Goal: Task Accomplishment & Management: Use online tool/utility

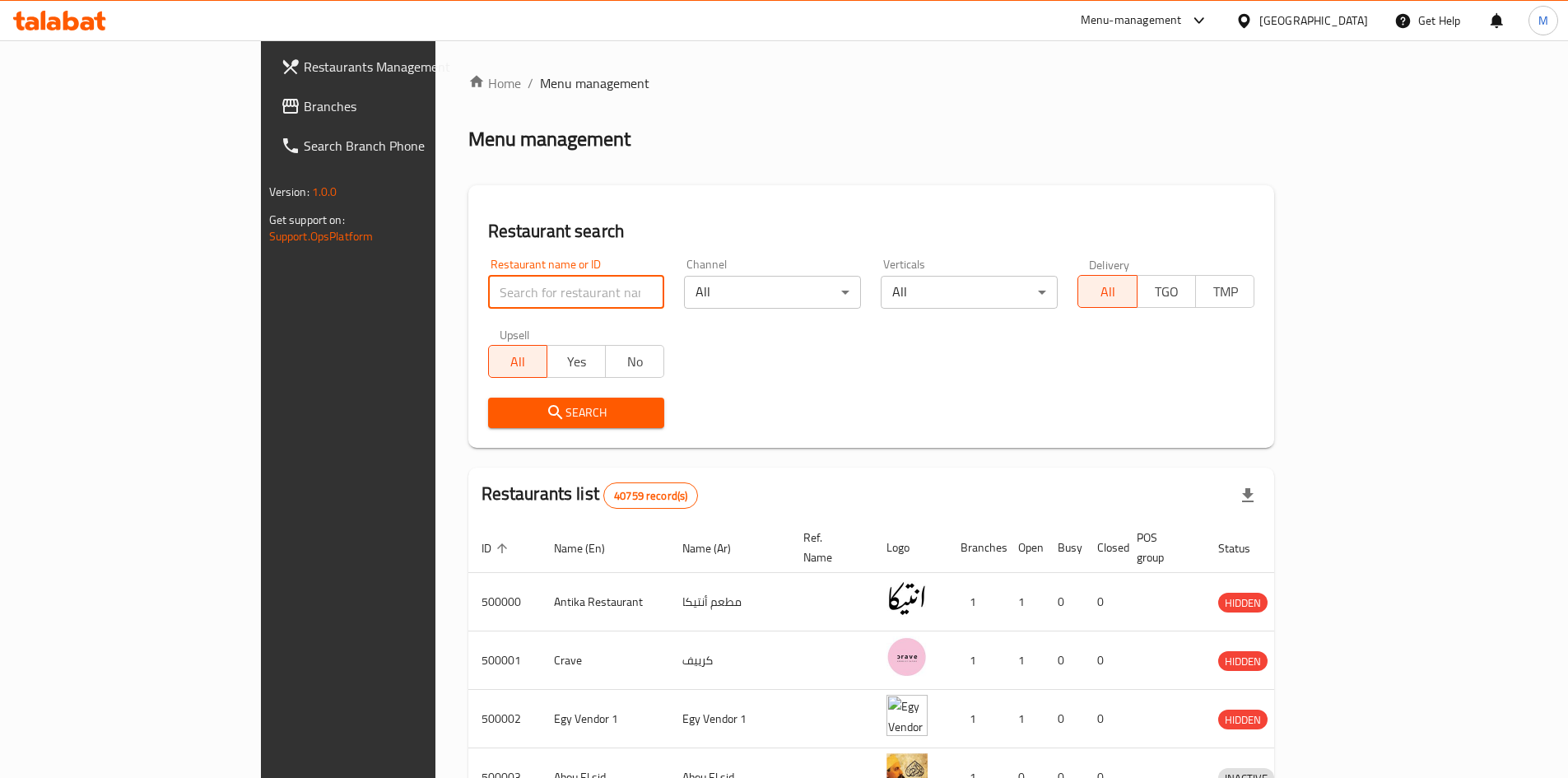
paste input "699999"
type input "699999"
click at [488, 424] on button "Search" at bounding box center [577, 412] width 177 height 30
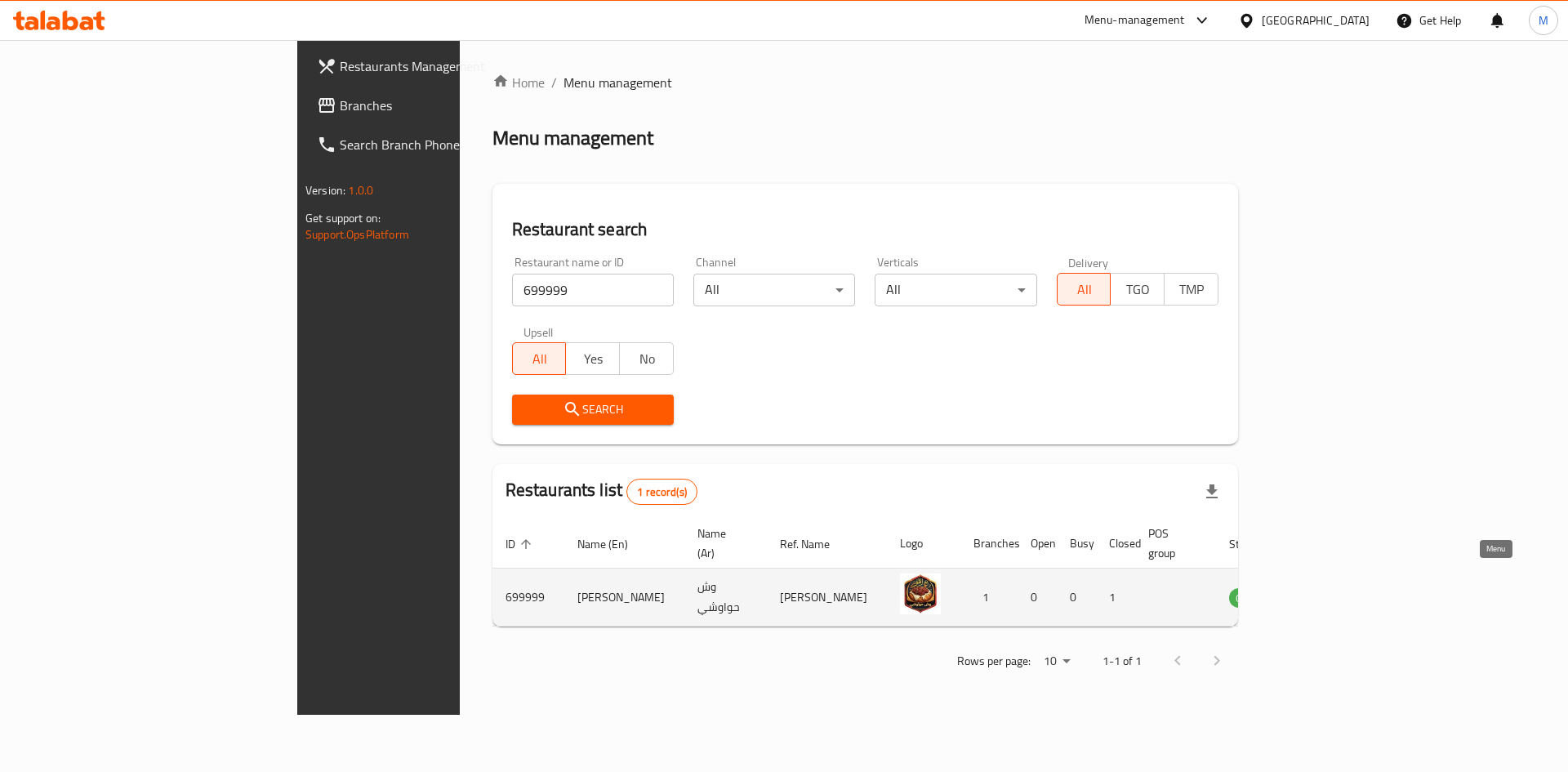
click at [1333, 591] on icon "enhanced table" at bounding box center [1324, 598] width 18 height 14
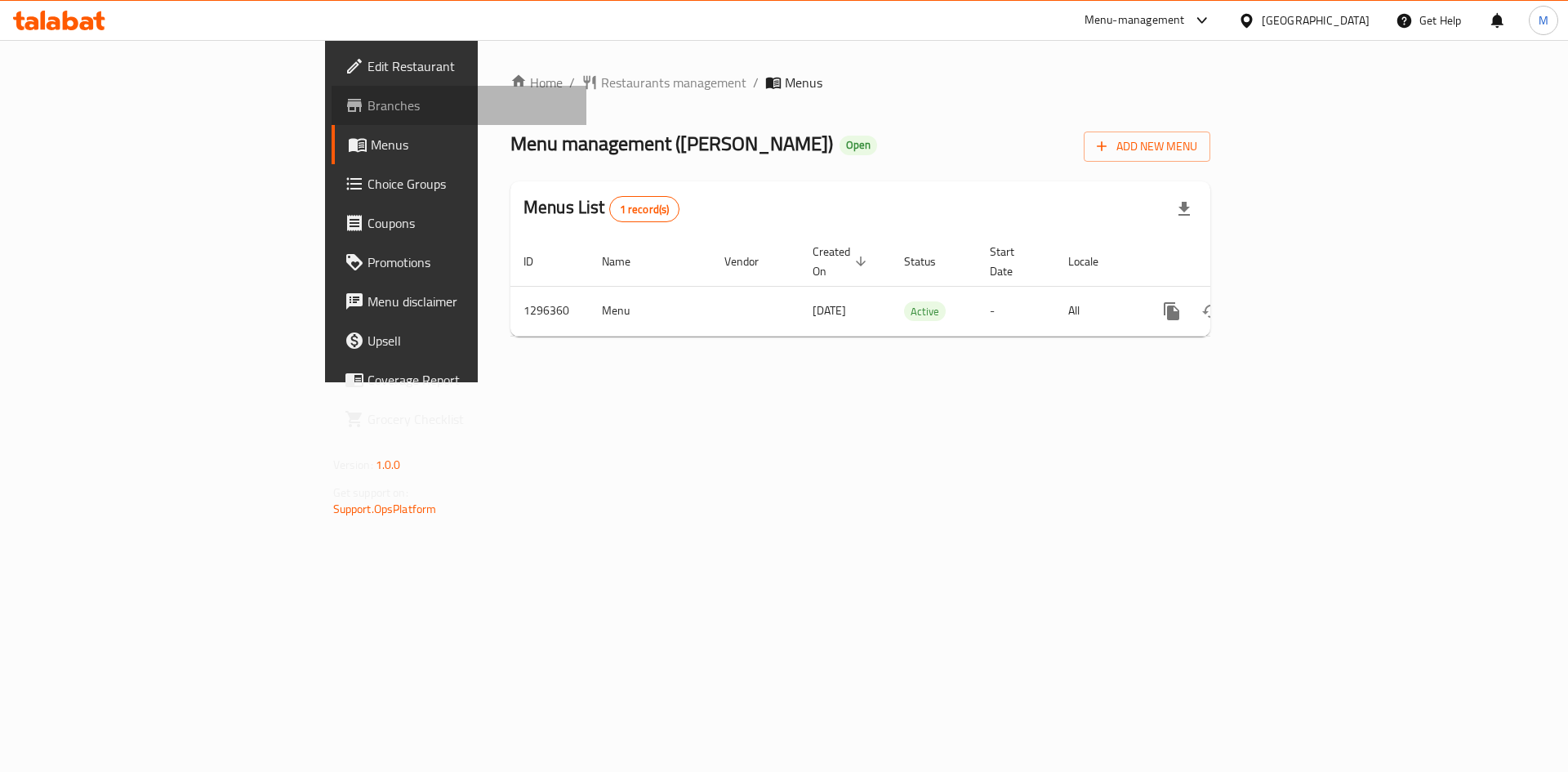
click at [367, 110] on span "Branches" at bounding box center [471, 105] width 207 height 20
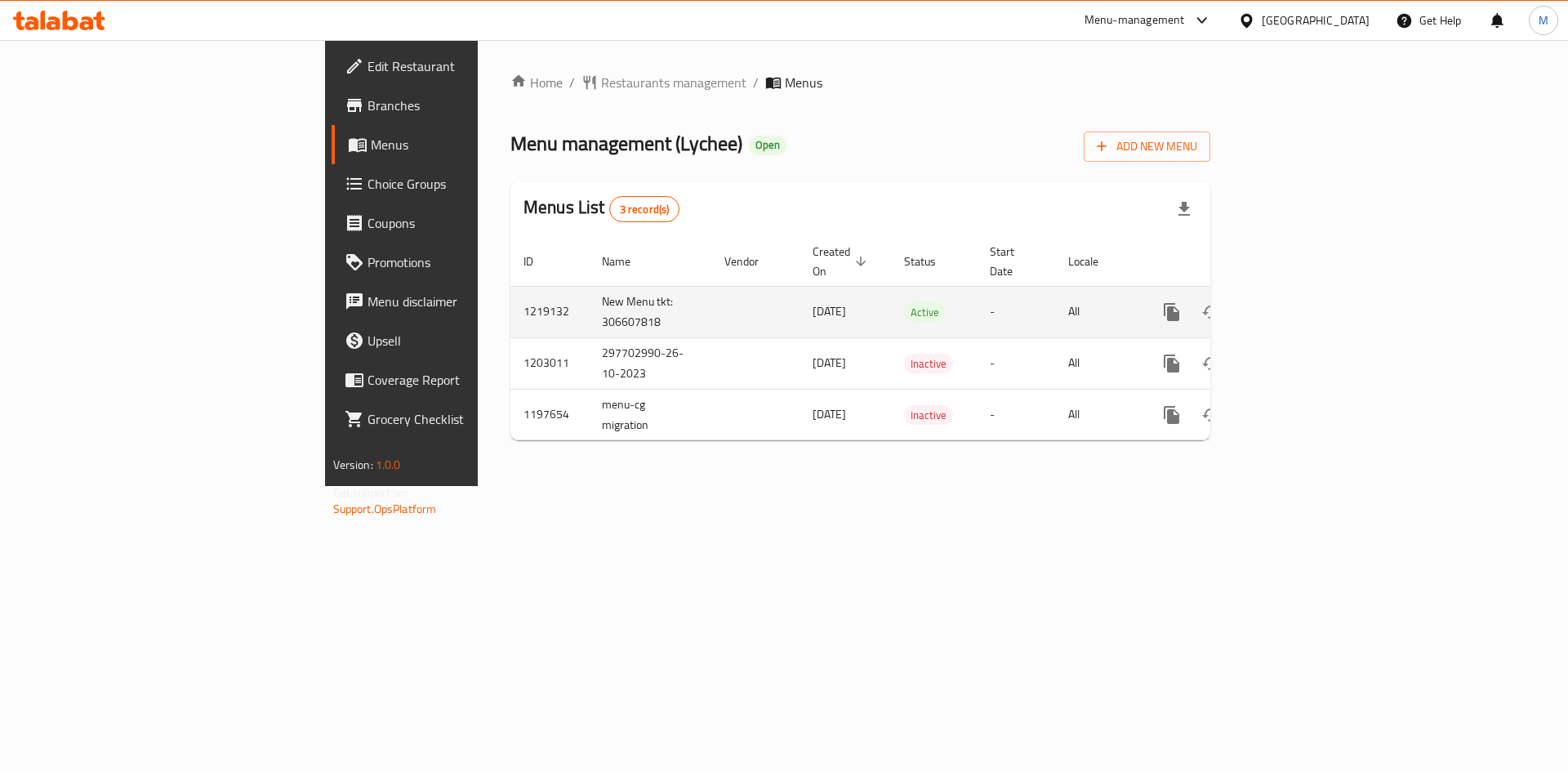
click at [1299, 302] on icon "enhanced table" at bounding box center [1290, 312] width 20 height 20
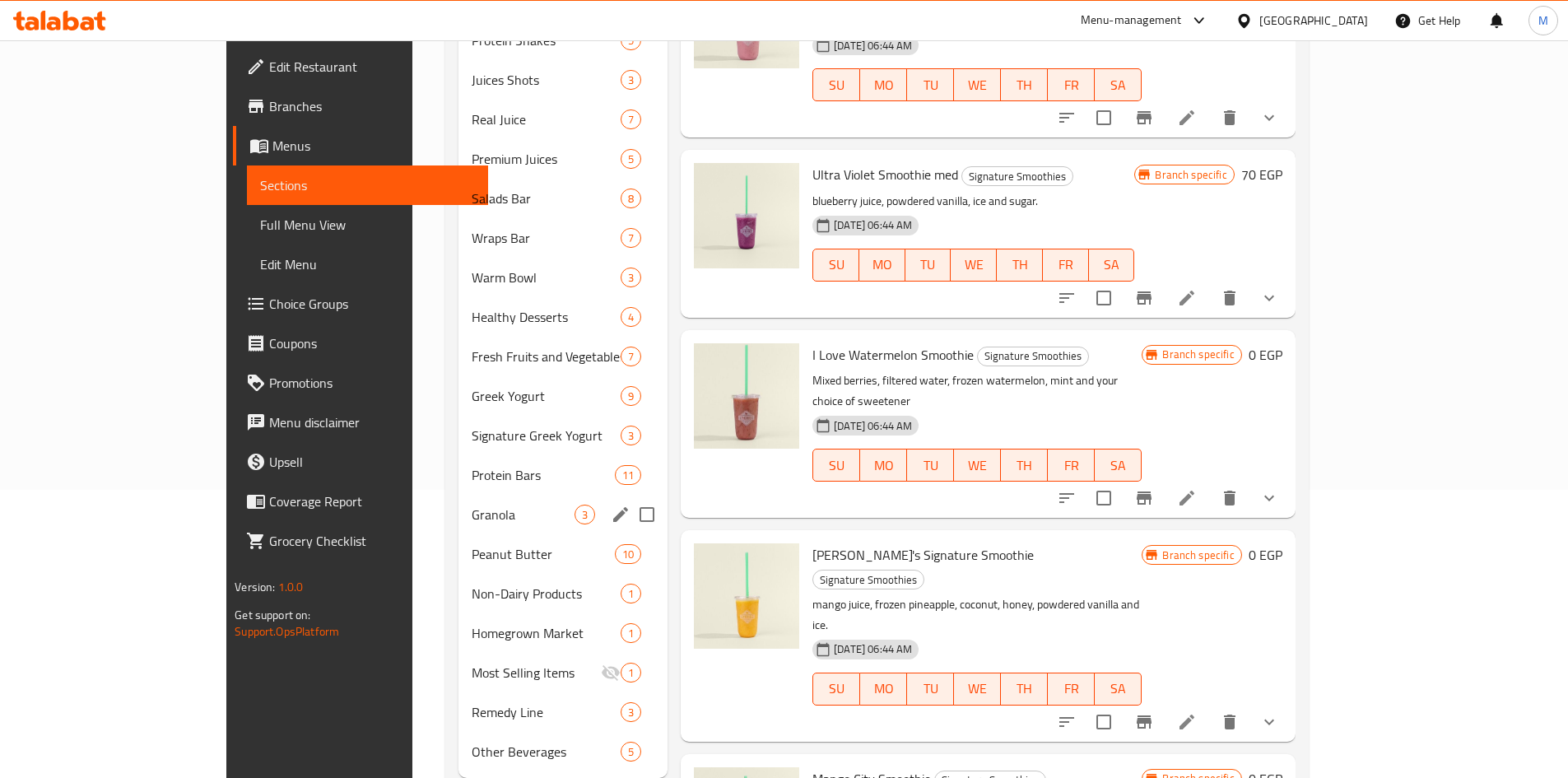
scroll to position [310, 0]
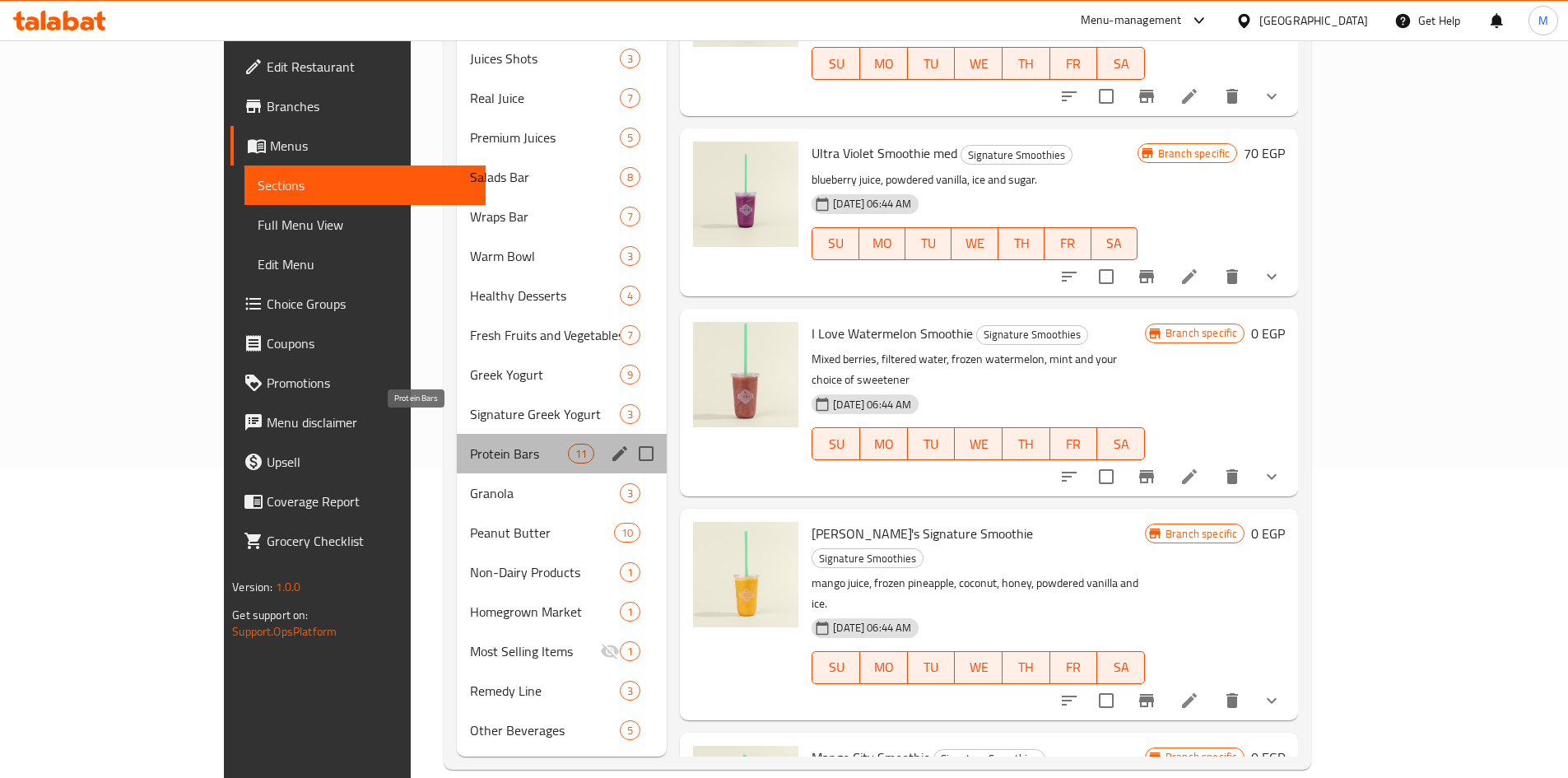
click at [470, 443] on span "Protein Bars" at bounding box center [518, 453] width 98 height 20
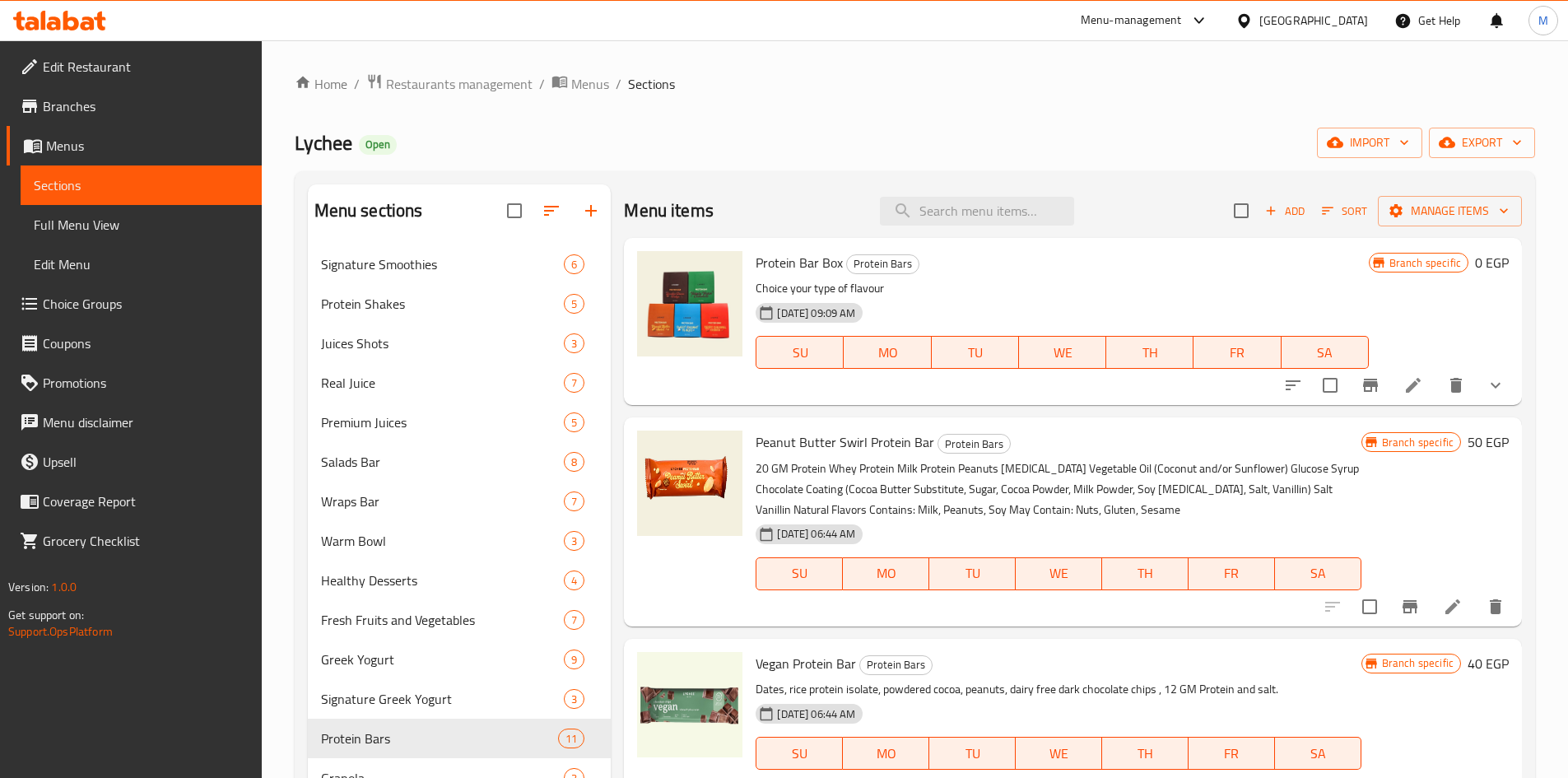
click at [768, 261] on span "Protein Bar Box" at bounding box center [799, 262] width 87 height 25
drag, startPoint x: 768, startPoint y: 261, endPoint x: 831, endPoint y: 262, distance: 63.0
click at [831, 262] on span "Protein Bar Box" at bounding box center [799, 262] width 87 height 25
copy span "Protein Bar Box"
click at [951, 211] on input "search" at bounding box center [976, 211] width 194 height 29
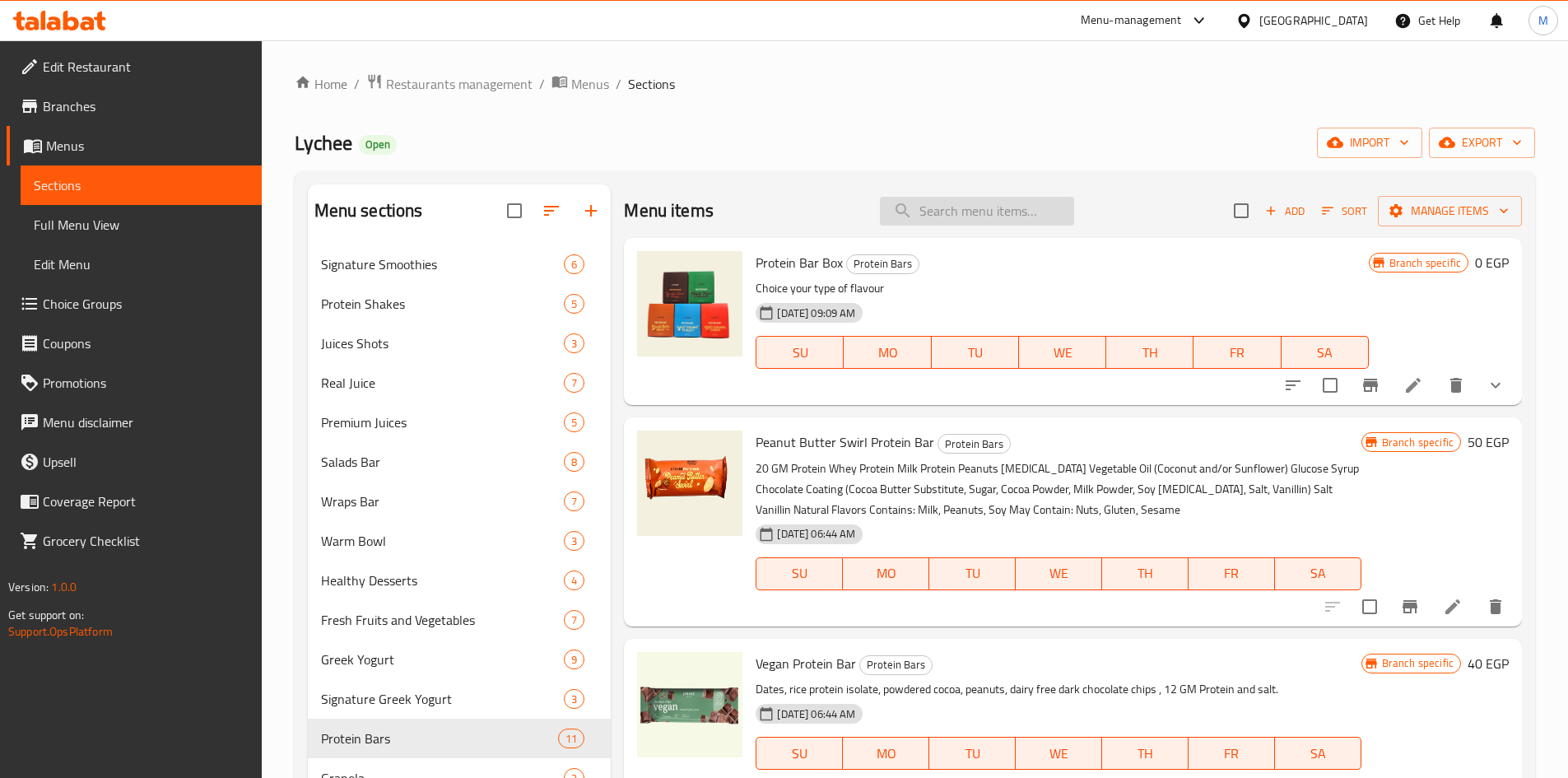
paste input "Protein Bar Box"
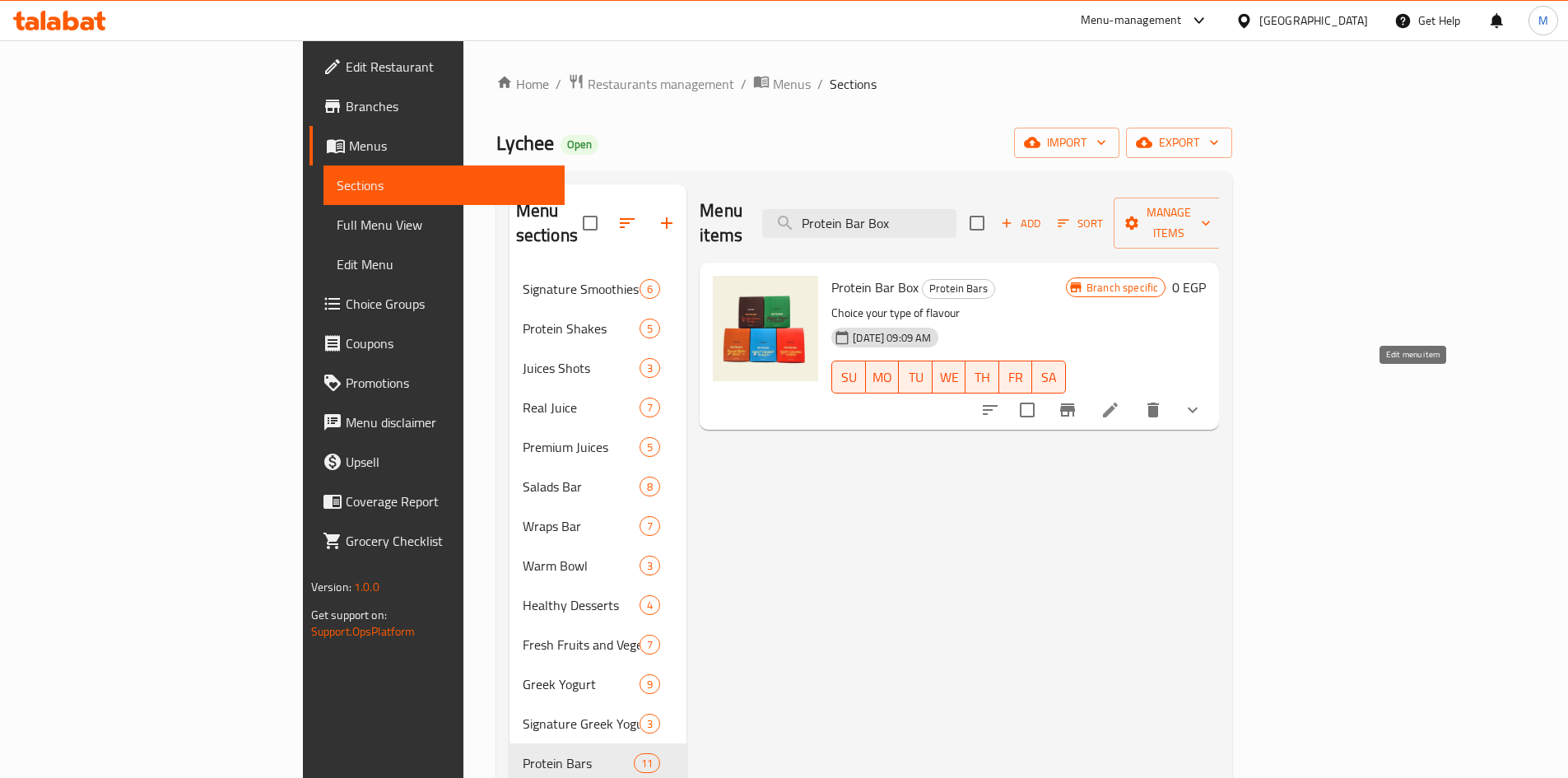
type input "Protein Bar Box"
click at [1120, 400] on icon at bounding box center [1111, 410] width 20 height 20
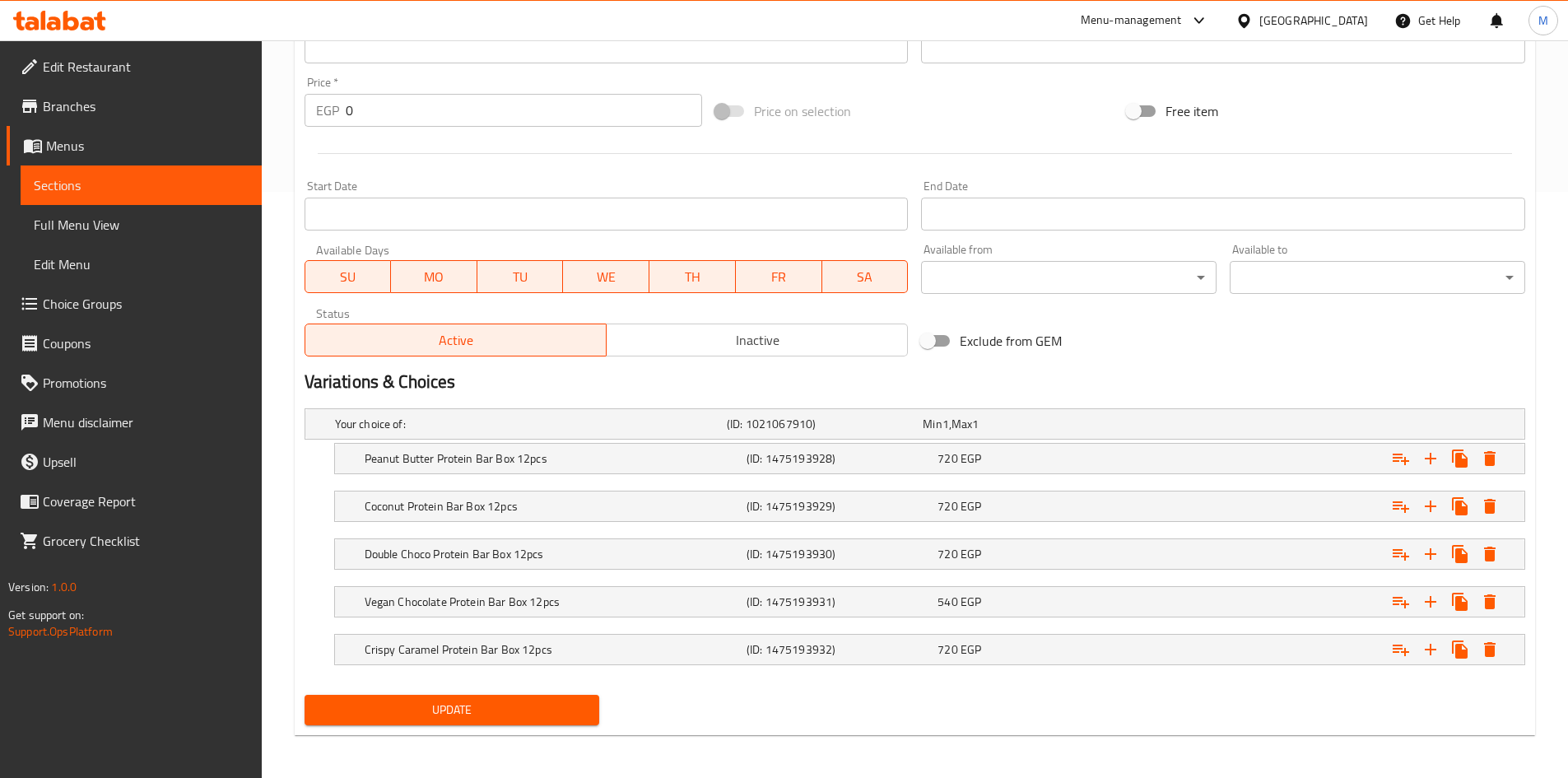
scroll to position [590, 0]
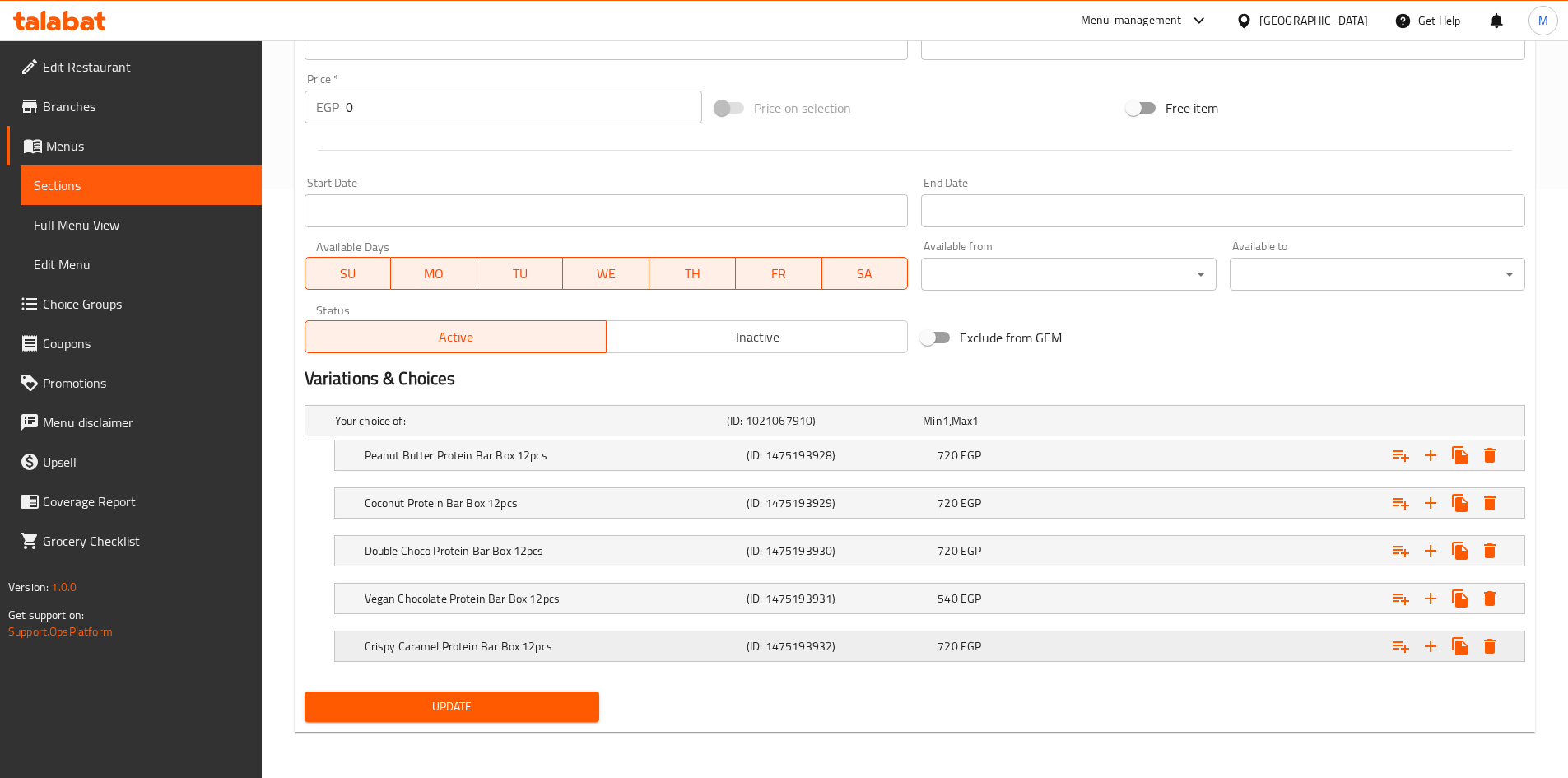
drag, startPoint x: 436, startPoint y: 648, endPoint x: 444, endPoint y: 635, distance: 15.3
click at [437, 429] on h5 "Crispy Caramel Protein Bar Box 12pcs" at bounding box center [527, 421] width 385 height 16
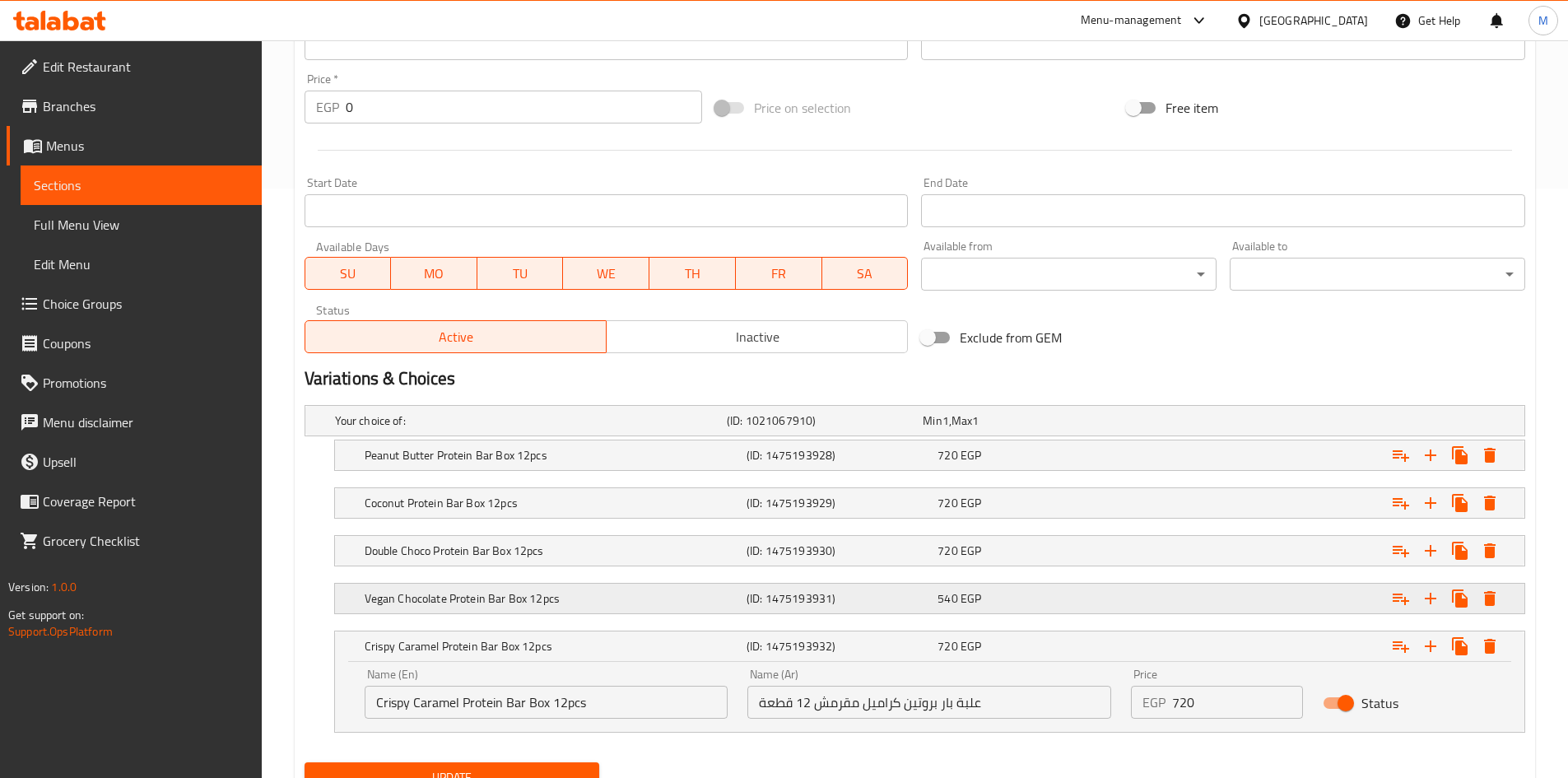
click at [456, 429] on h5 "Vegan Chocolate Protein Bar Box 12pcs" at bounding box center [527, 421] width 385 height 16
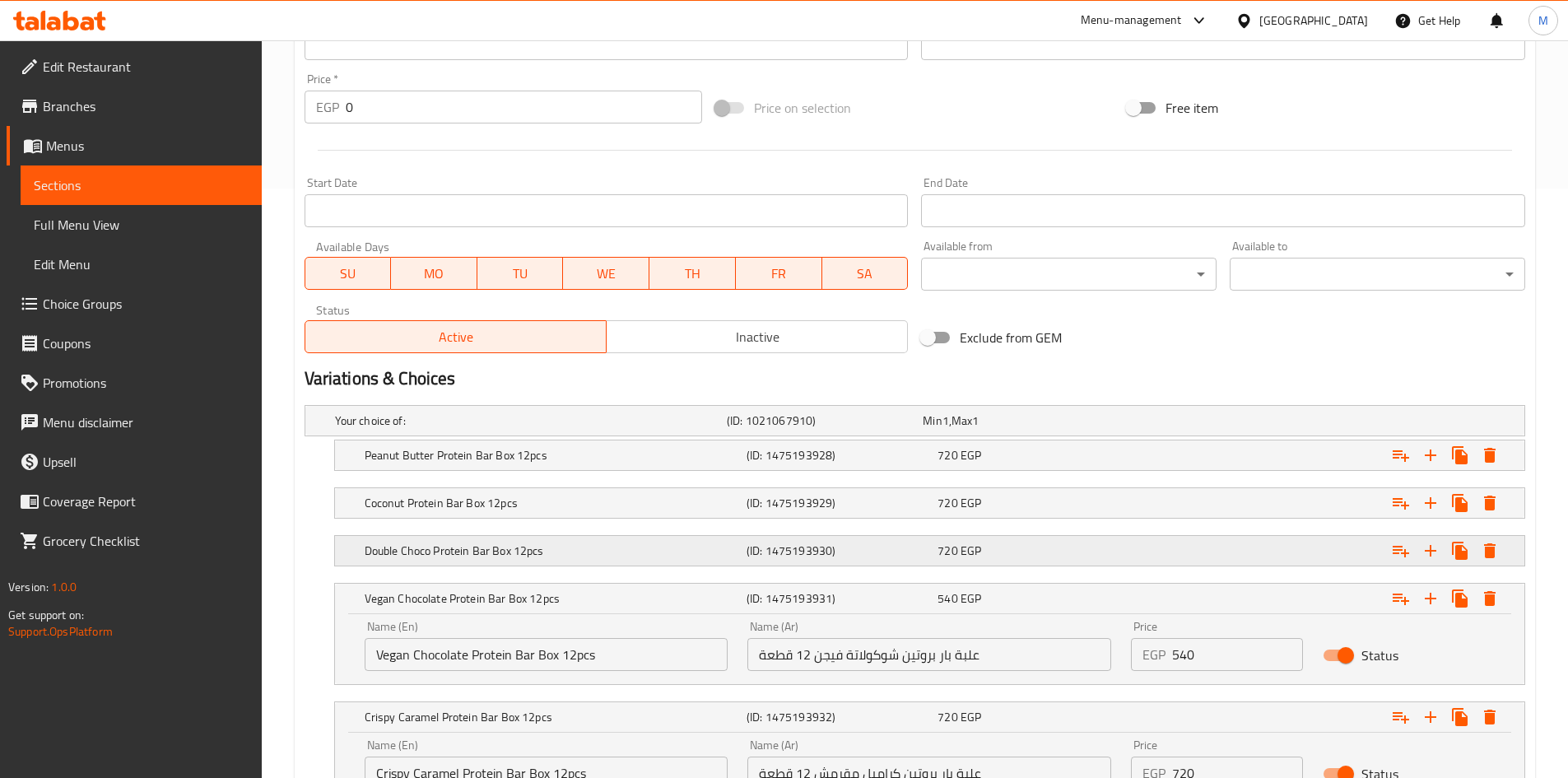
click at [469, 429] on h5 "Double Choco Protein Bar Box 12pcs" at bounding box center [527, 421] width 385 height 16
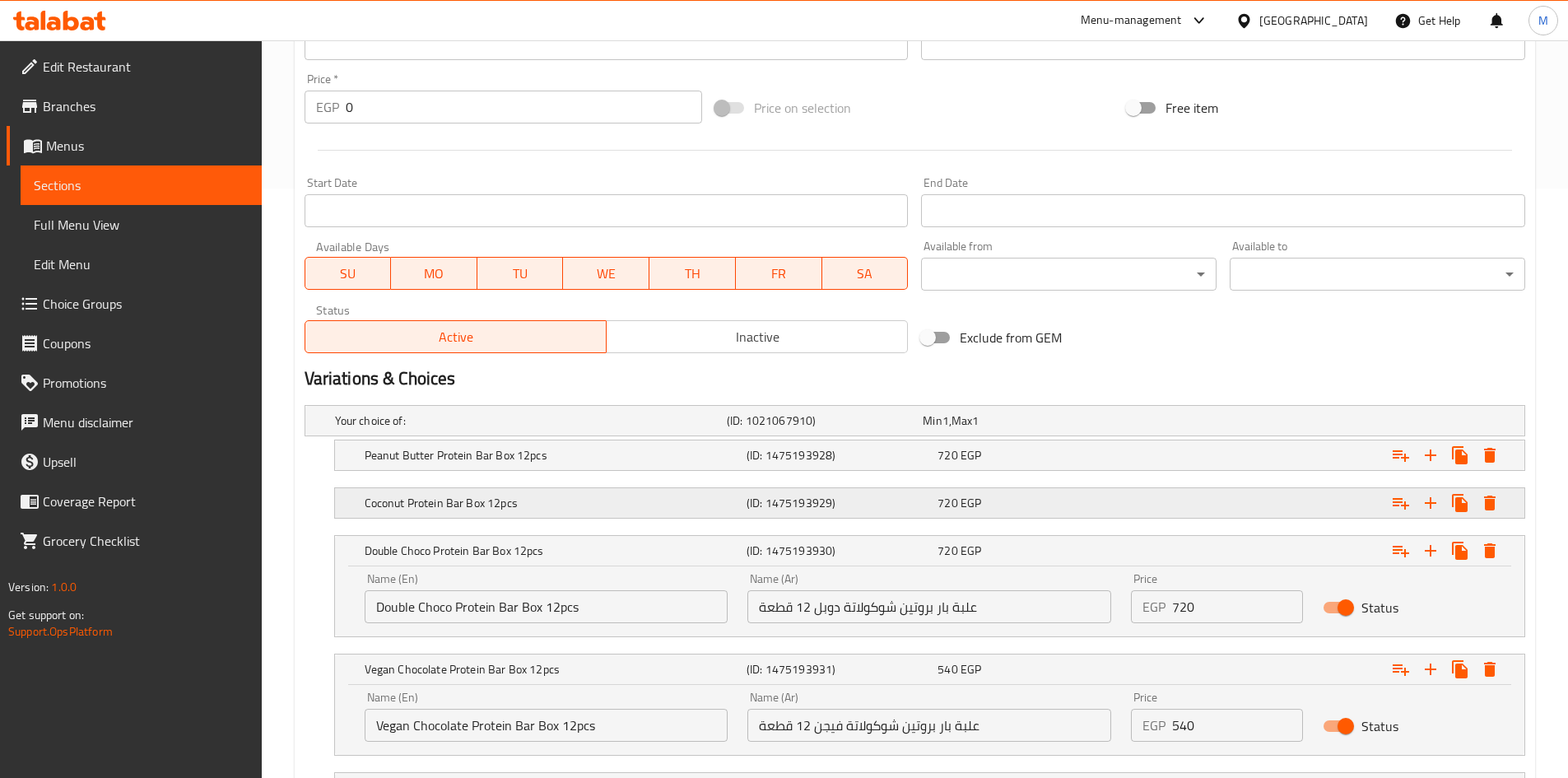
click at [485, 429] on h5 "Coconut Protein Bar Box 12pcs" at bounding box center [527, 421] width 385 height 16
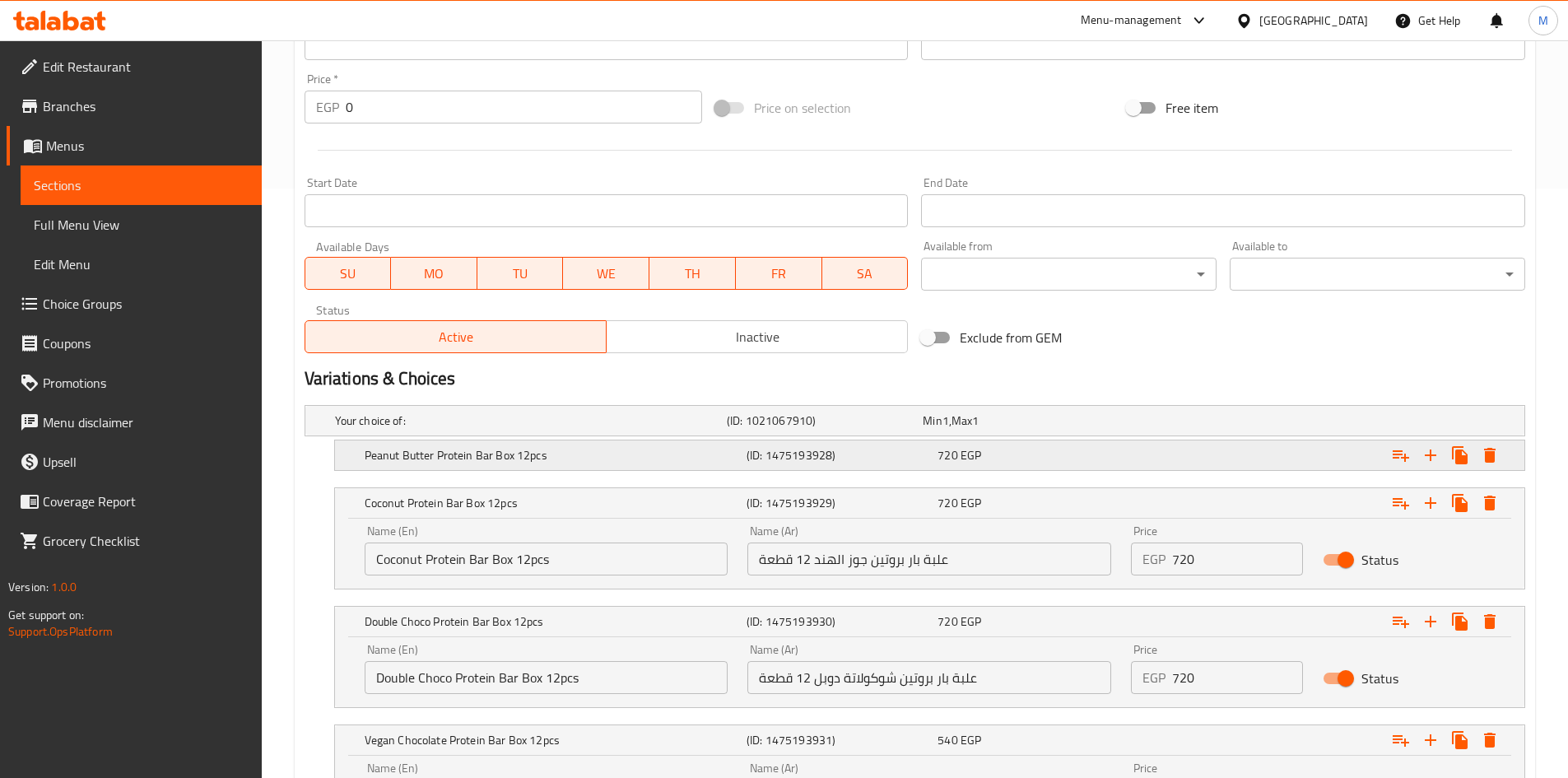
click at [494, 429] on h5 "Peanut Butter Protein Bar Box 12pcs" at bounding box center [527, 421] width 385 height 16
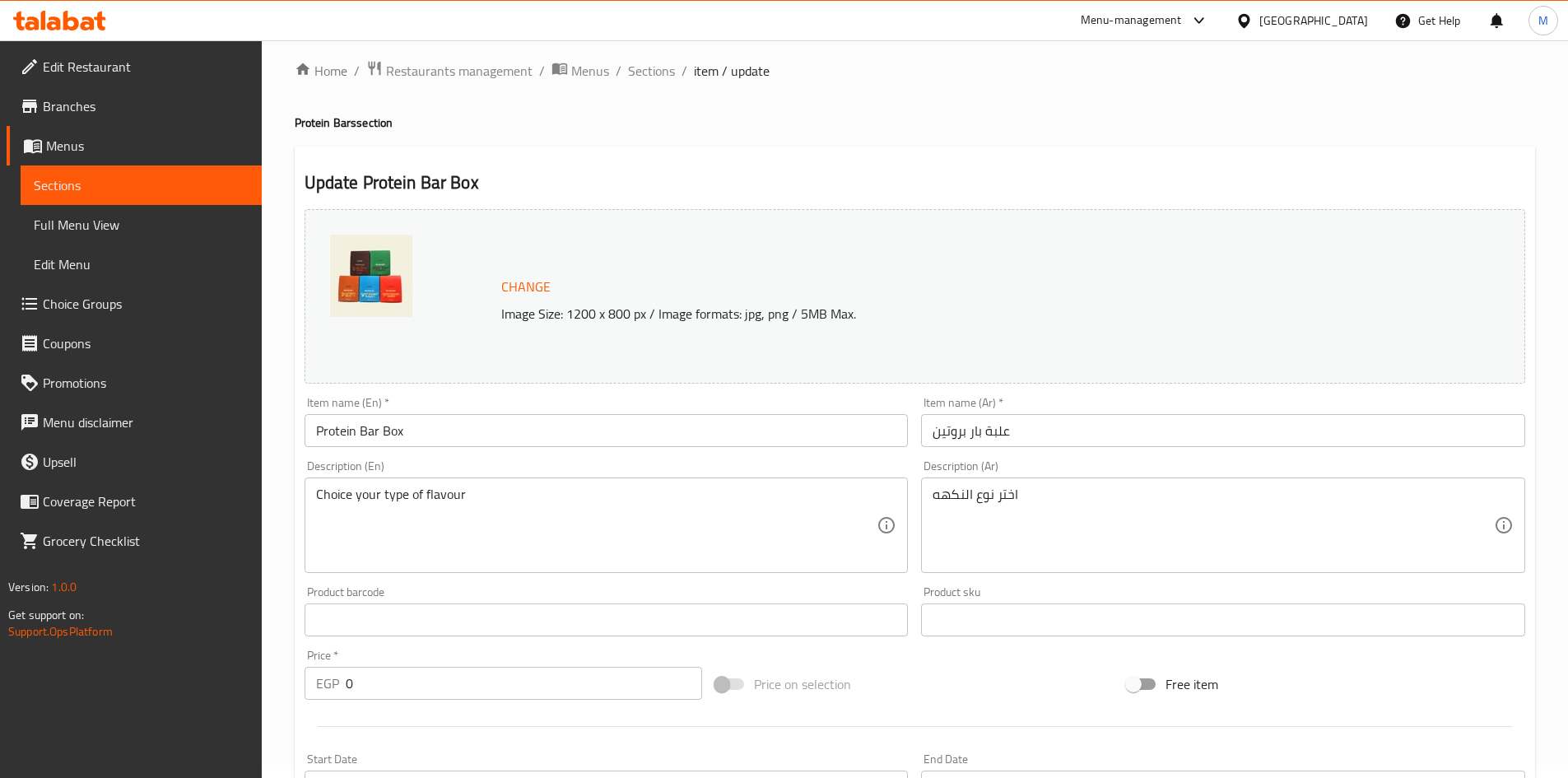
scroll to position [0, 0]
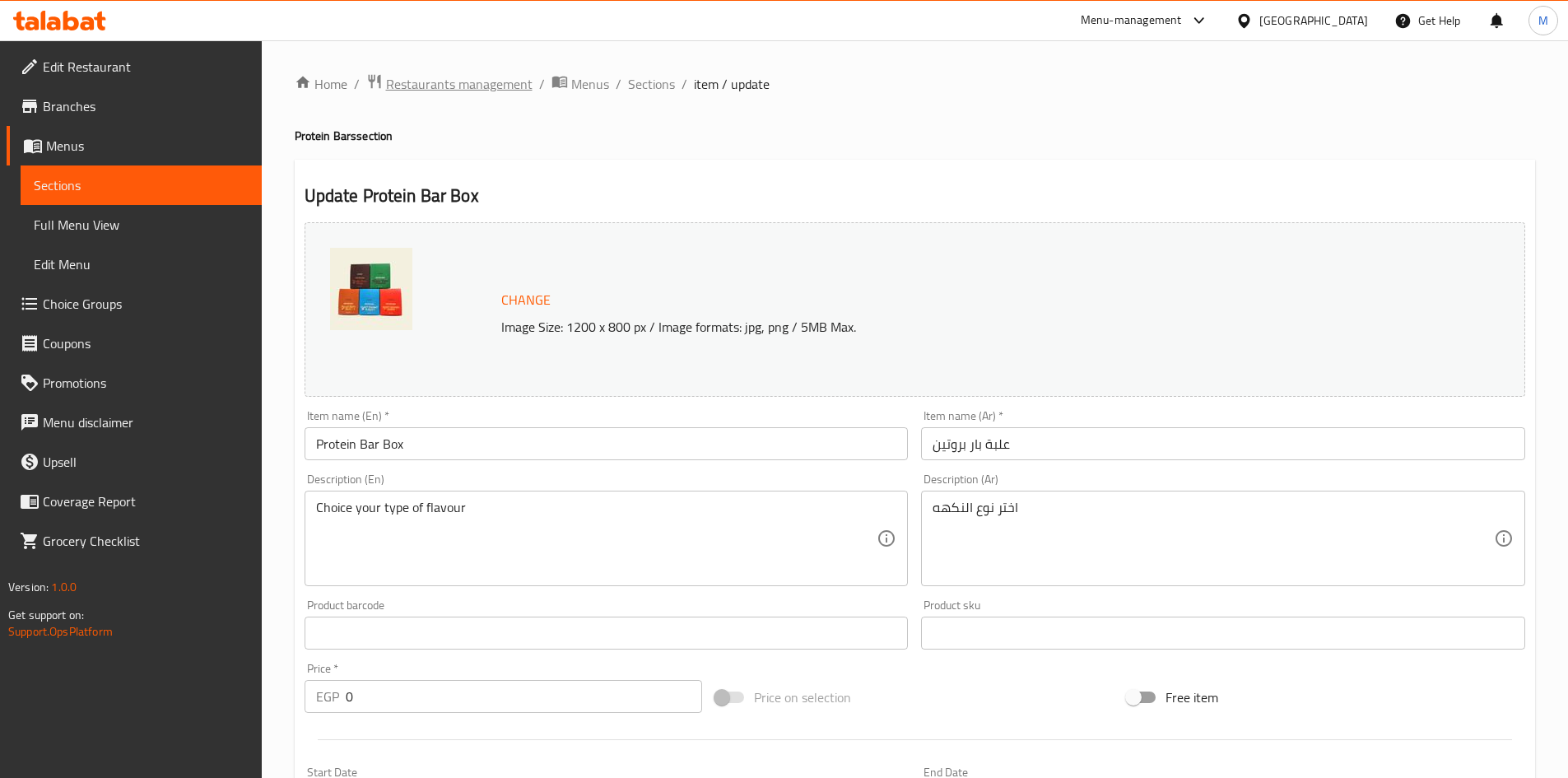
click at [479, 81] on span "Restaurants management" at bounding box center [459, 84] width 146 height 20
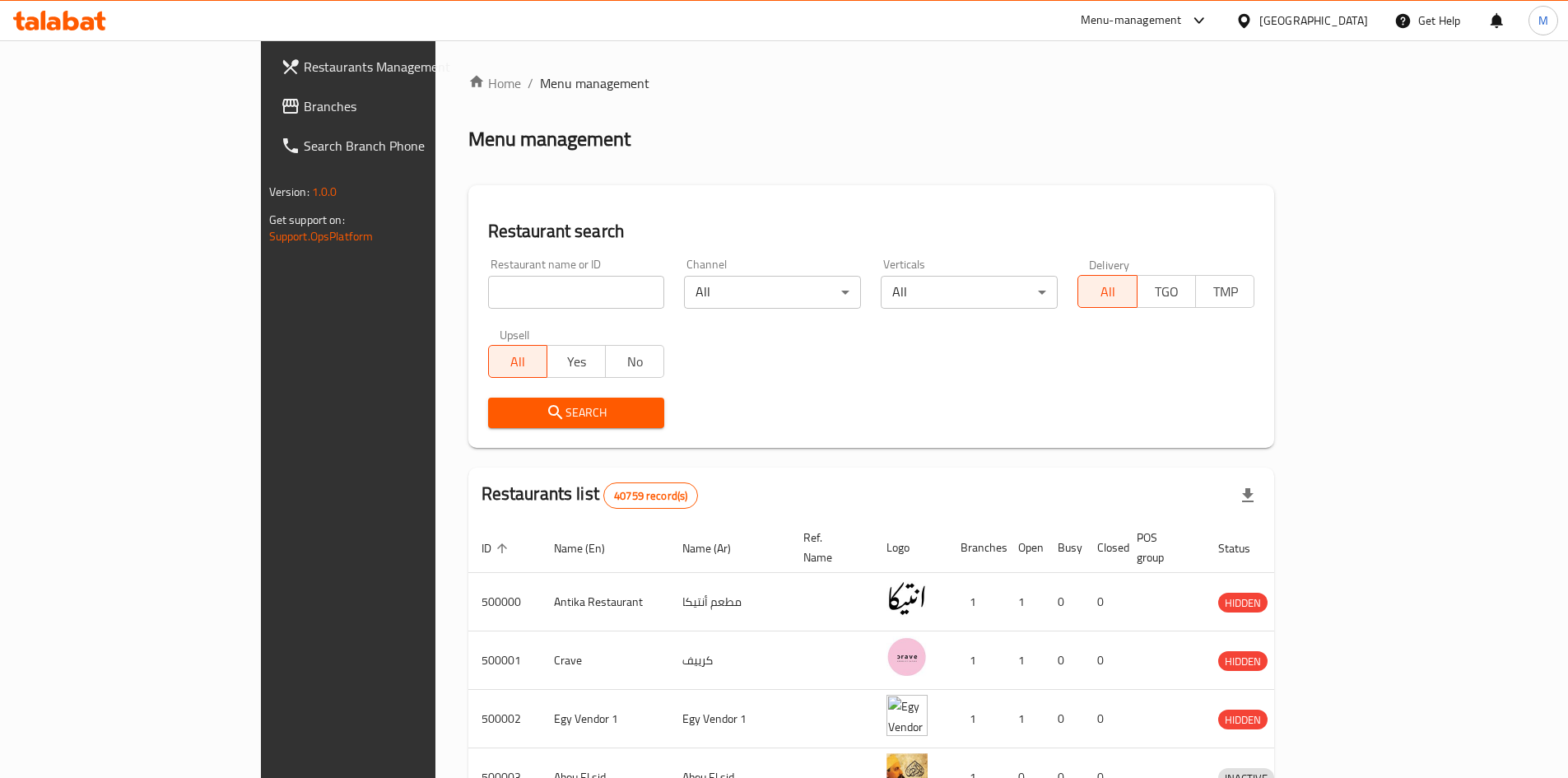
click at [488, 293] on input "search" at bounding box center [577, 293] width 177 height 33
paste input "639241"
type input "639241"
click button "Search" at bounding box center [577, 412] width 177 height 30
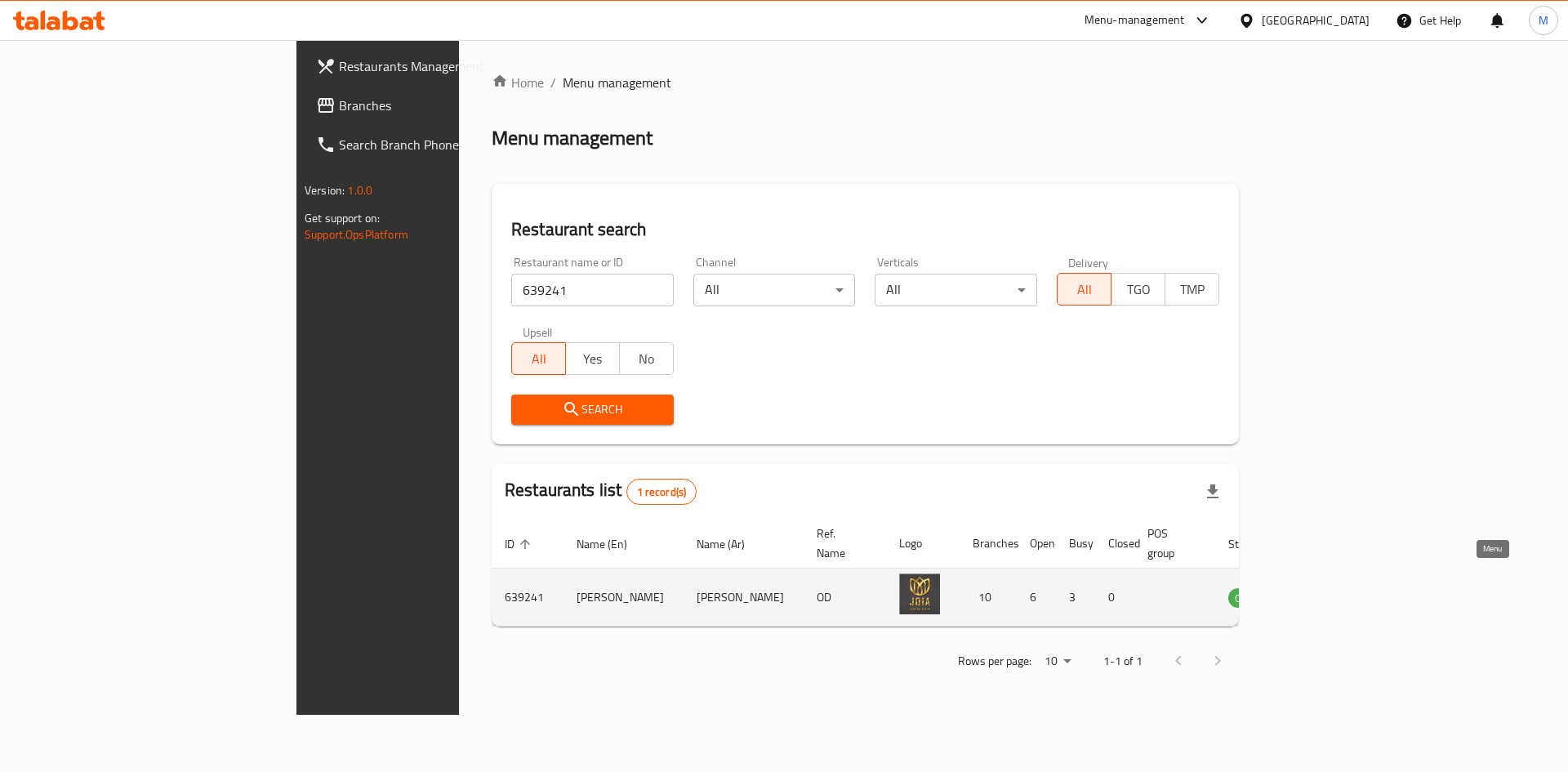
click at [1330, 594] on icon "enhanced table" at bounding box center [1327, 597] width 5 height 6
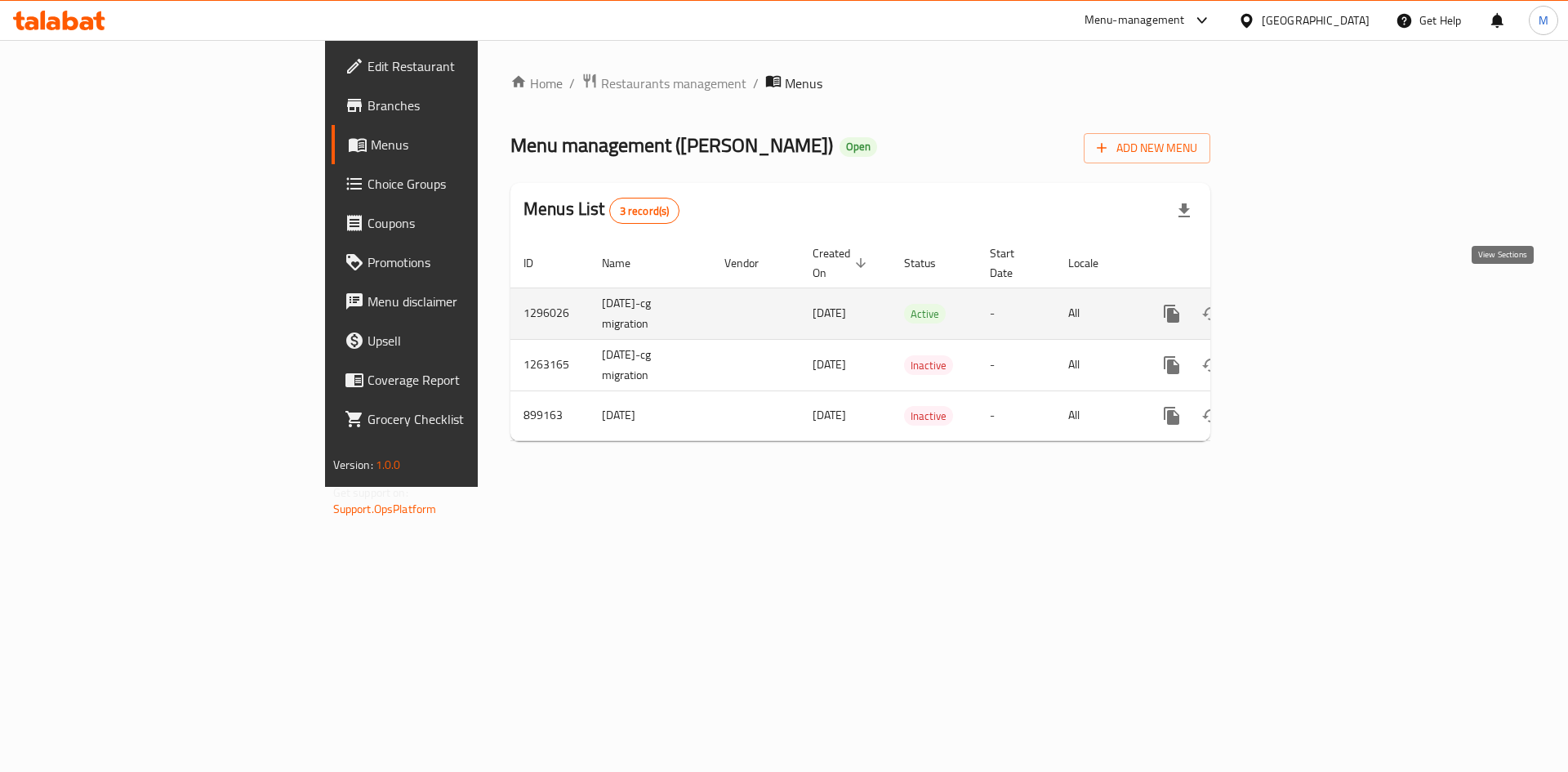
click at [1309, 294] on link "enhanced table" at bounding box center [1289, 313] width 39 height 39
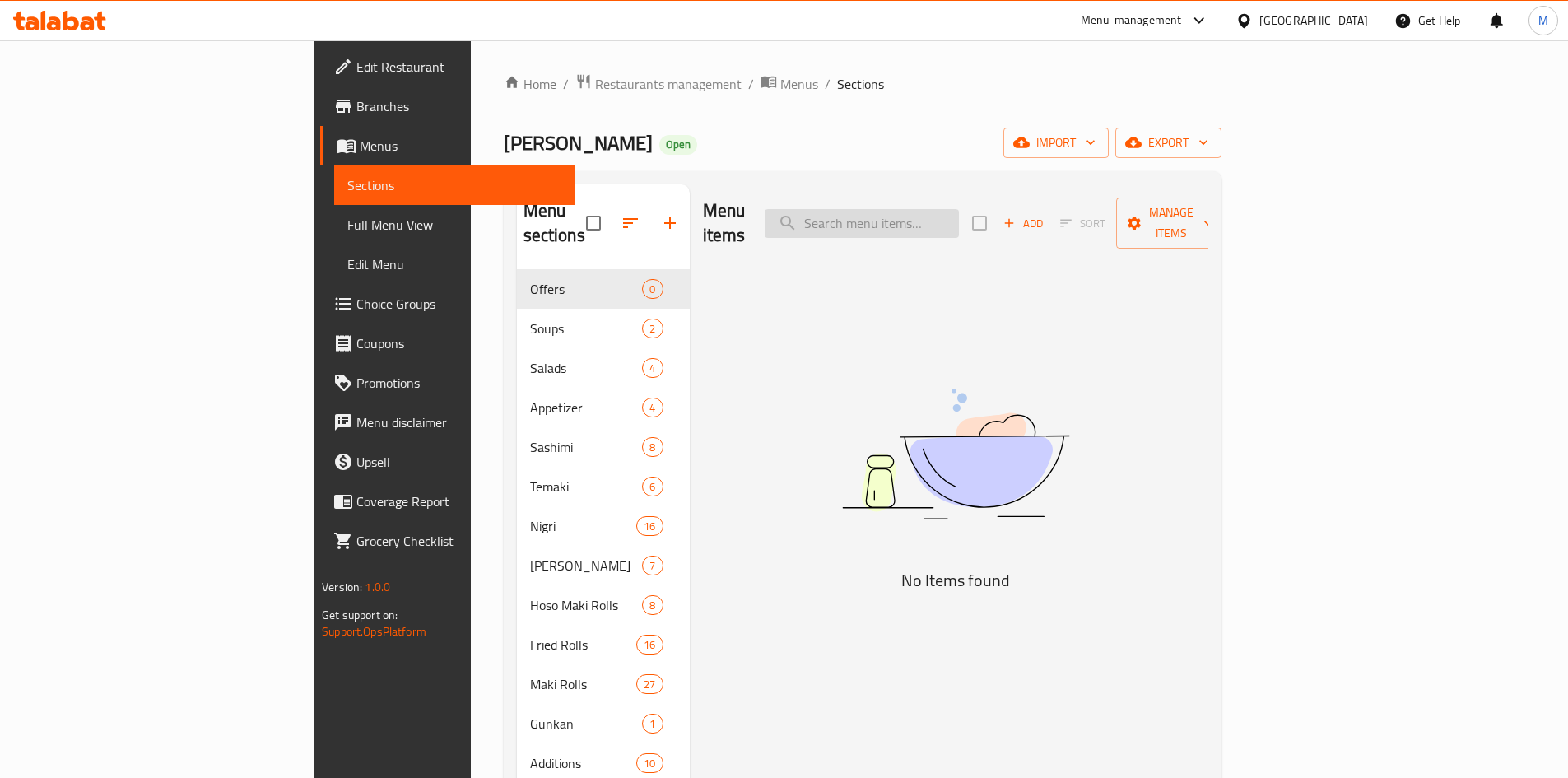
click at [929, 209] on input "search" at bounding box center [861, 224] width 194 height 29
paste input "SUMMER"
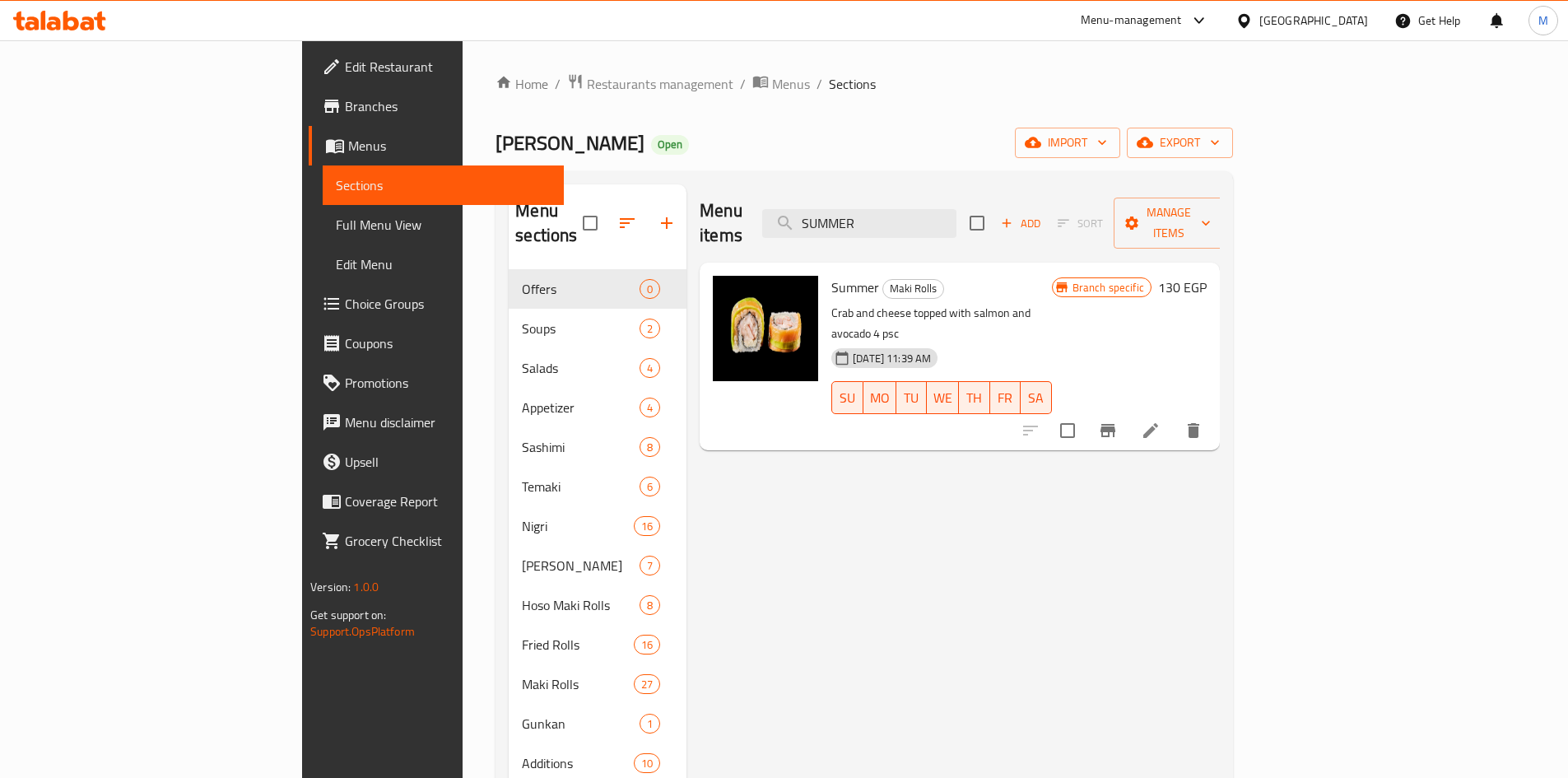
paste input "crispy"
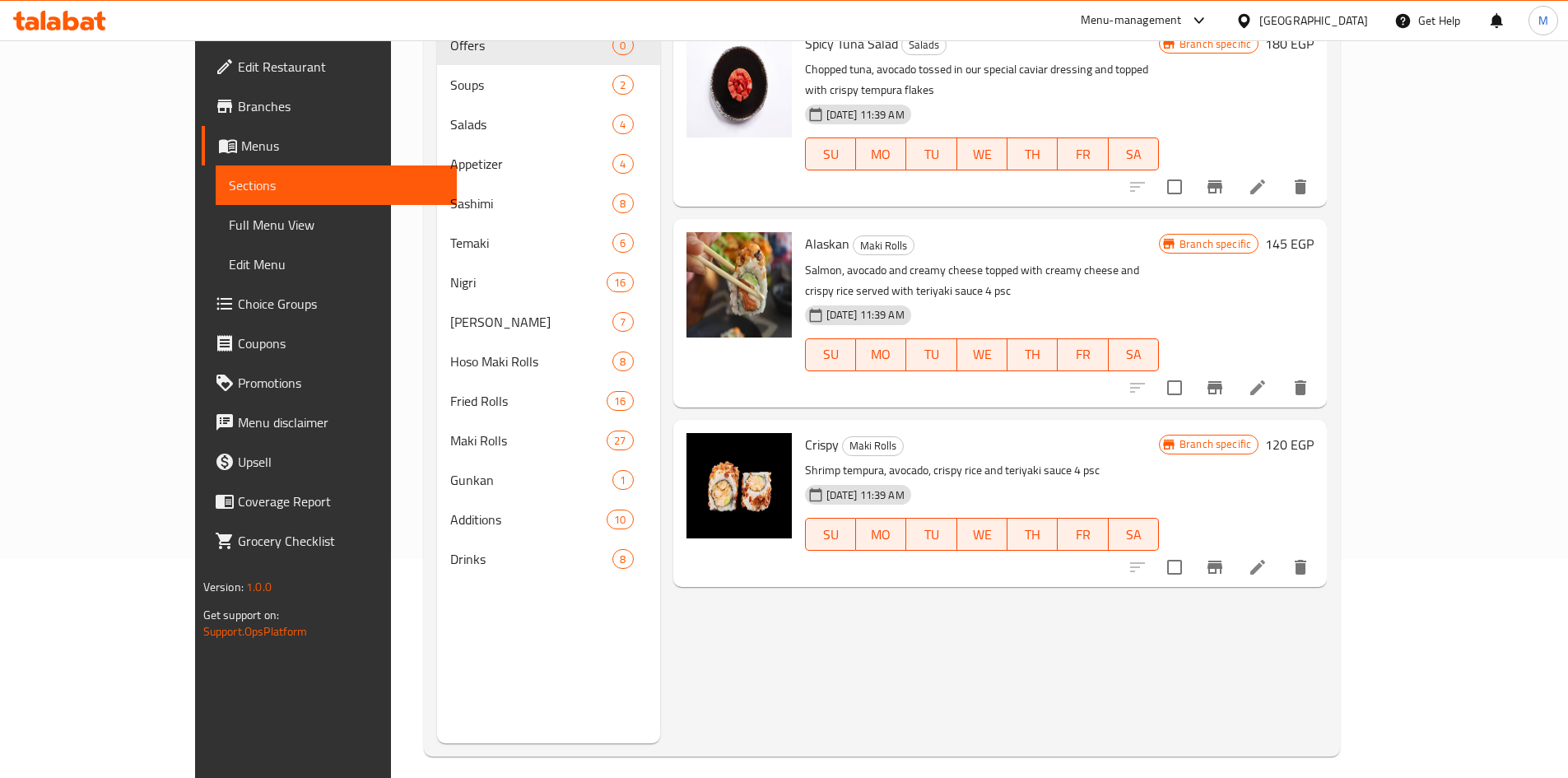
scroll to position [230, 0]
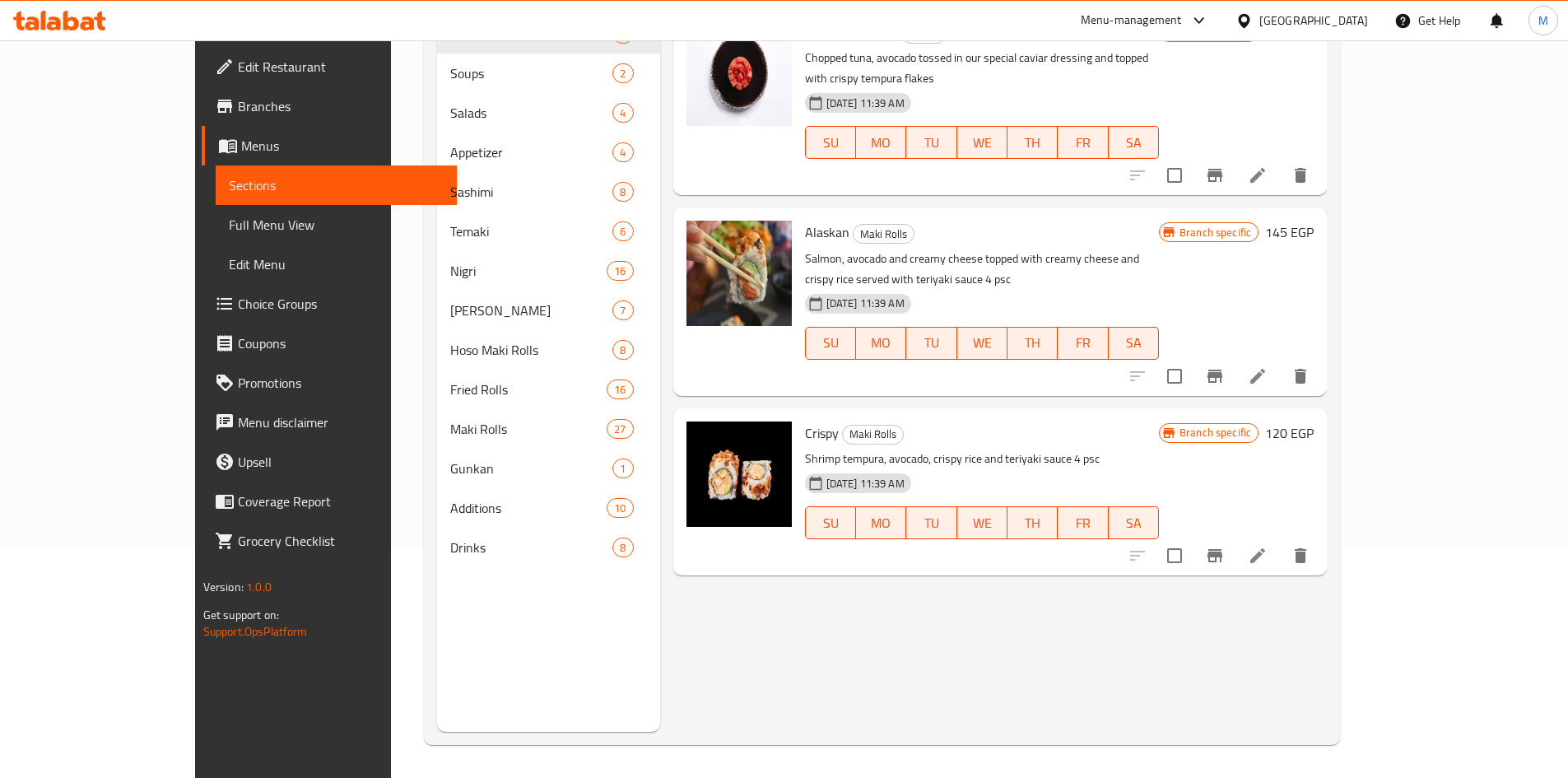
type input "crispy"
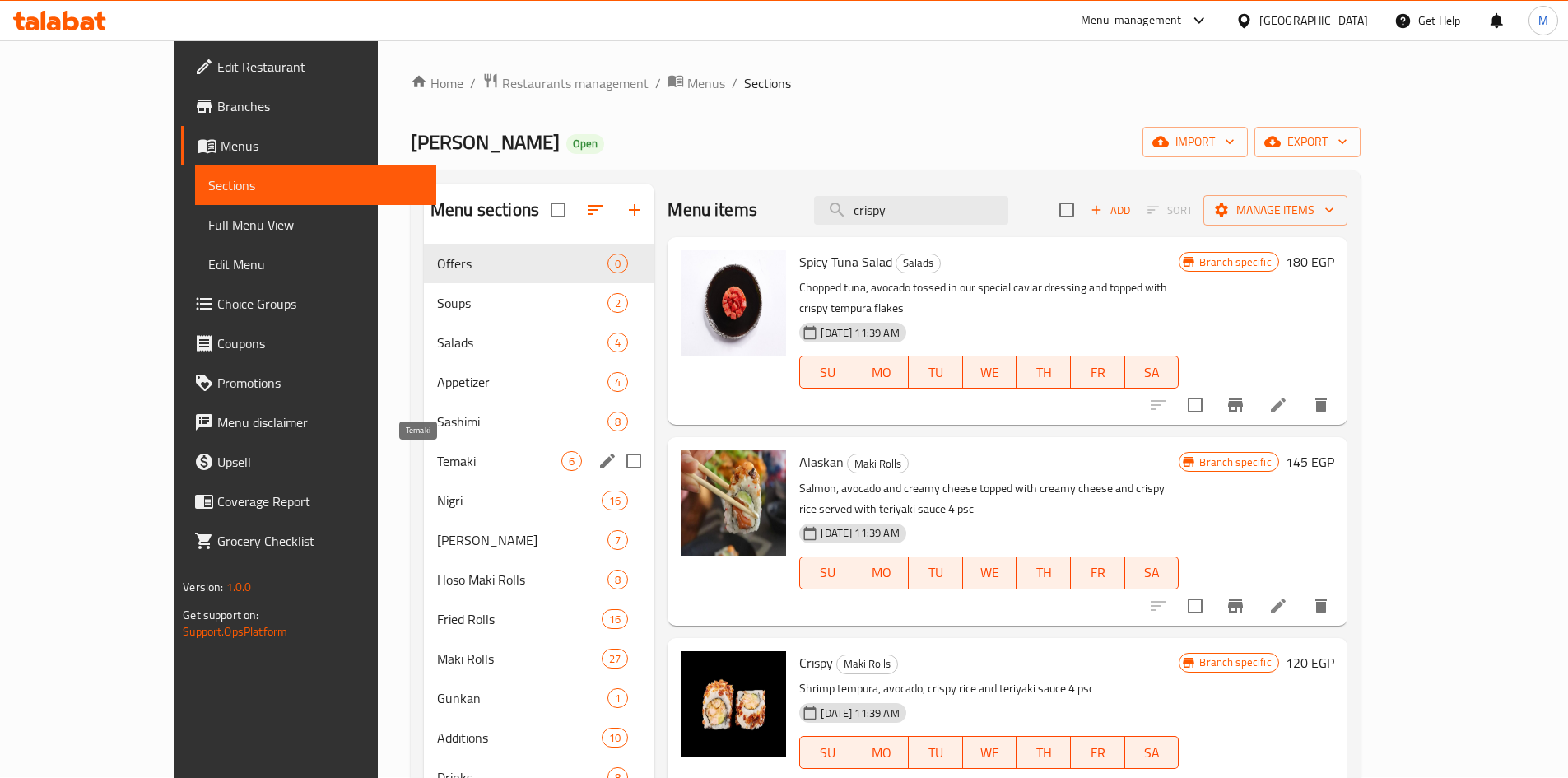
scroll to position [0, 0]
click at [442, 266] on span "Offers" at bounding box center [499, 264] width 124 height 20
click at [426, 277] on div "Offers 0" at bounding box center [539, 263] width 230 height 39
click at [437, 303] on span "Soups" at bounding box center [499, 304] width 124 height 20
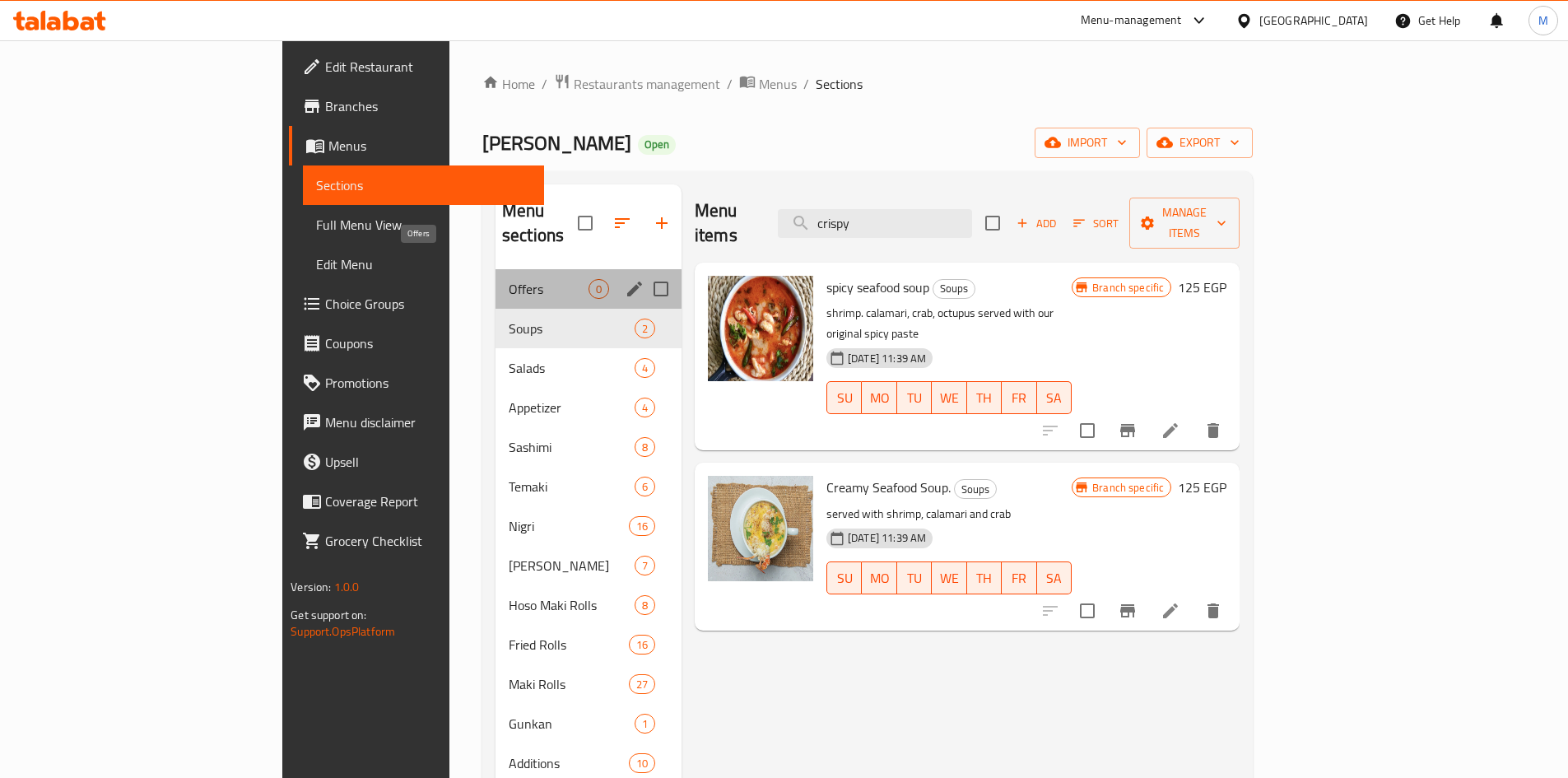
click at [508, 279] on span "Offers" at bounding box center [548, 289] width 80 height 20
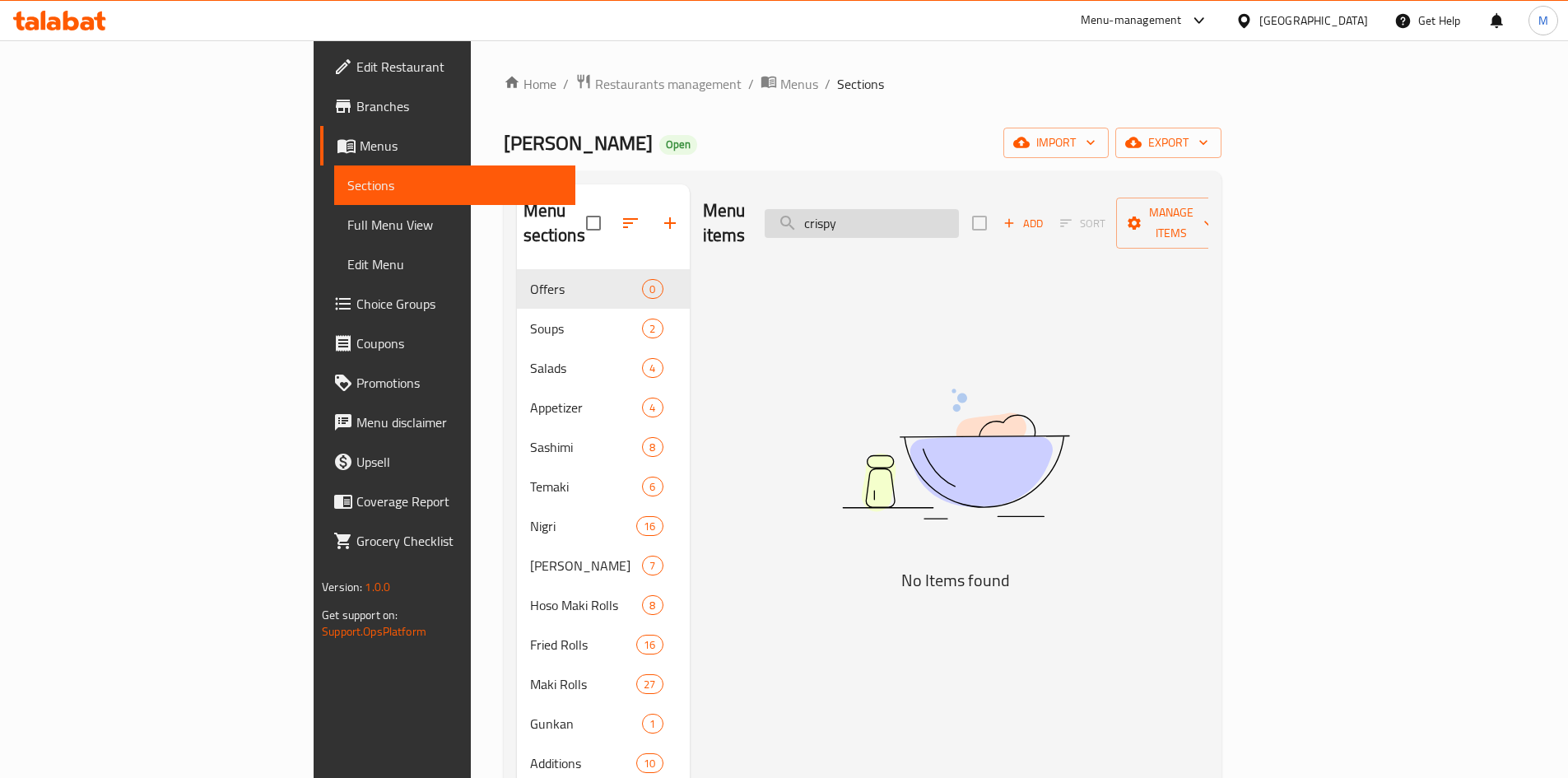
click at [942, 219] on input "crispy" at bounding box center [861, 224] width 194 height 29
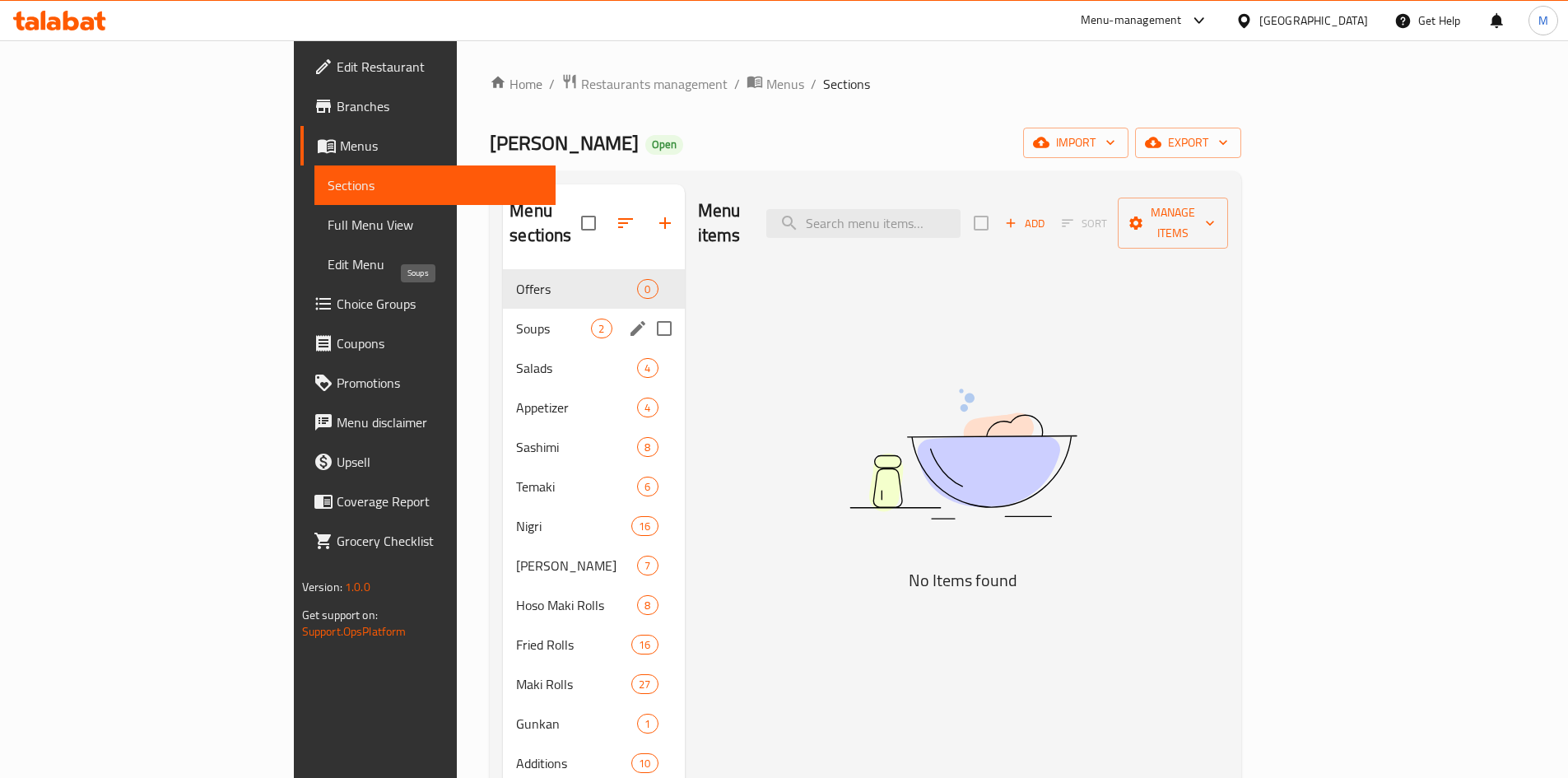
click at [517, 318] on span "Soups" at bounding box center [554, 328] width 75 height 20
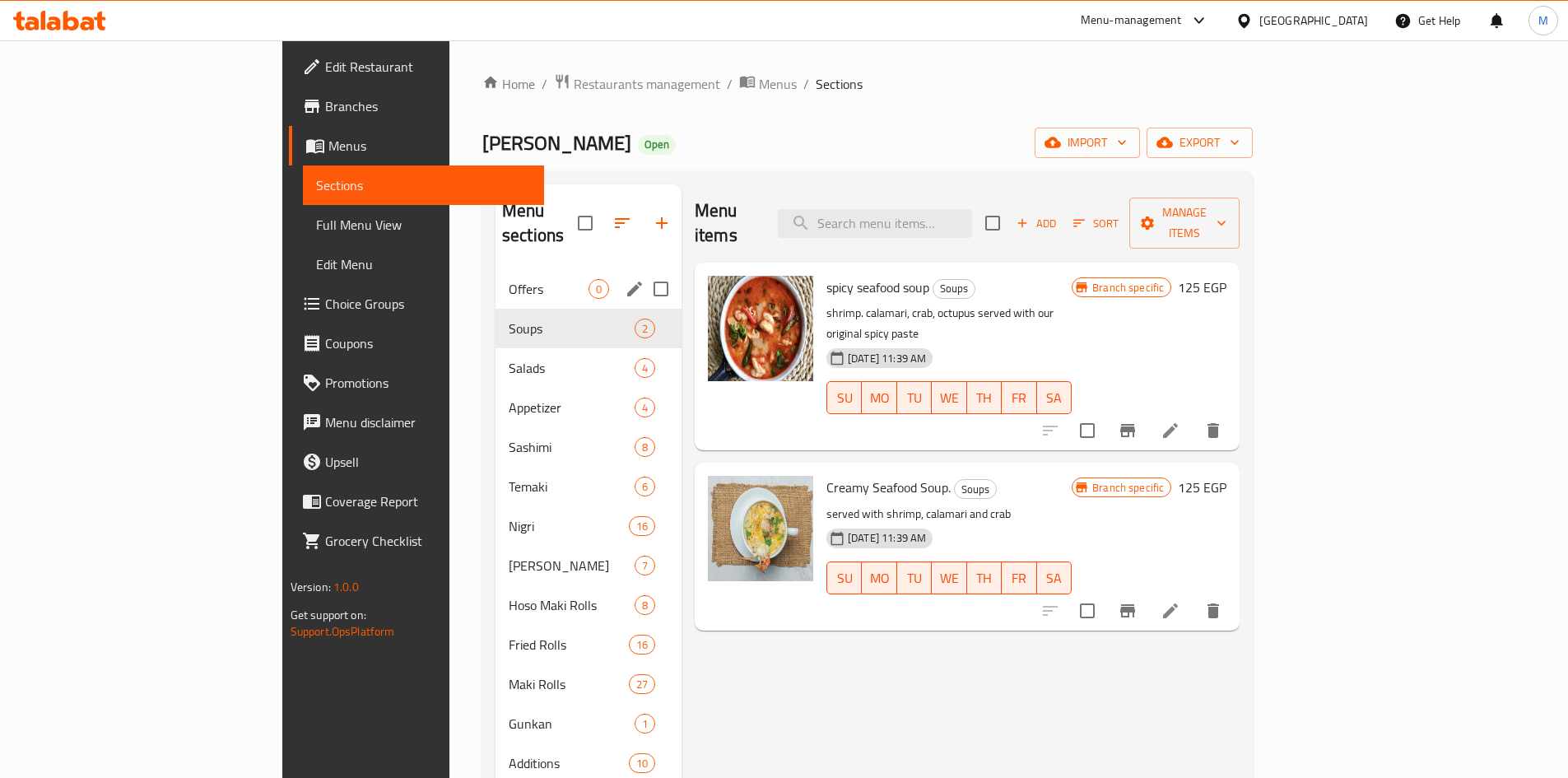
click at [496, 269] on div "Offers 0" at bounding box center [588, 288] width 186 height 39
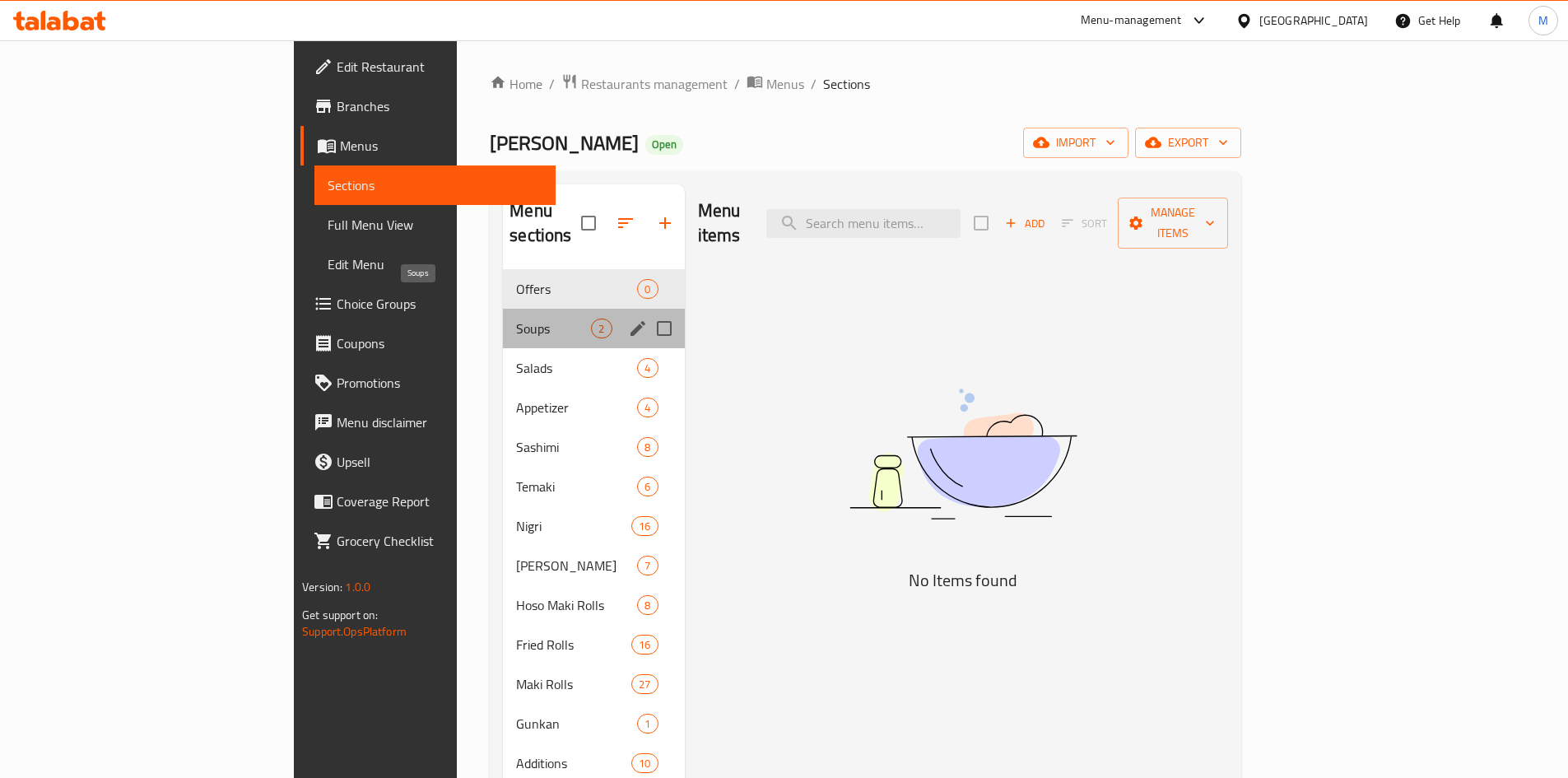
click at [517, 318] on span "Soups" at bounding box center [554, 328] width 75 height 20
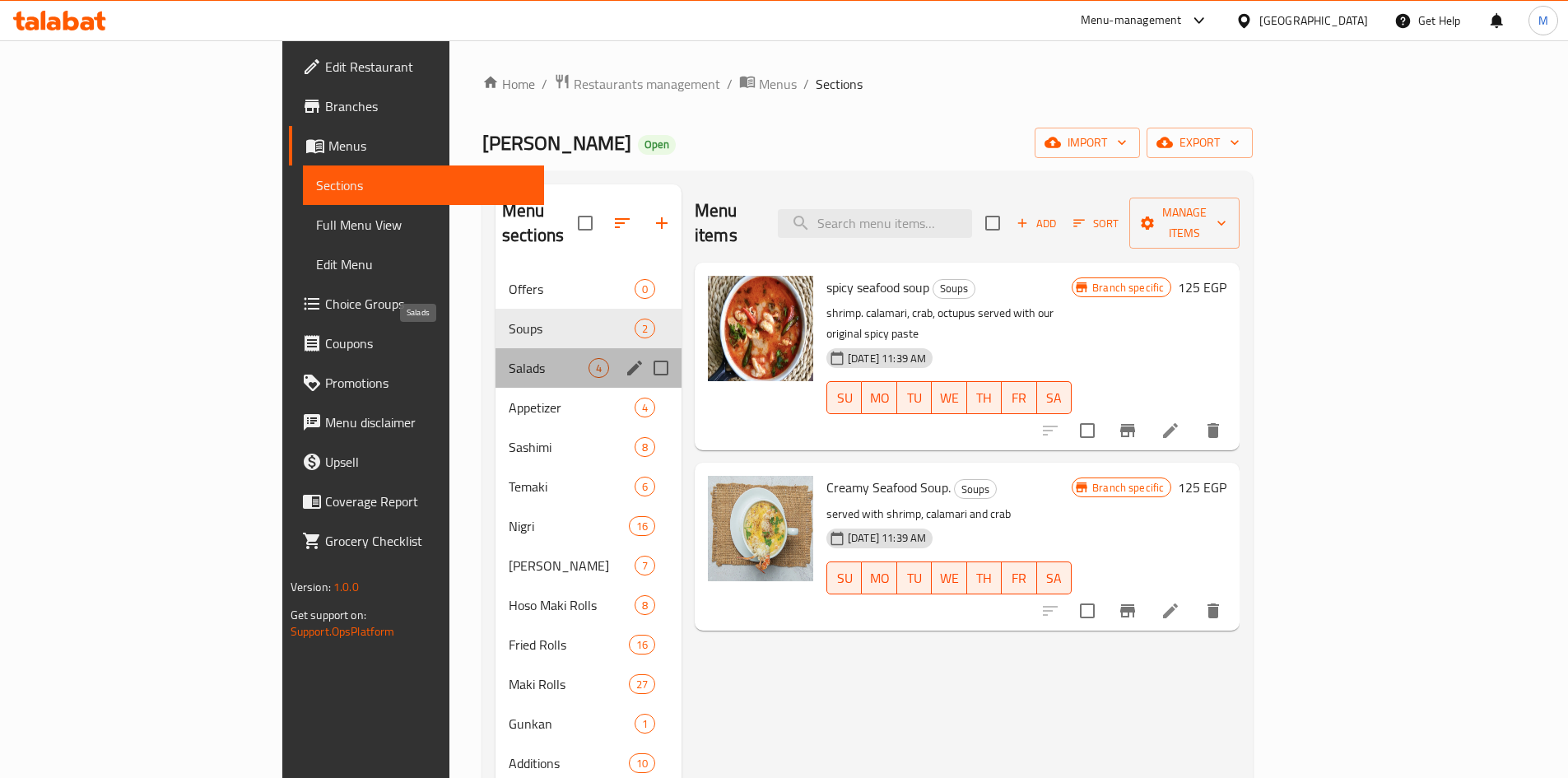
click at [508, 358] on span "Salads" at bounding box center [548, 368] width 80 height 20
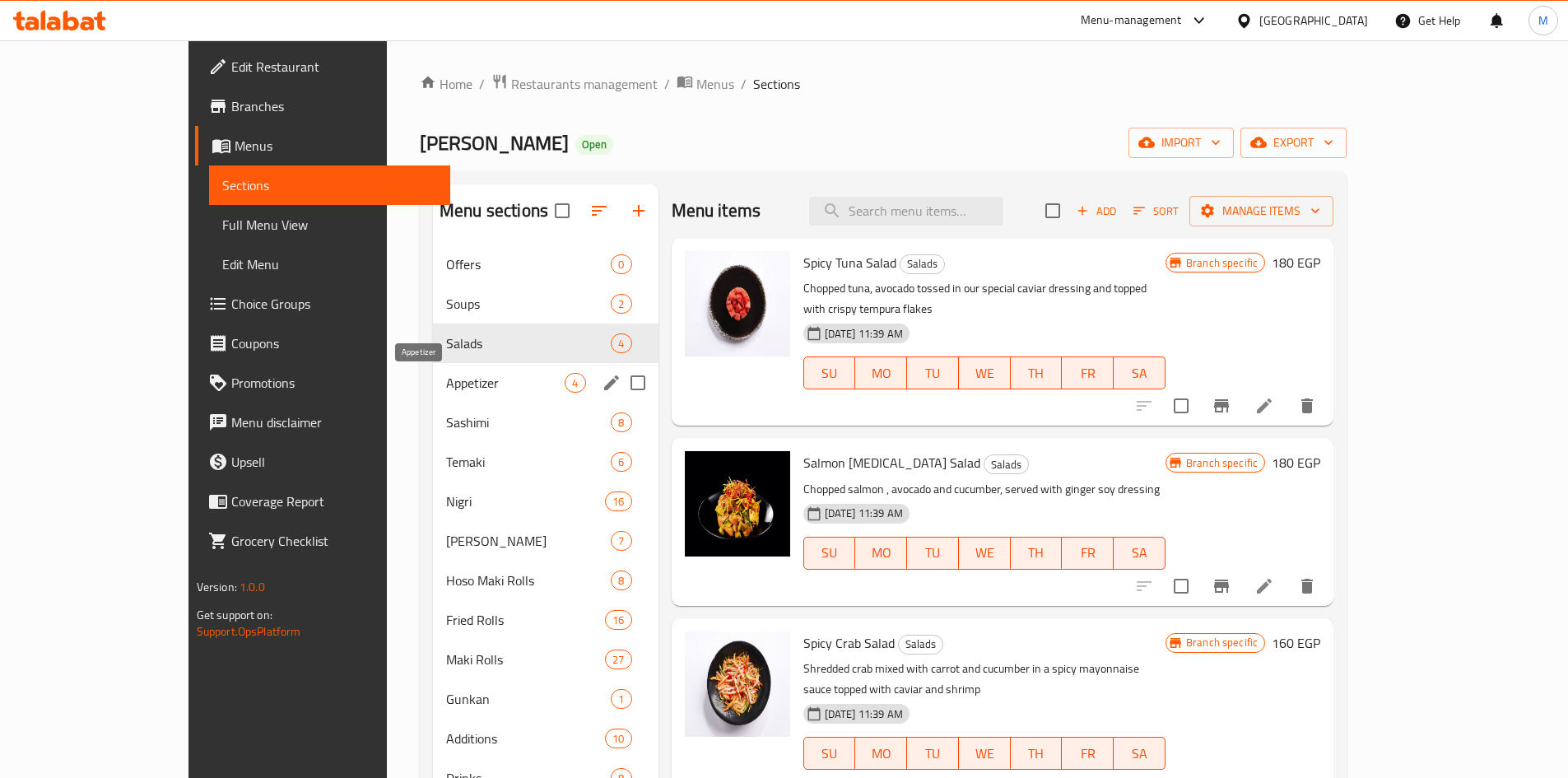
click at [446, 386] on span "Appetizer" at bounding box center [506, 383] width 119 height 20
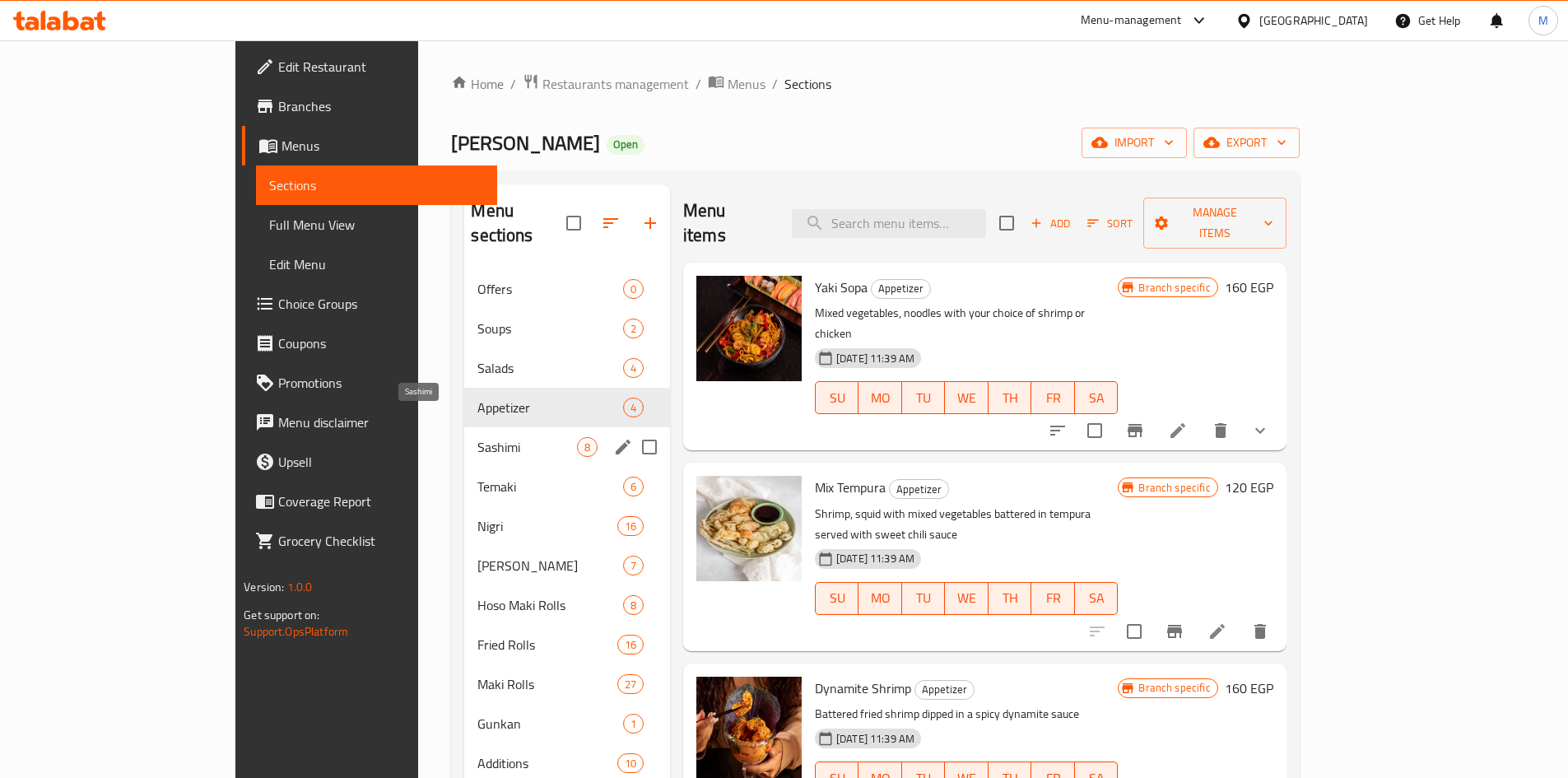
click at [477, 437] on span "Sashimi" at bounding box center [527, 447] width 99 height 20
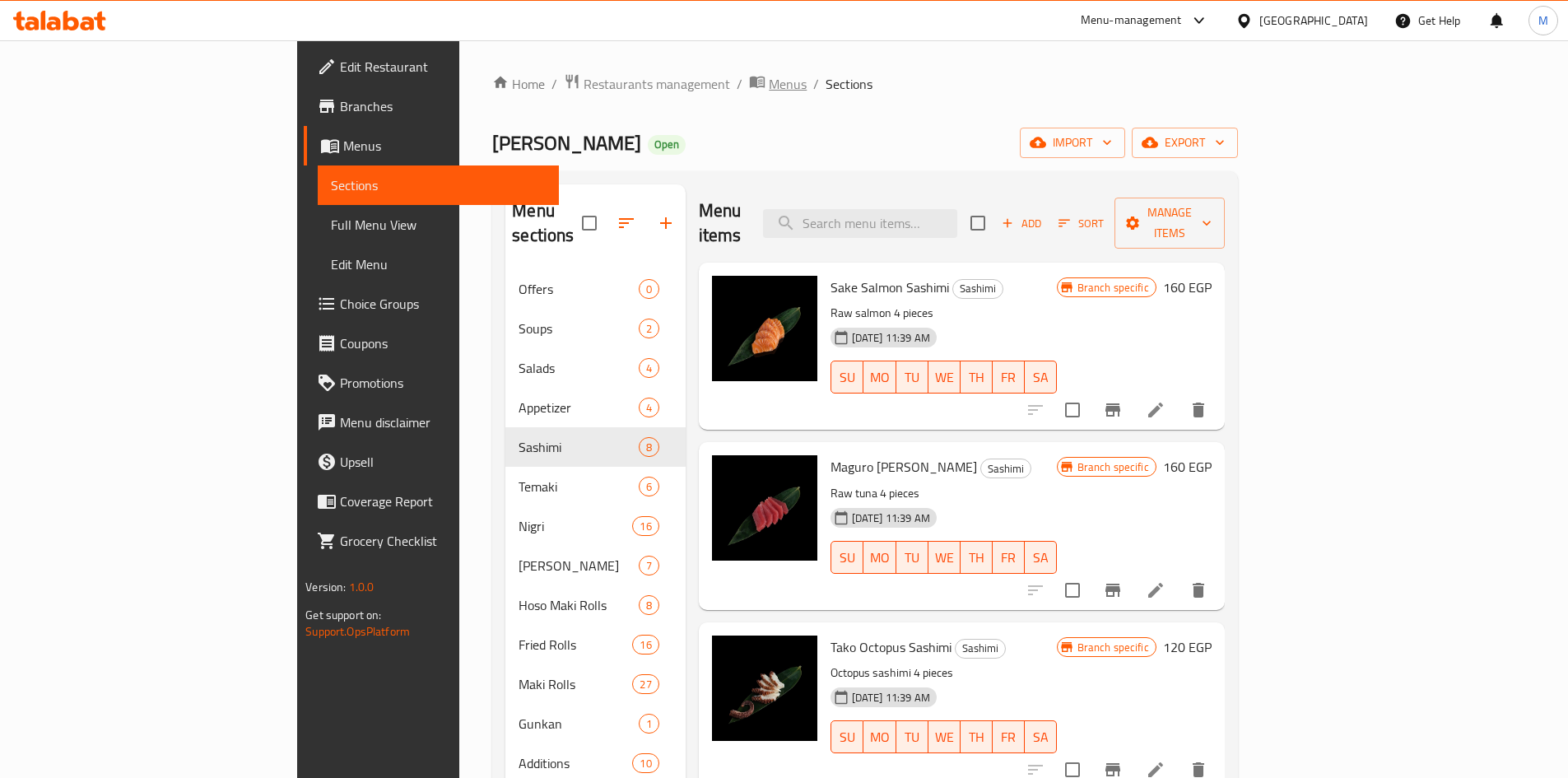
click at [769, 84] on span "Menus" at bounding box center [787, 84] width 37 height 20
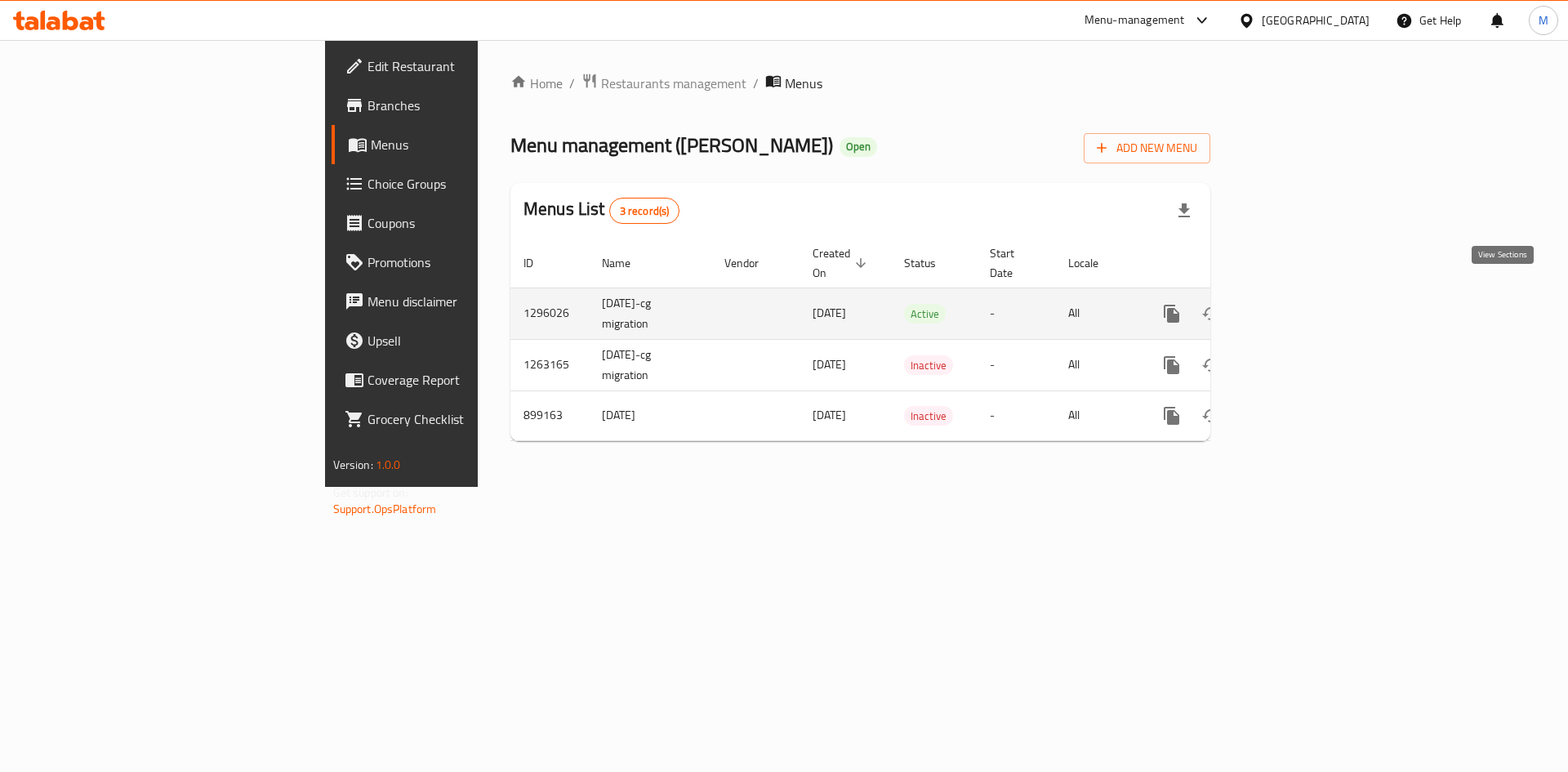
click at [1299, 304] on icon "enhanced table" at bounding box center [1290, 314] width 20 height 20
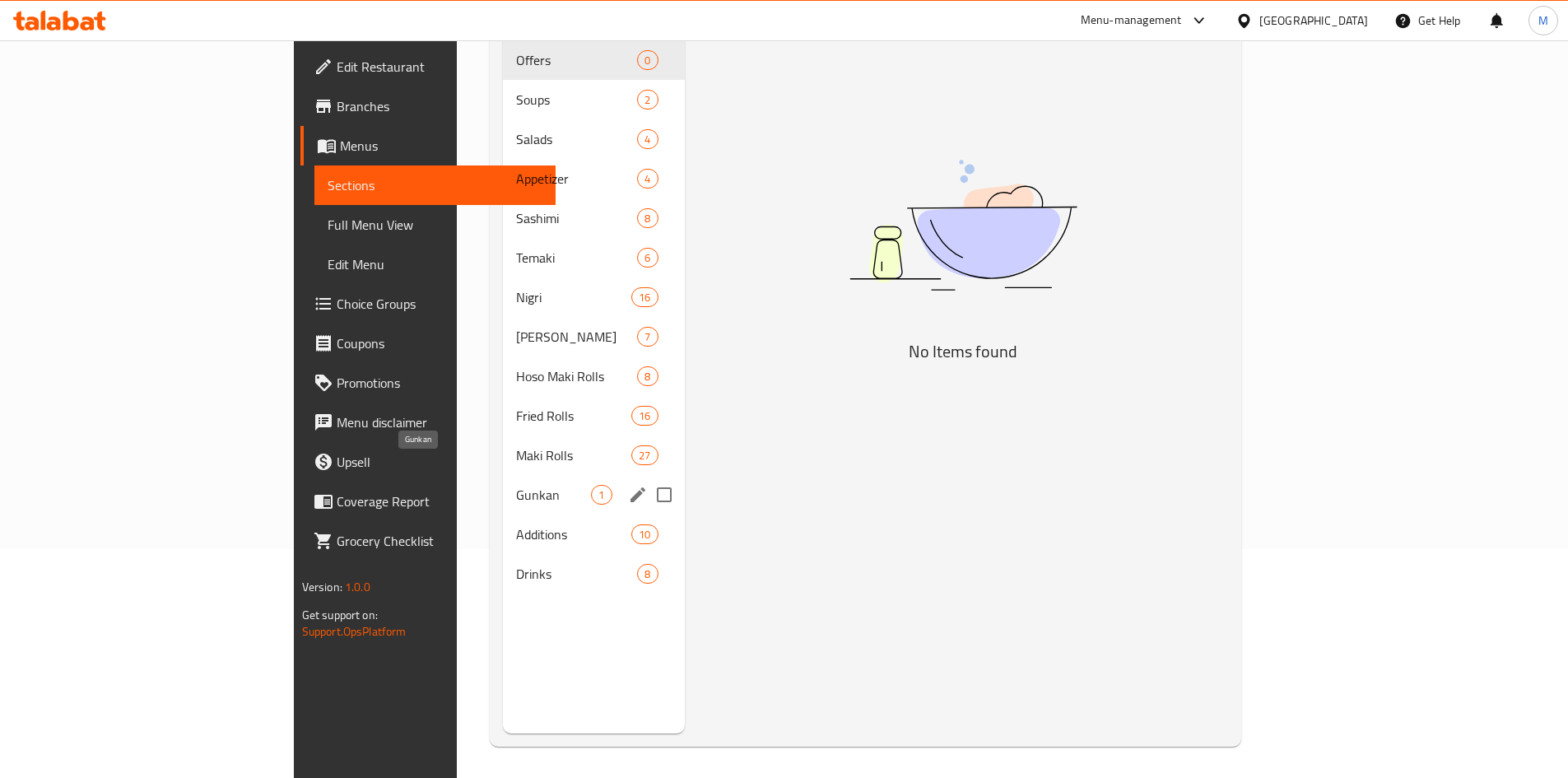
scroll to position [230, 0]
click at [503, 559] on div "Drinks 8" at bounding box center [593, 571] width 181 height 39
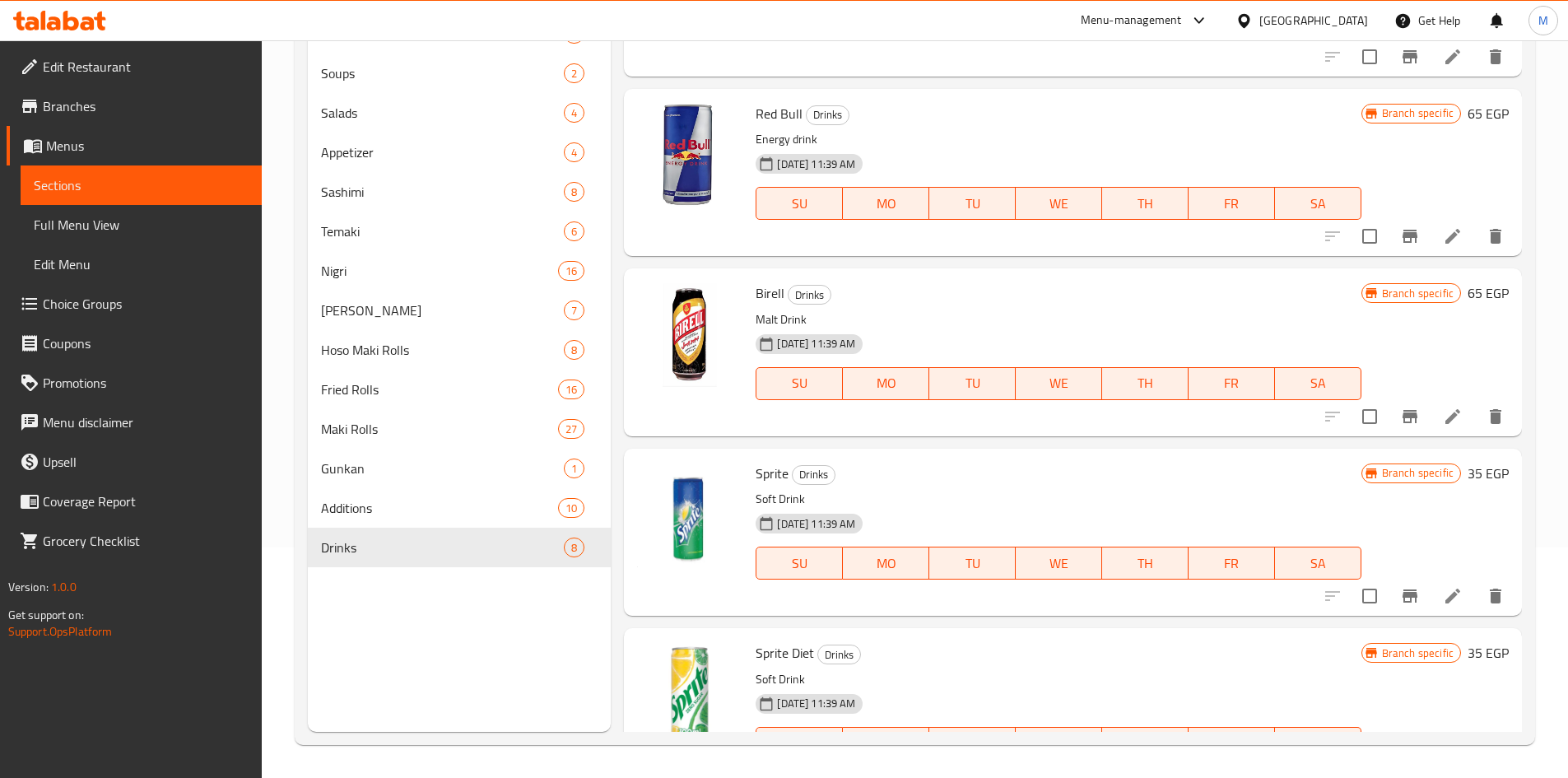
scroll to position [722, 0]
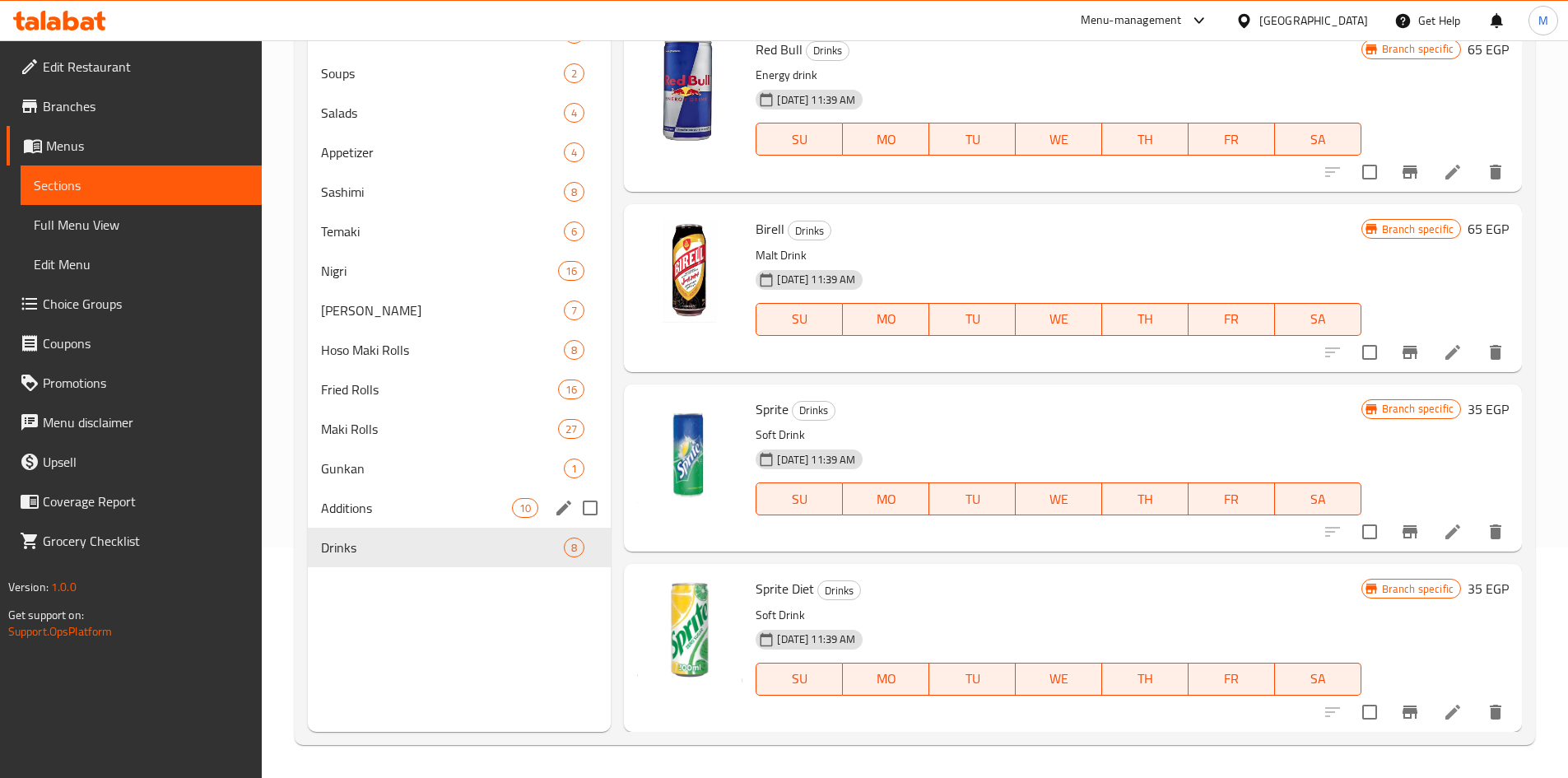
click at [441, 496] on div "Additions 10" at bounding box center [460, 507] width 304 height 39
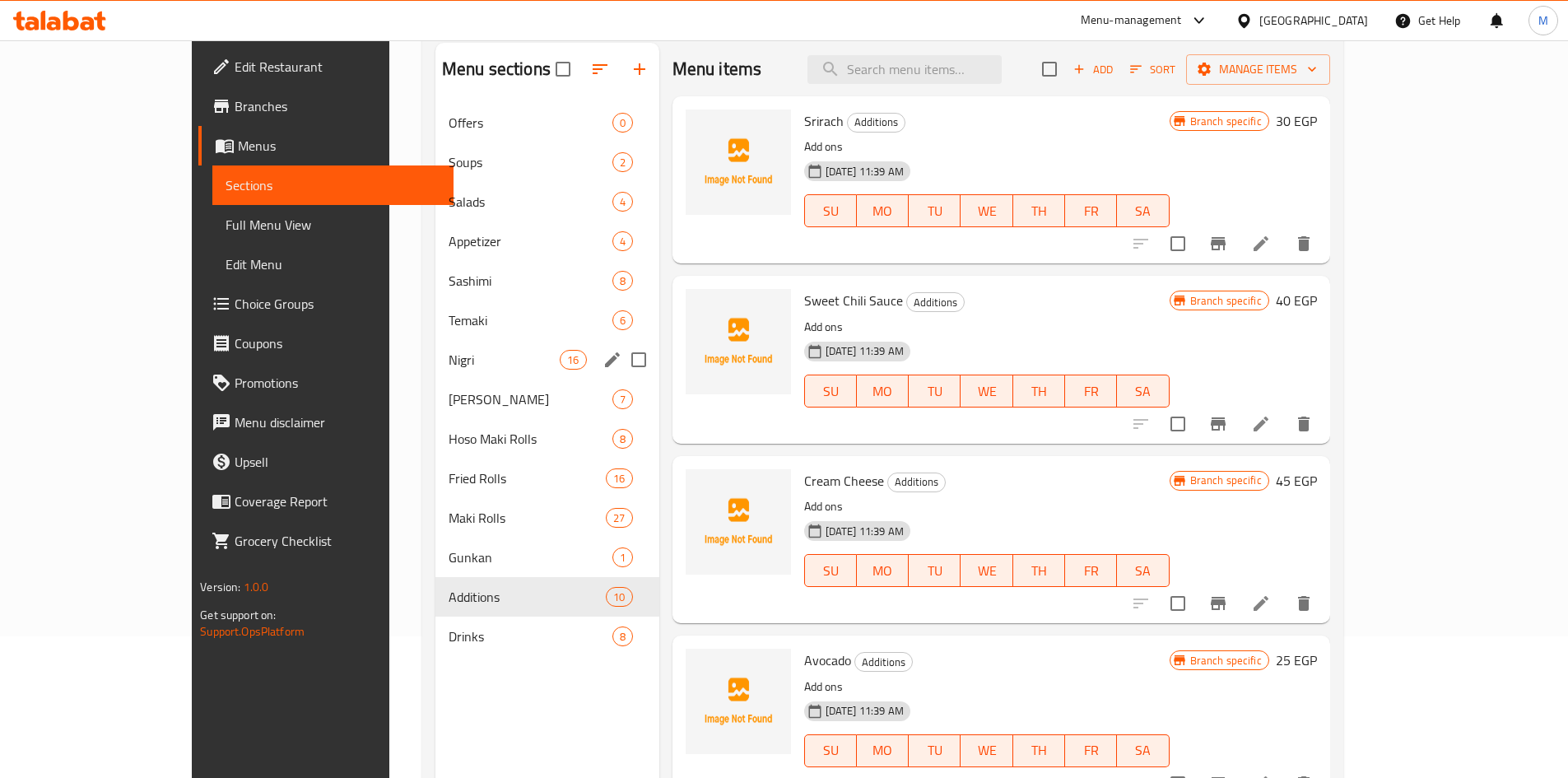
scroll to position [230, 0]
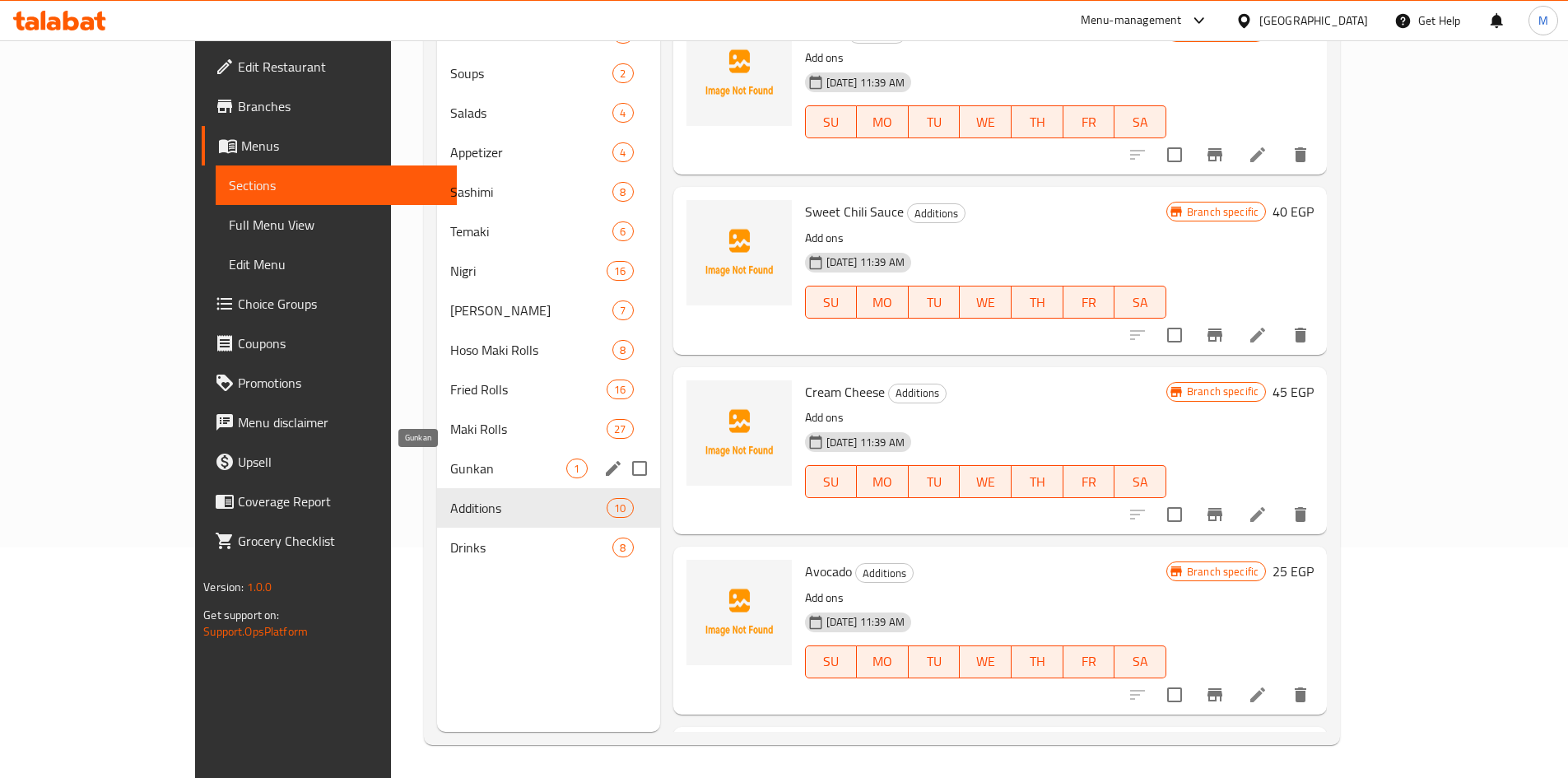
click at [450, 467] on span "Gunkan" at bounding box center [507, 468] width 116 height 20
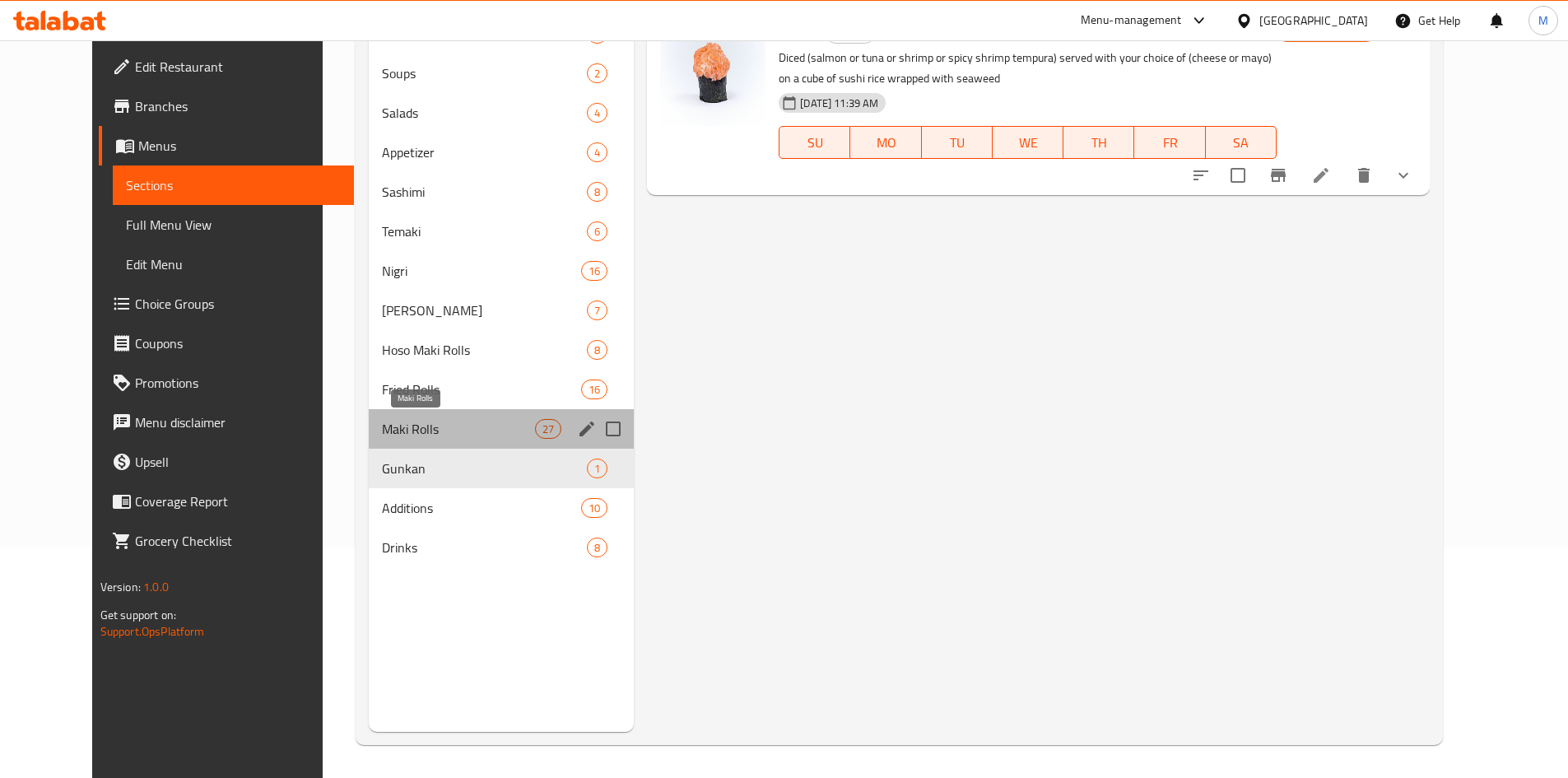
click at [382, 433] on span "Maki Rolls" at bounding box center [458, 429] width 153 height 20
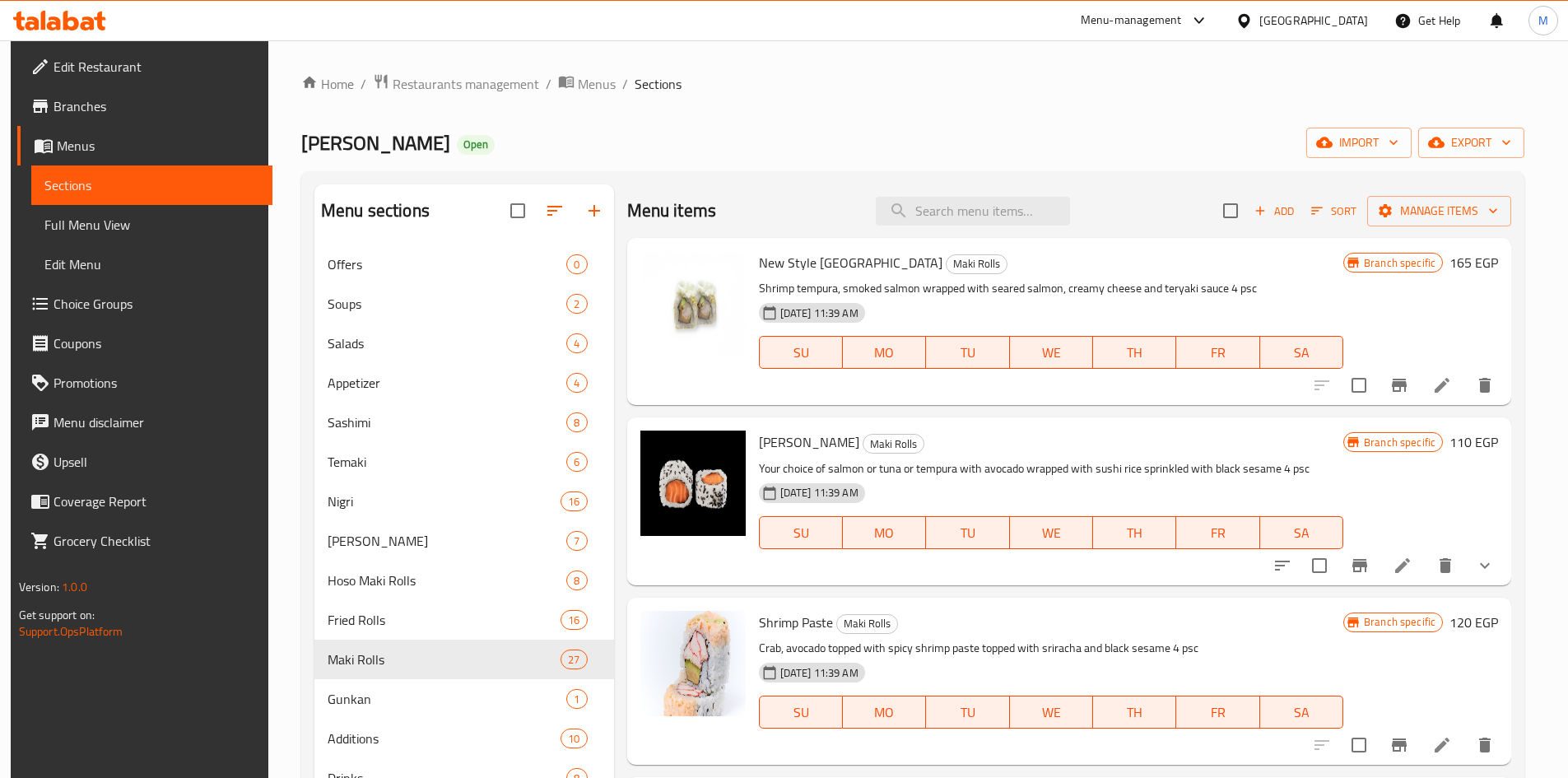
click at [144, 133] on link "Menus" at bounding box center [144, 145] width 255 height 39
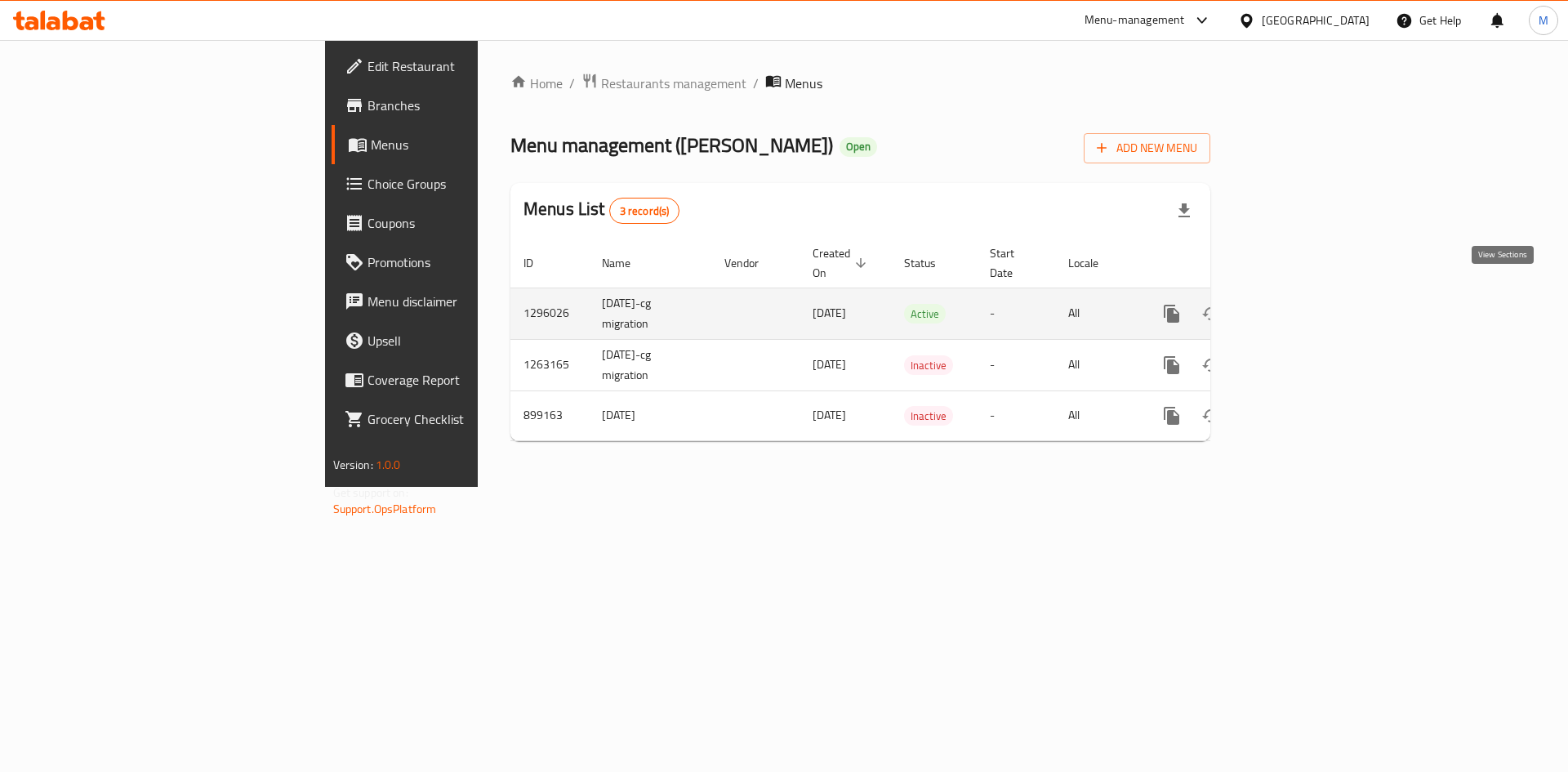
click at [1309, 294] on link "enhanced table" at bounding box center [1289, 313] width 39 height 39
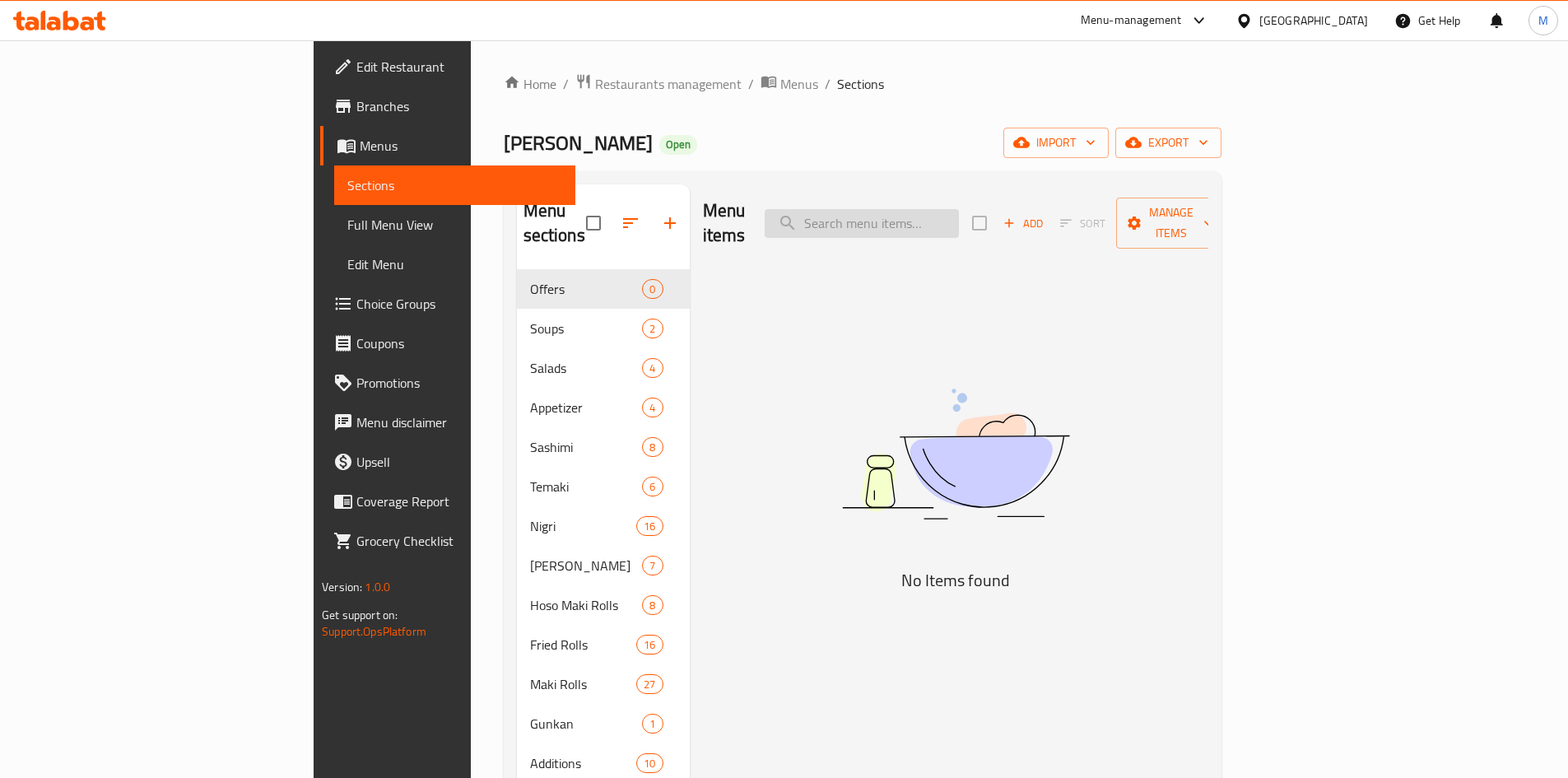
click at [959, 219] on input "search" at bounding box center [861, 224] width 194 height 29
paste input "joia"
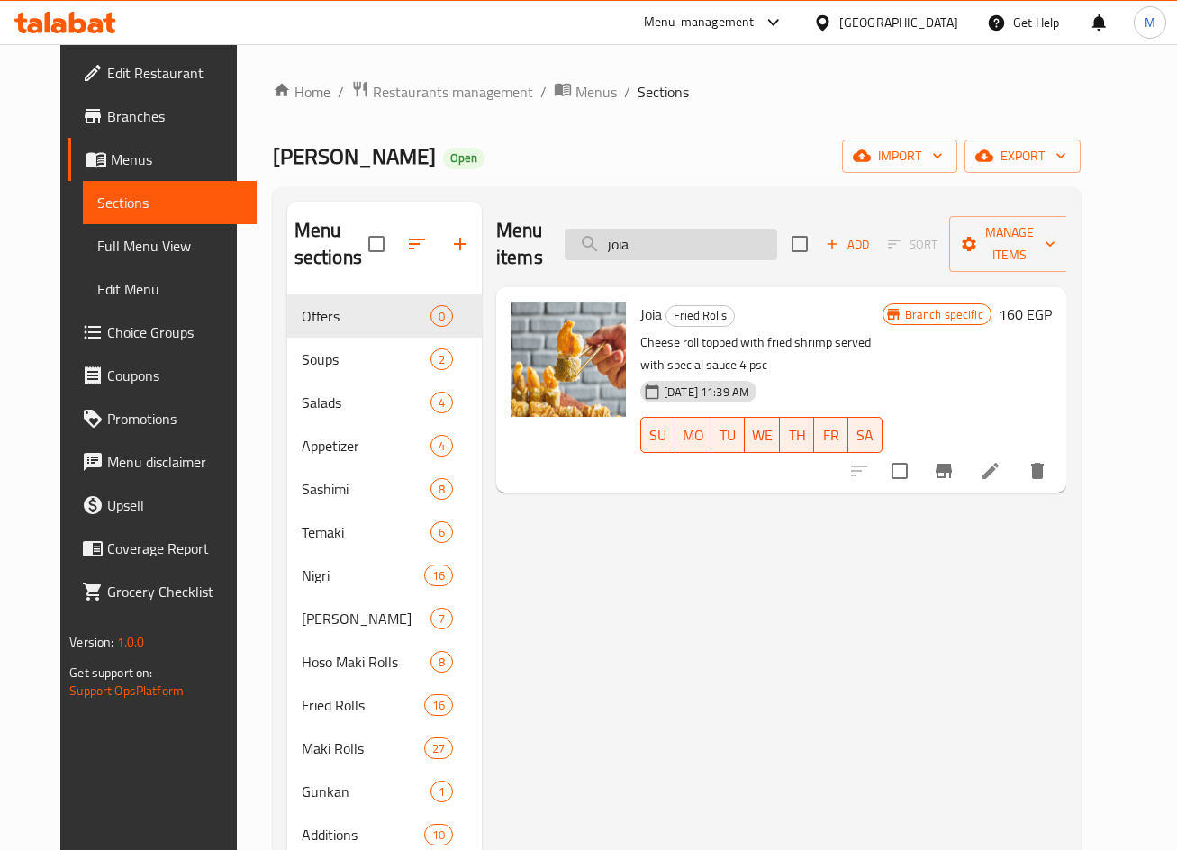
click at [694, 246] on input "joia" at bounding box center [671, 245] width 212 height 32
paste input "crispy"
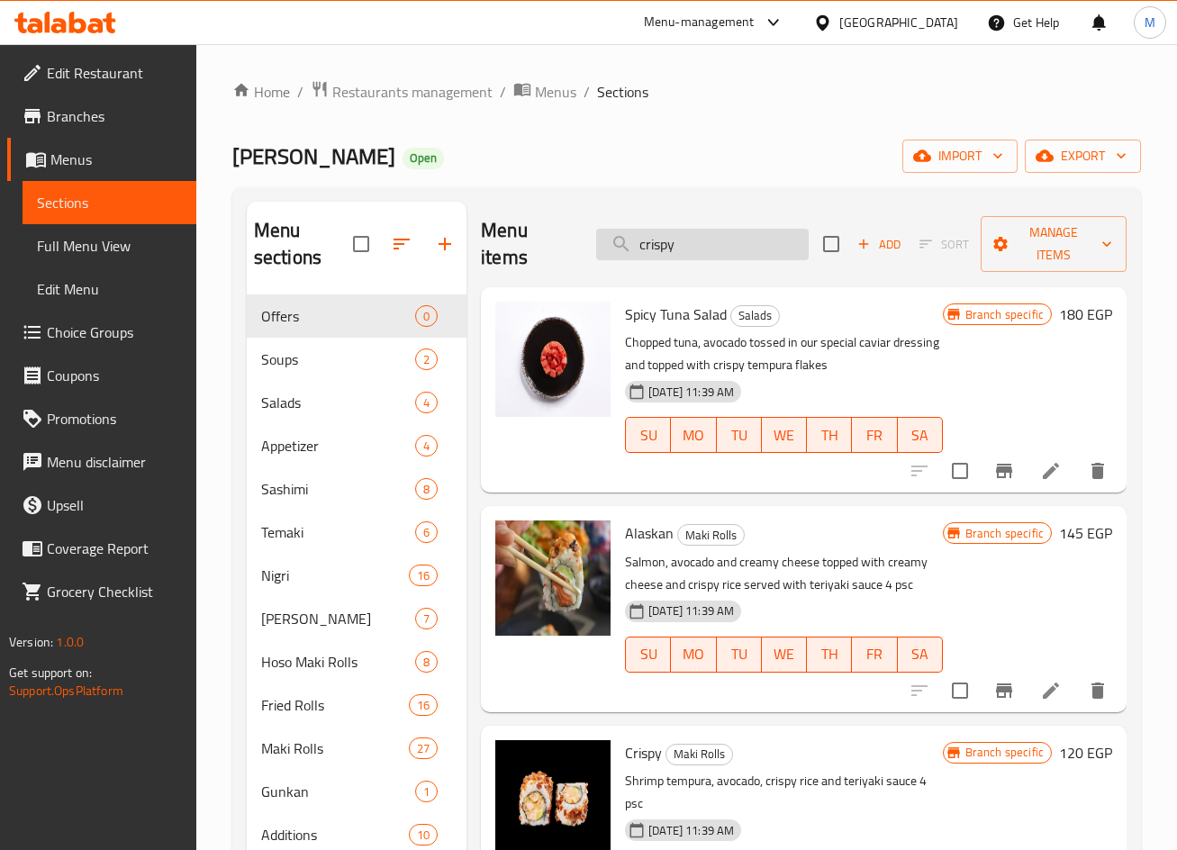
click at [689, 248] on input "crispy" at bounding box center [702, 245] width 212 height 32
paste input "hot ura crab"
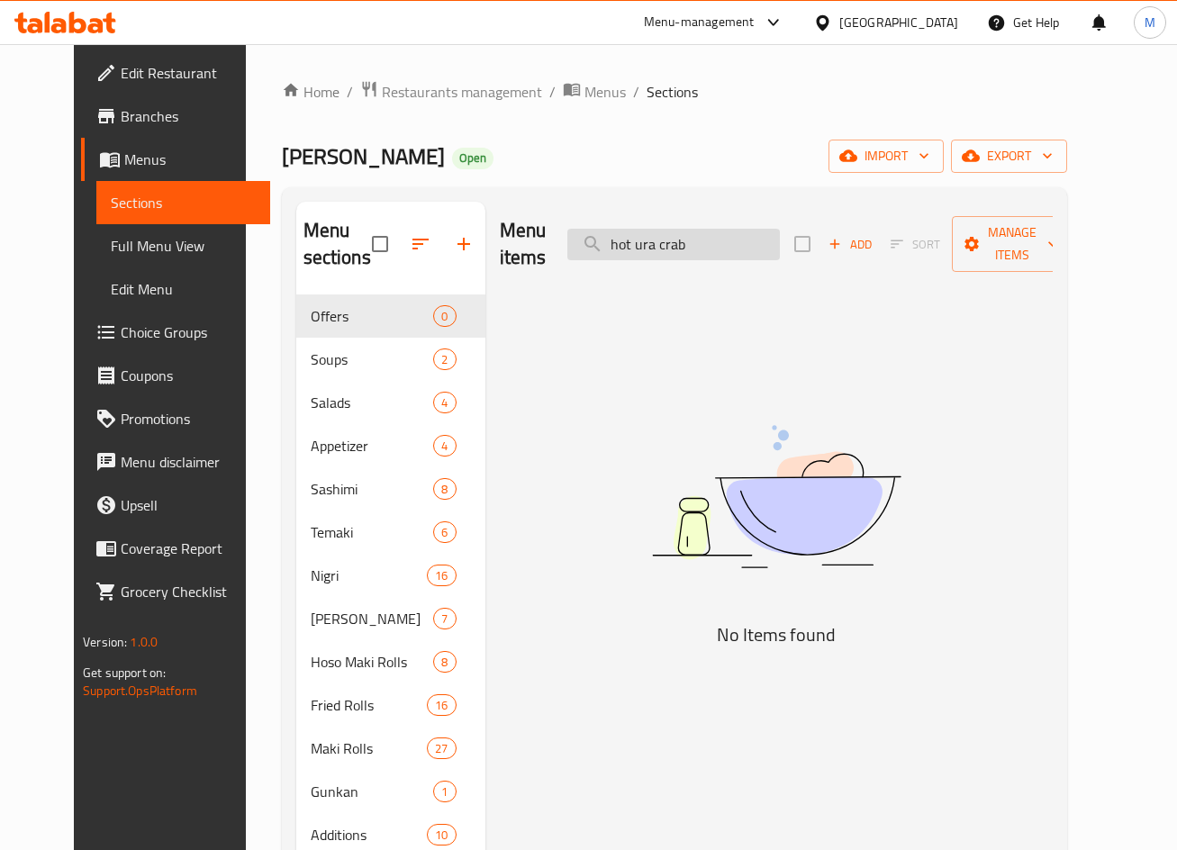
click at [649, 245] on input "hot ura crab" at bounding box center [673, 245] width 212 height 32
click at [678, 245] on input "ura crab" at bounding box center [673, 245] width 212 height 32
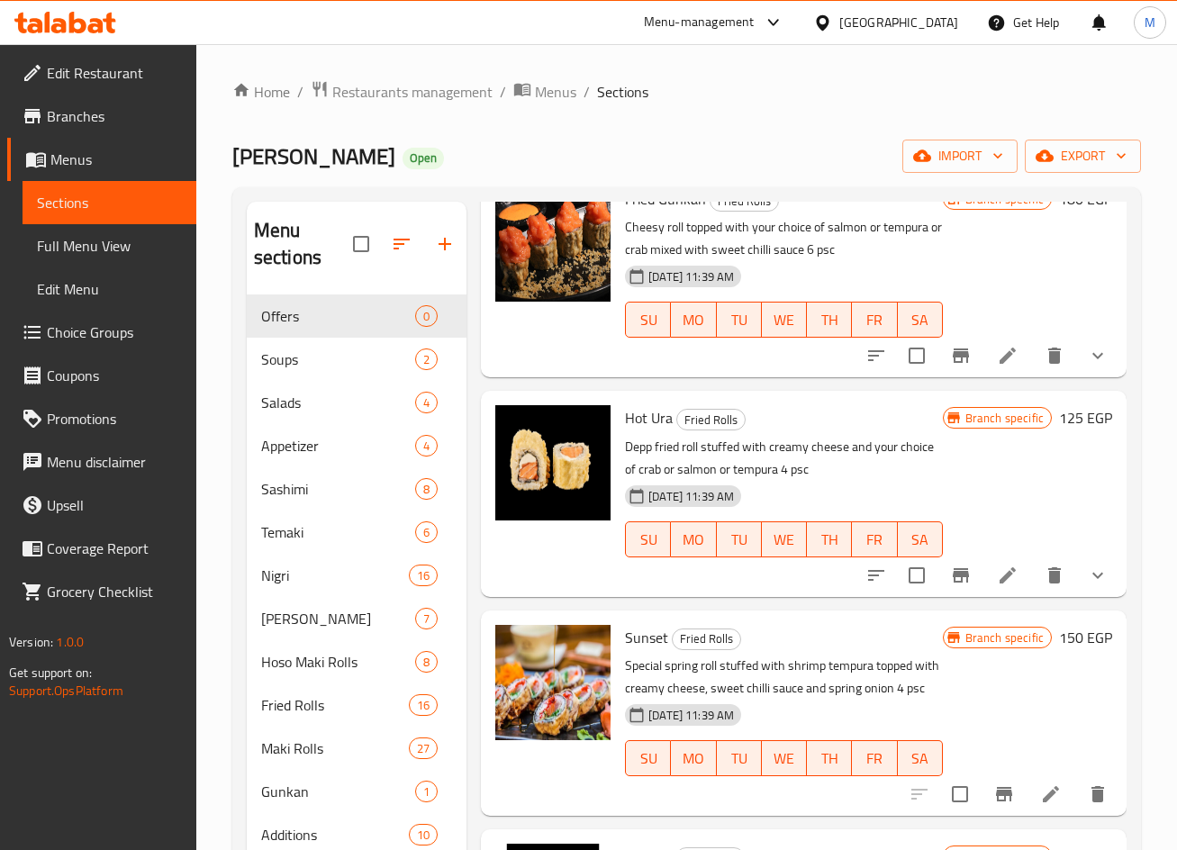
scroll to position [2521, 0]
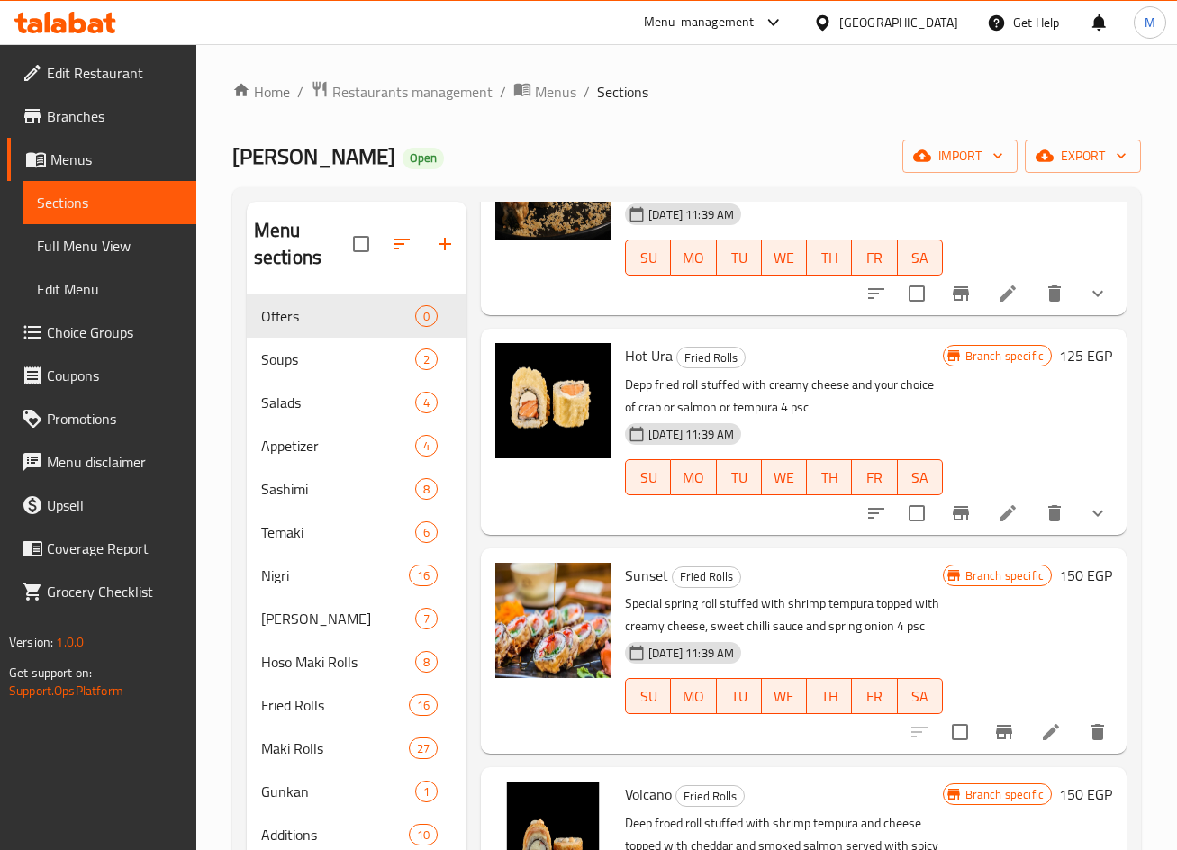
click at [1099, 512] on button "show more" at bounding box center [1097, 513] width 43 height 43
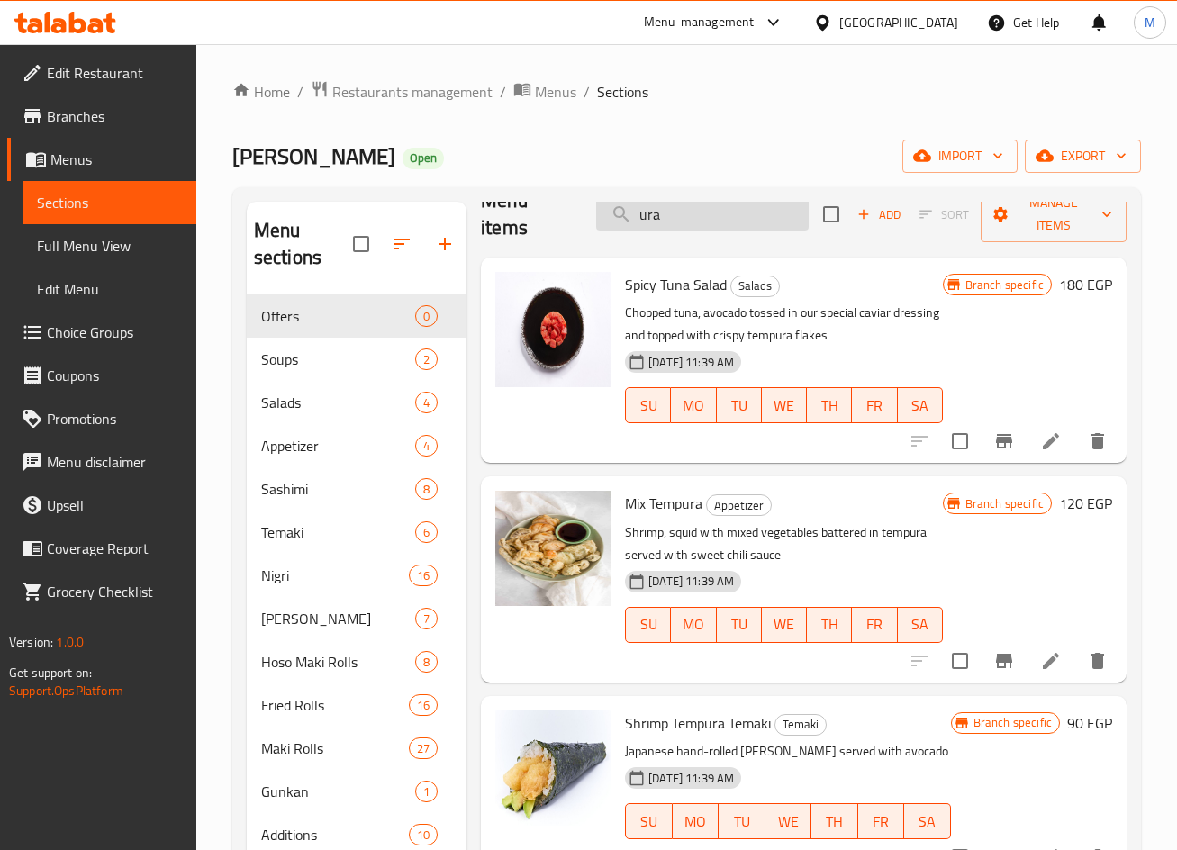
scroll to position [0, 0]
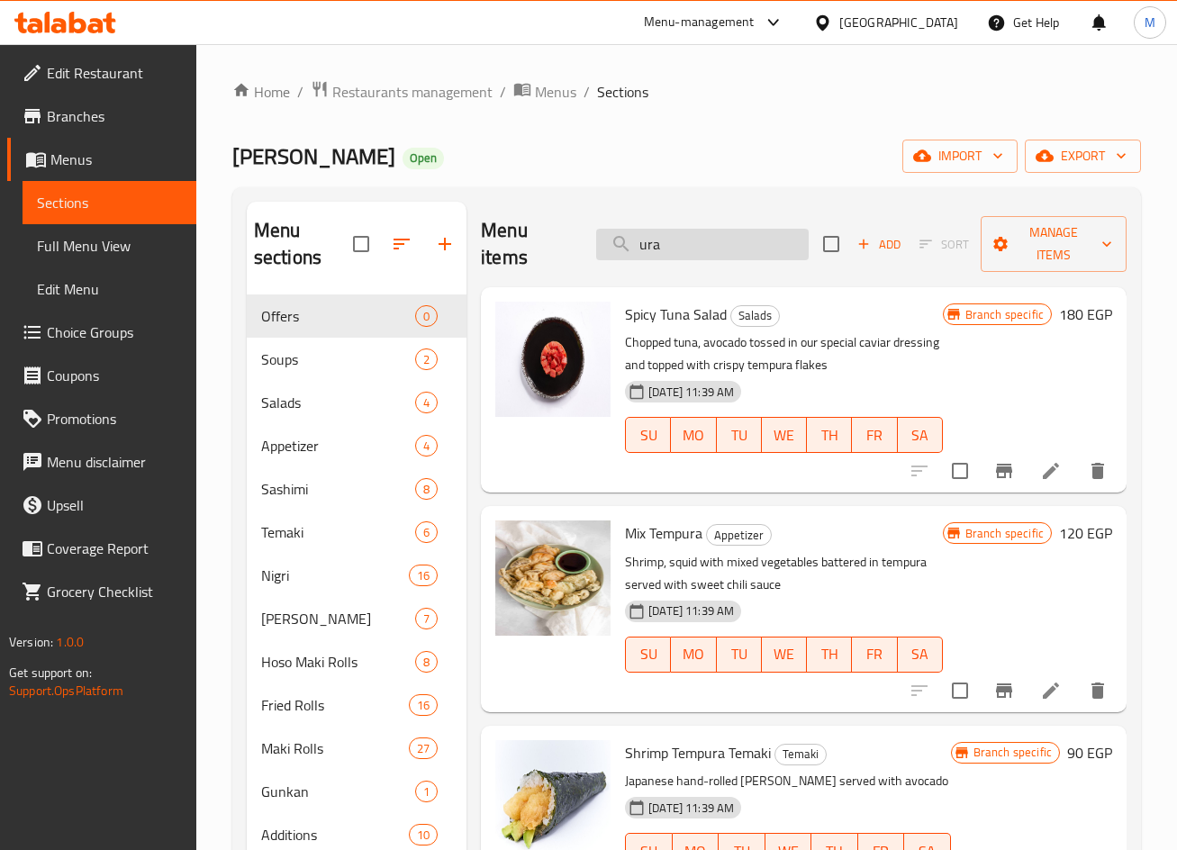
click at [661, 240] on input "ura" at bounding box center [702, 245] width 212 height 32
paste input "crunchy tempura"
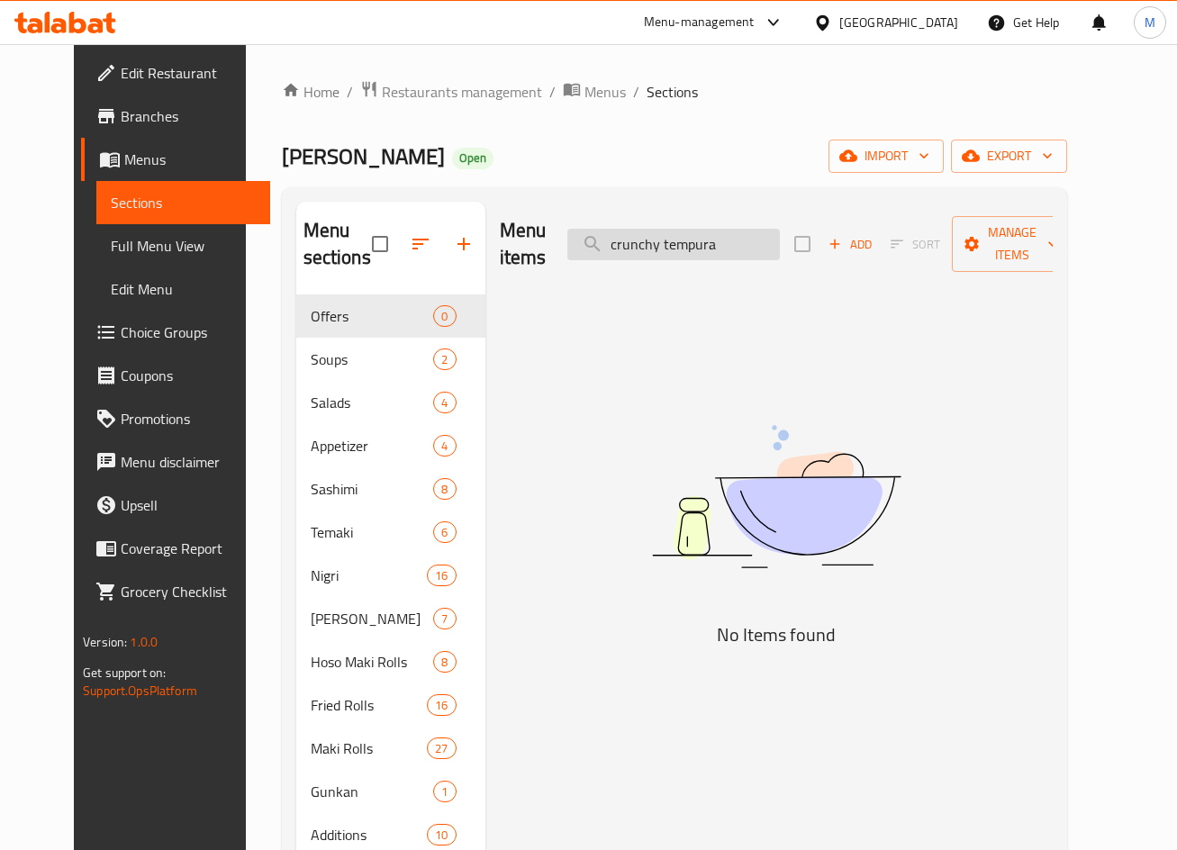
click at [663, 240] on input "crunchy tempura" at bounding box center [673, 245] width 212 height 32
click at [724, 239] on input "crunchy tempura" at bounding box center [673, 245] width 212 height 32
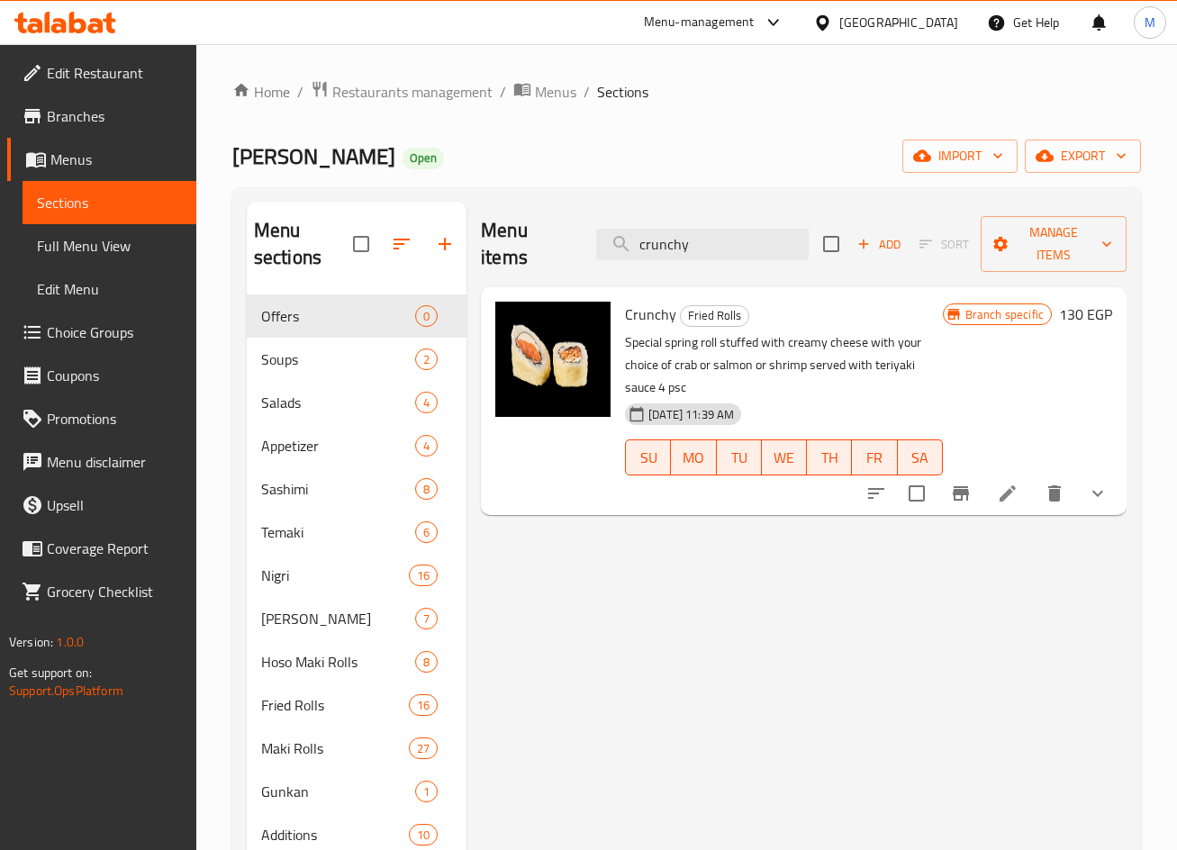
click at [1112, 490] on button "show more" at bounding box center [1097, 493] width 43 height 43
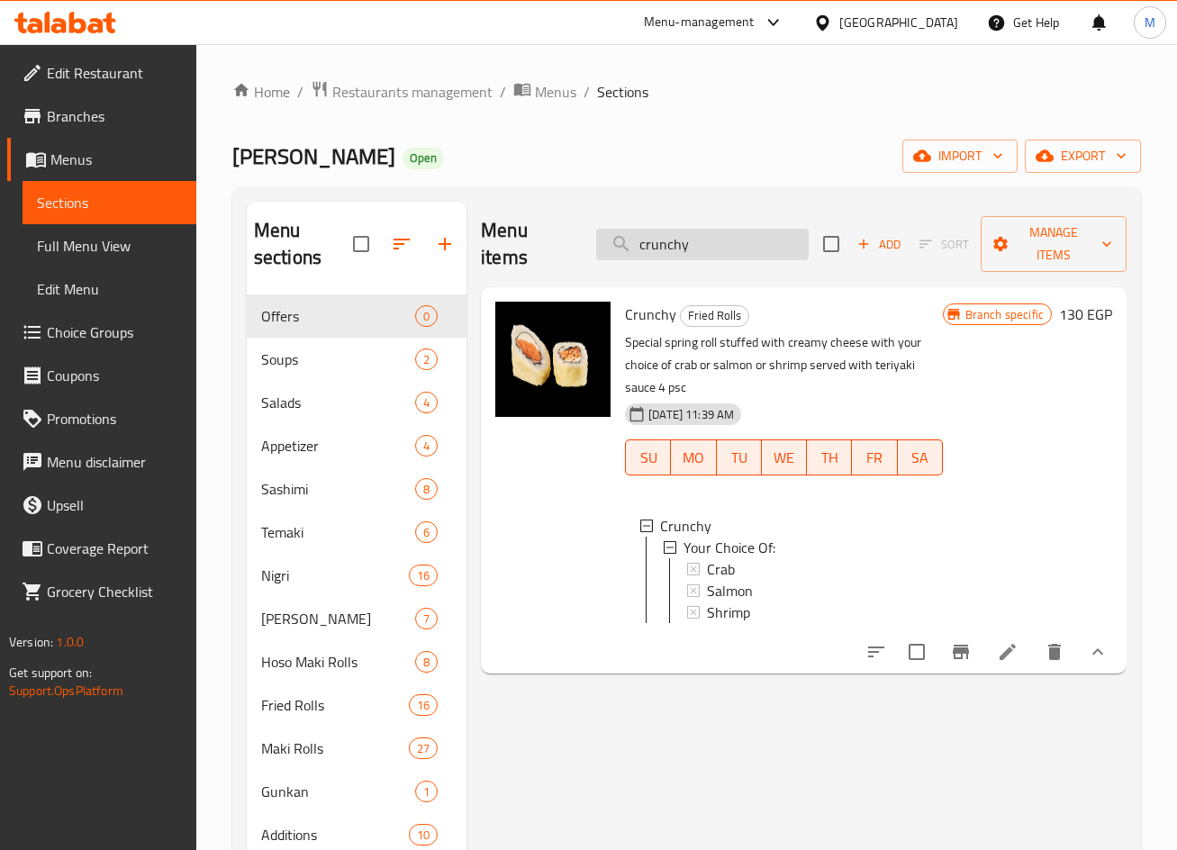
click at [709, 237] on input "crunchy" at bounding box center [702, 245] width 212 height 32
paste input "tempura"
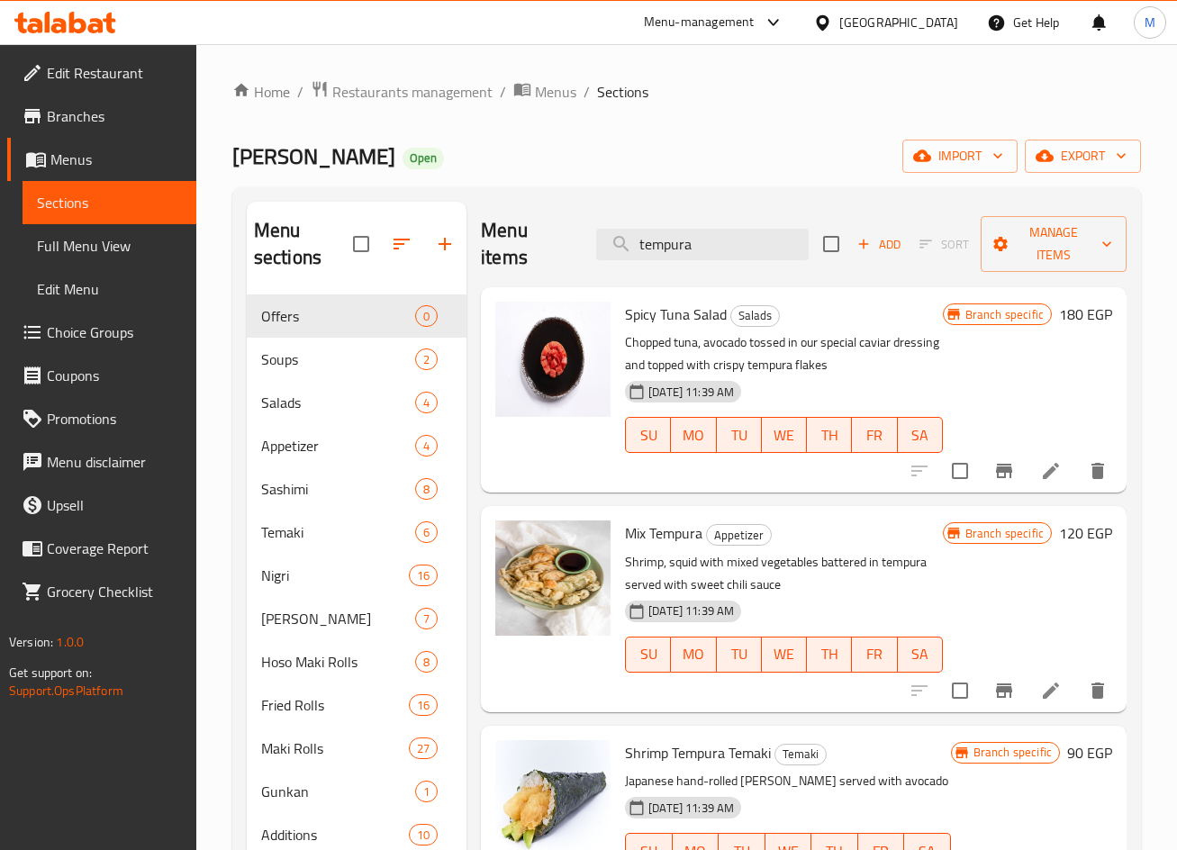
paste input "sunshine"
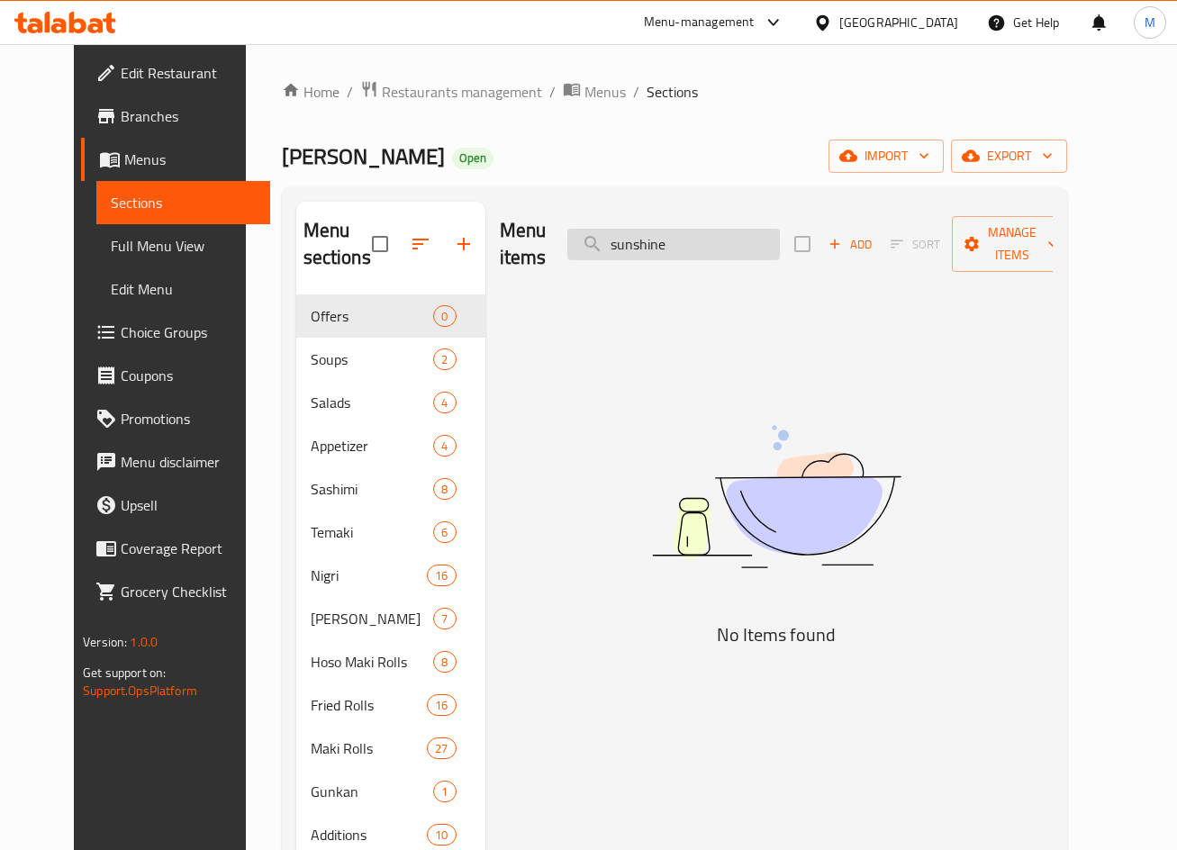
click at [662, 248] on input "sunshine" at bounding box center [673, 245] width 212 height 32
click at [679, 248] on input "sun shine" at bounding box center [673, 245] width 212 height 32
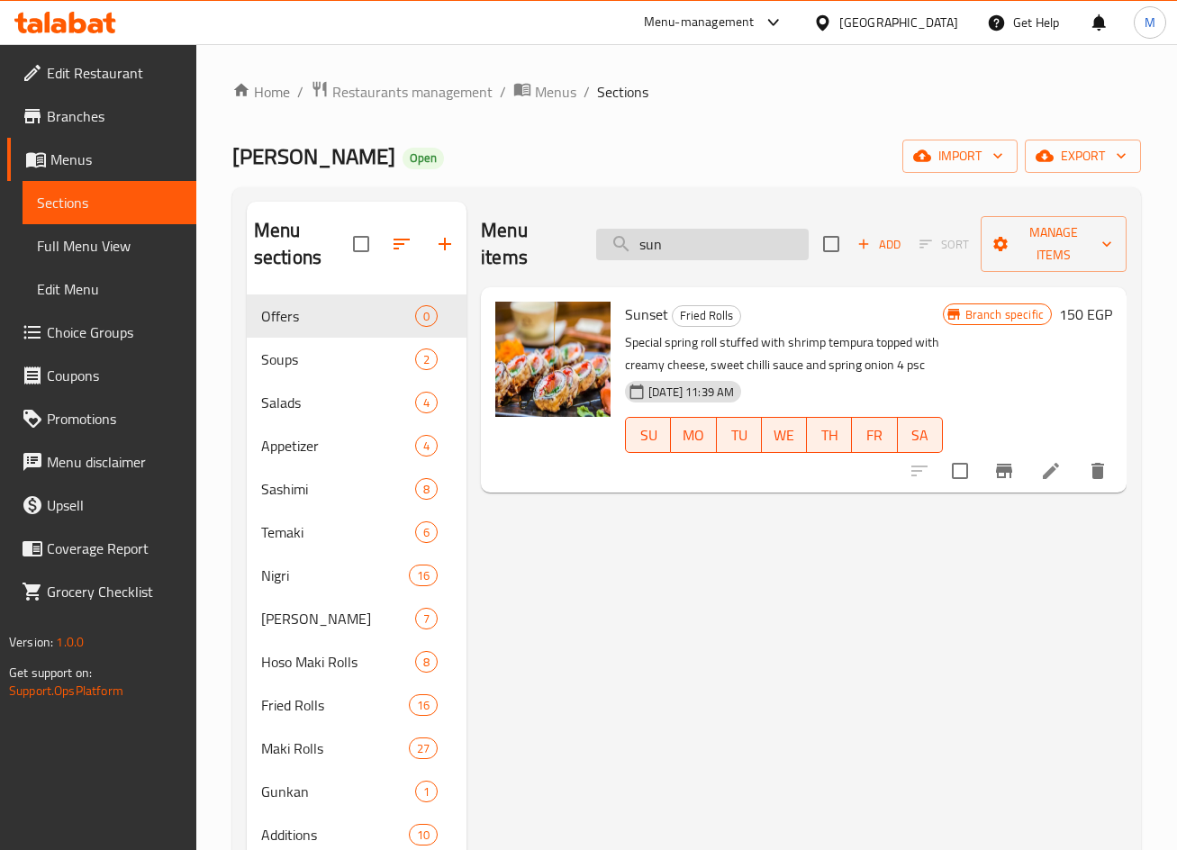
click at [651, 240] on input "sun" at bounding box center [702, 245] width 212 height 32
paste input "ake"
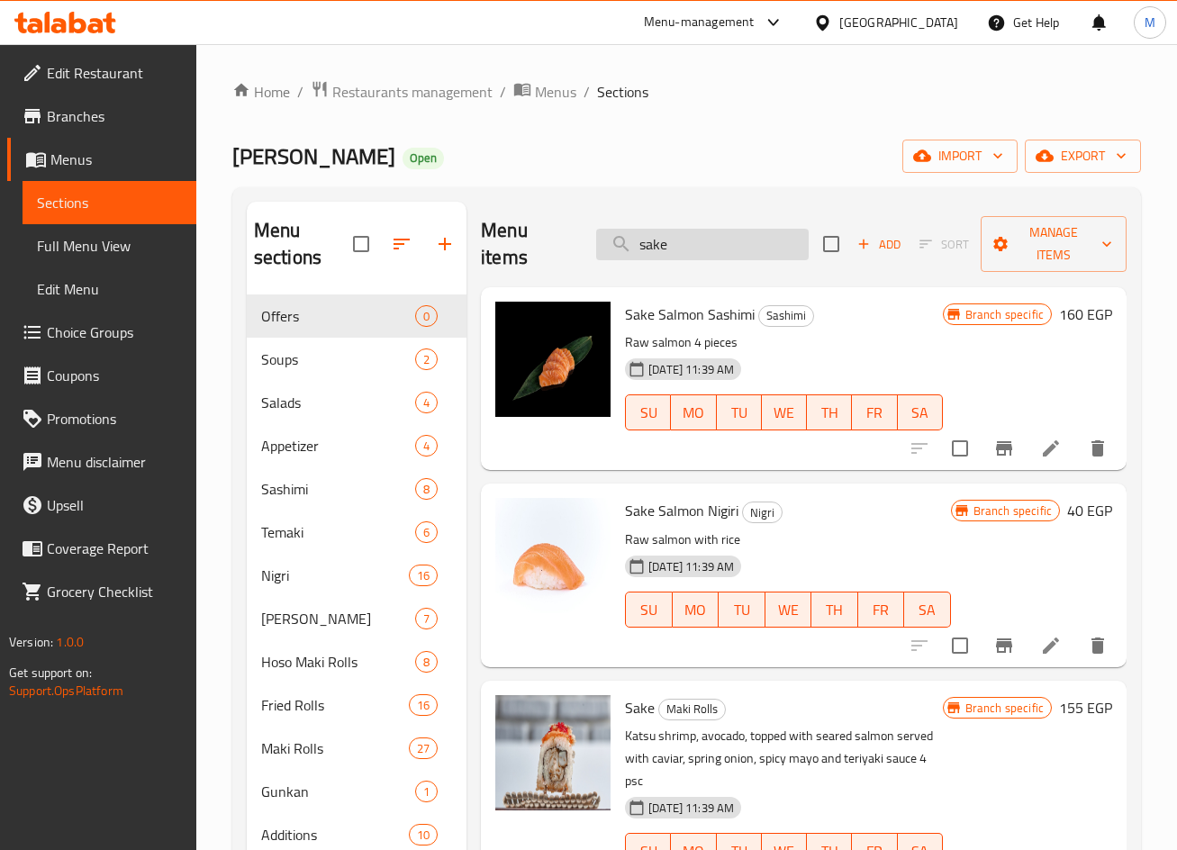
click at [700, 239] on input "sake" at bounding box center [702, 245] width 212 height 32
paste input "[PERSON_NAME]"
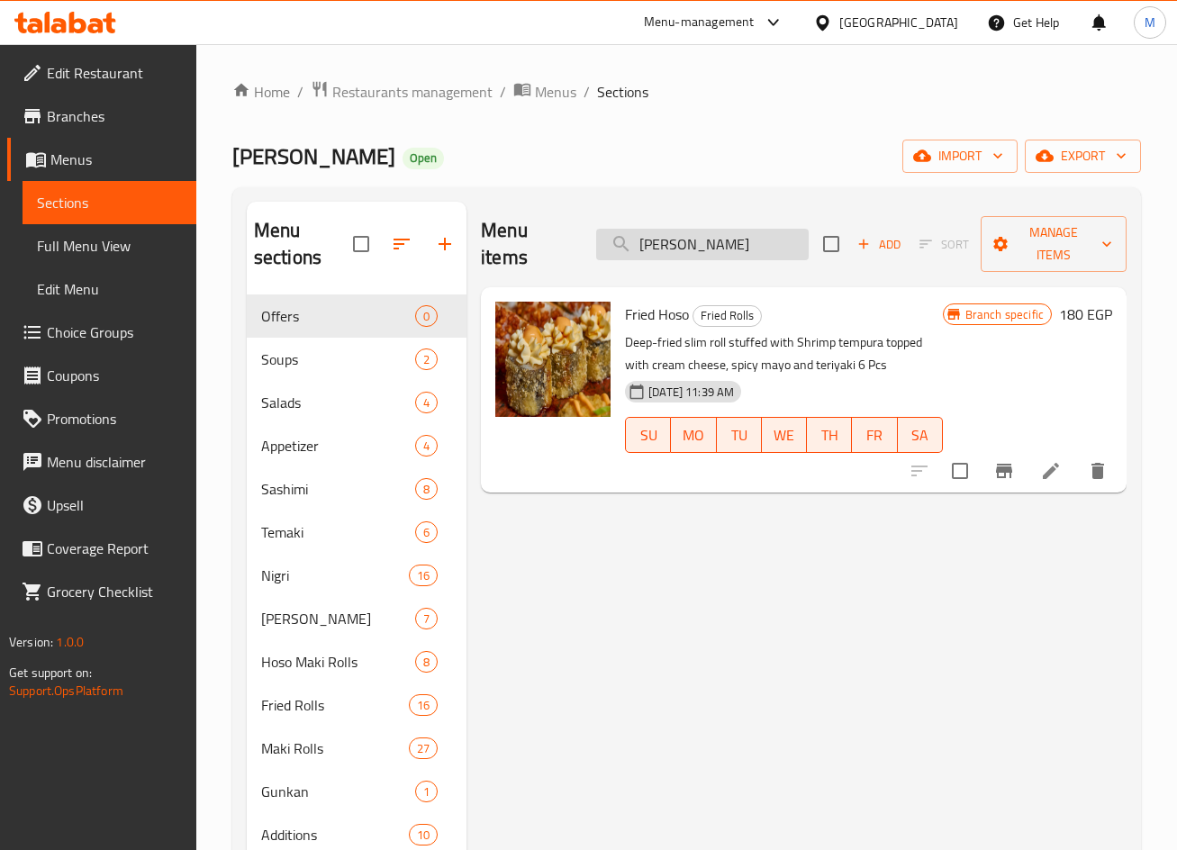
click at [671, 254] on input "[PERSON_NAME]" at bounding box center [702, 245] width 212 height 32
paste input "hot lemo"
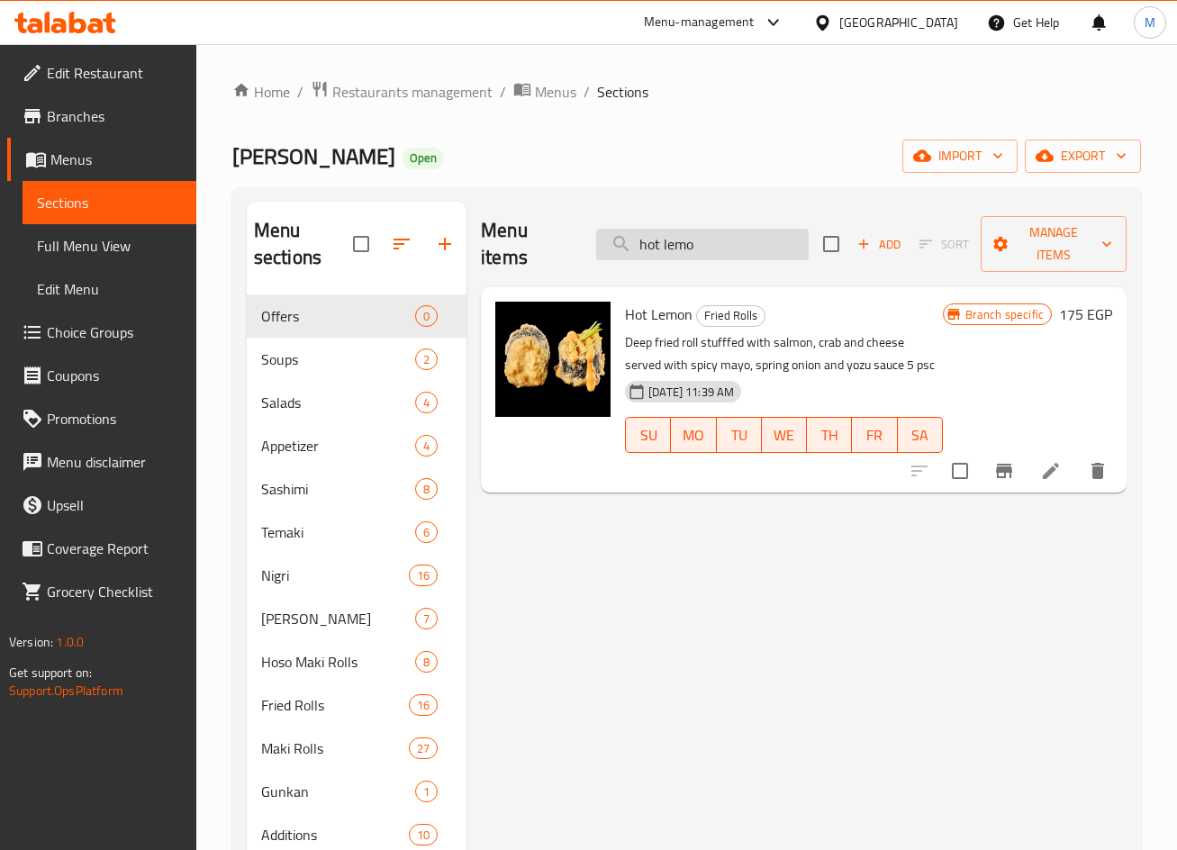
click at [687, 242] on input "hot lemo" at bounding box center [702, 245] width 212 height 32
paste input "CRAB NIGIRI"
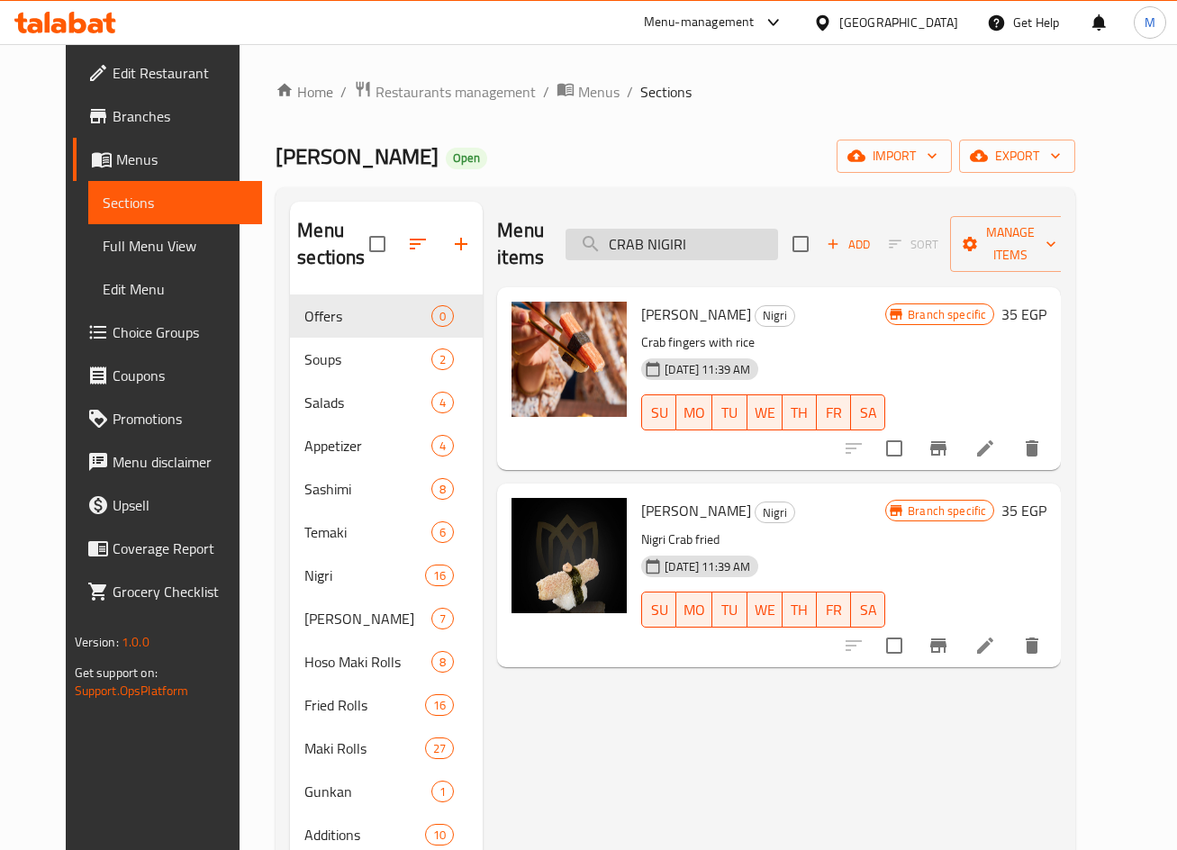
click at [701, 252] on input "CRAB NIGIRI" at bounding box center [671, 245] width 212 height 32
paste input "salmon nigiri"
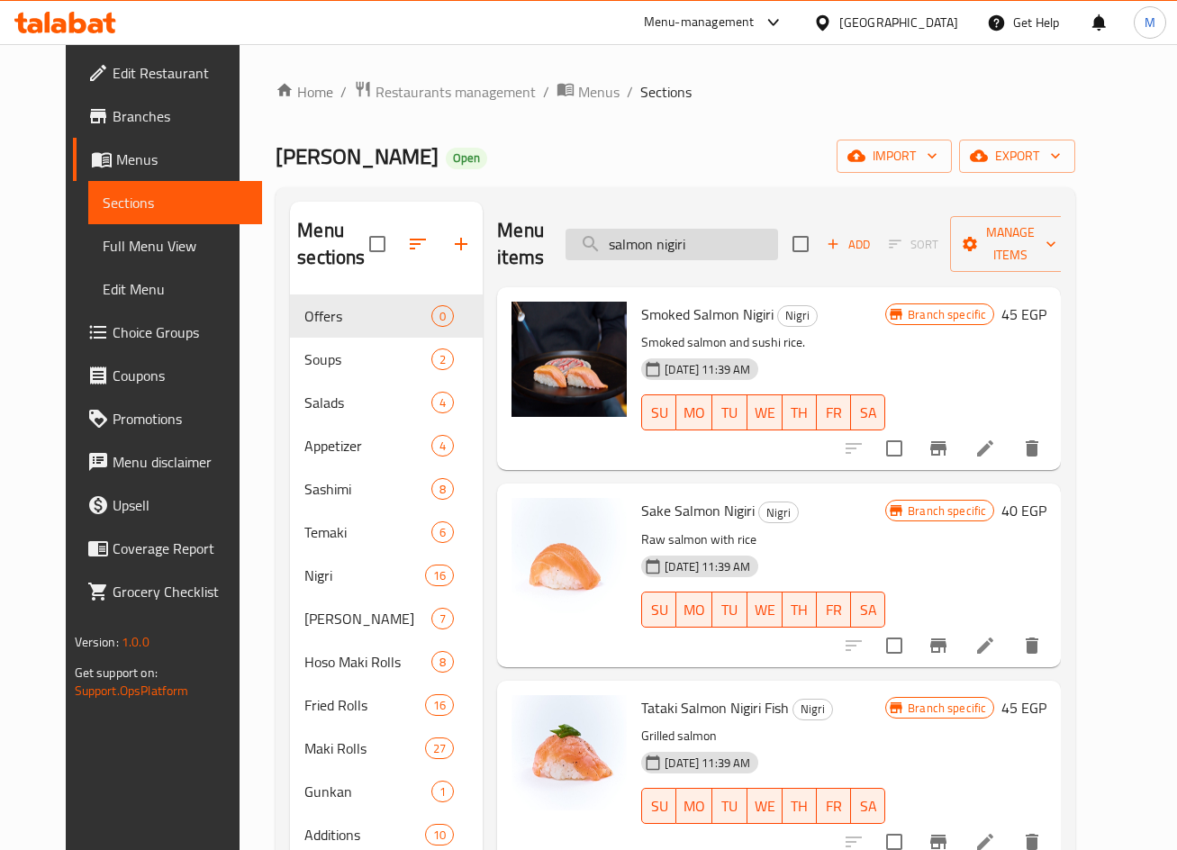
click at [740, 238] on input "salmon nigiri" at bounding box center [671, 245] width 212 height 32
click at [701, 246] on input "salmon nigiri" at bounding box center [671, 245] width 212 height 32
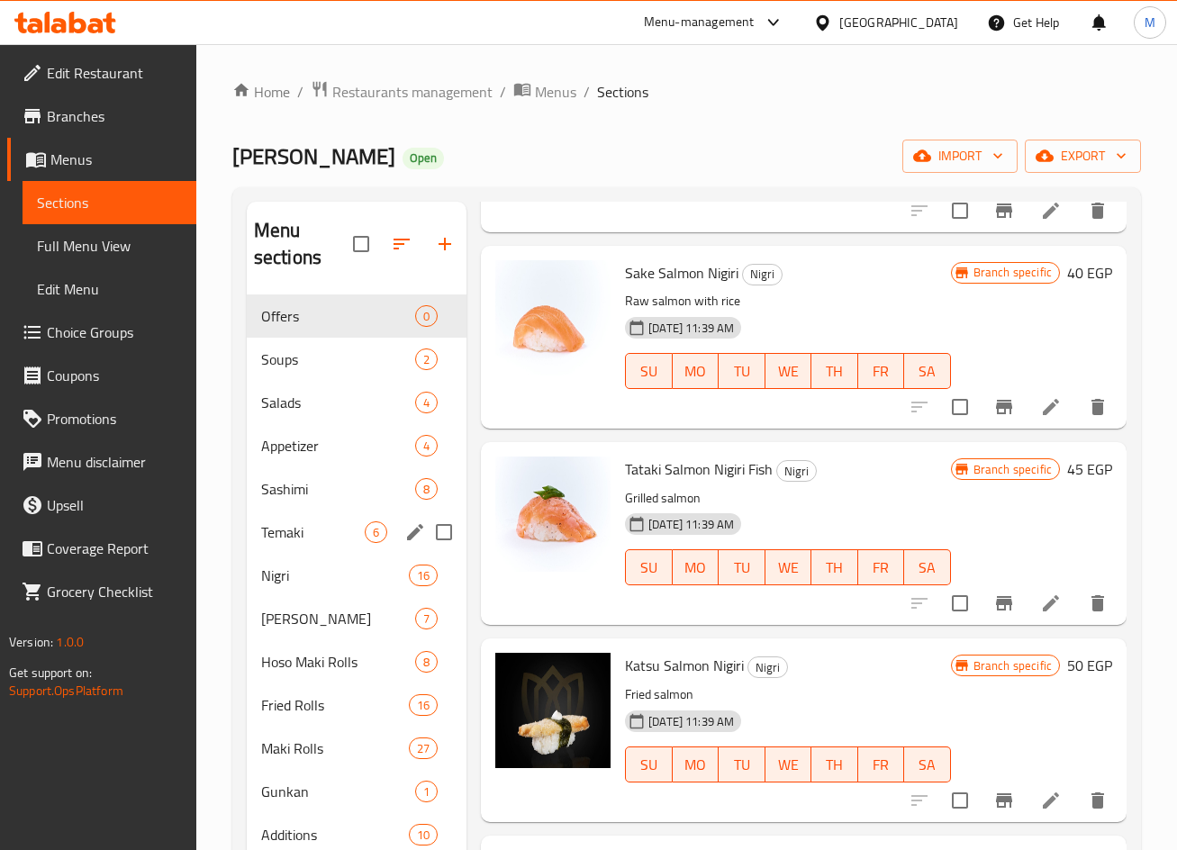
scroll to position [1711, 0]
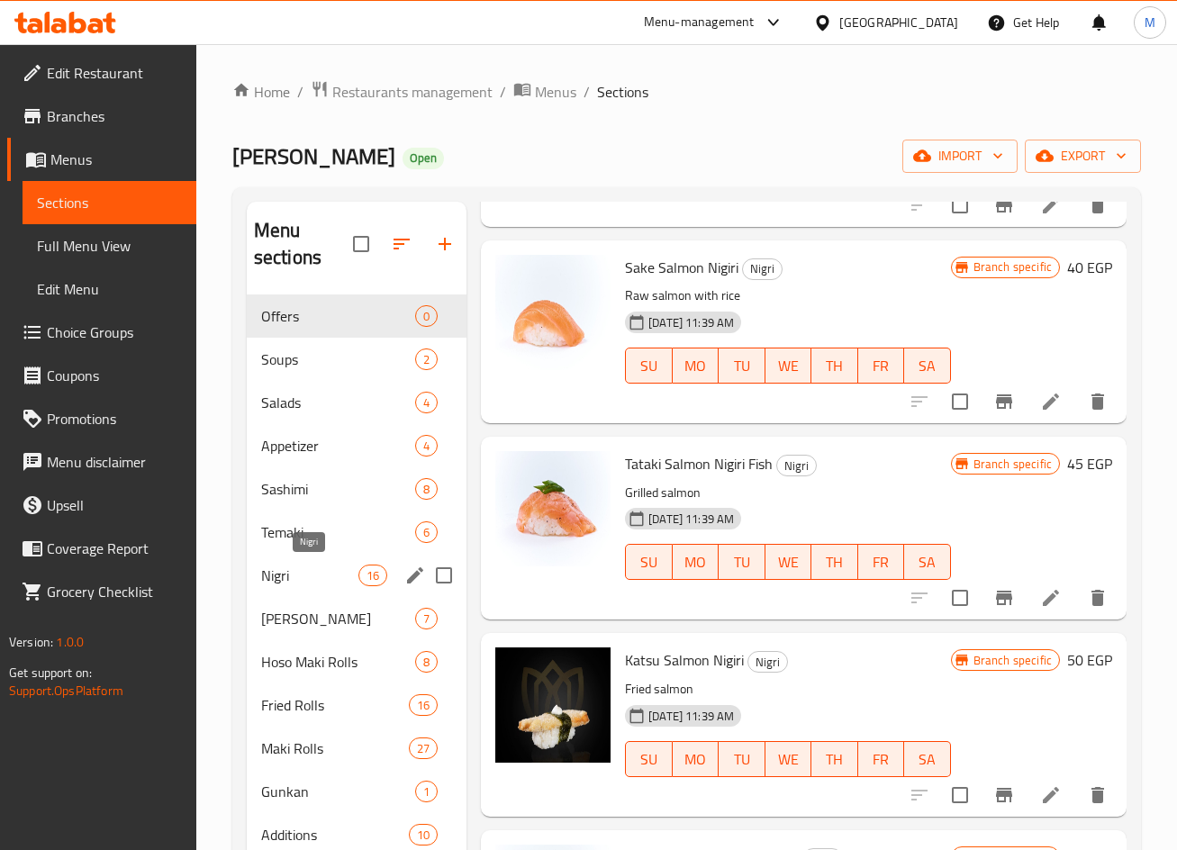
click at [339, 579] on span "Nigri" at bounding box center [309, 576] width 97 height 22
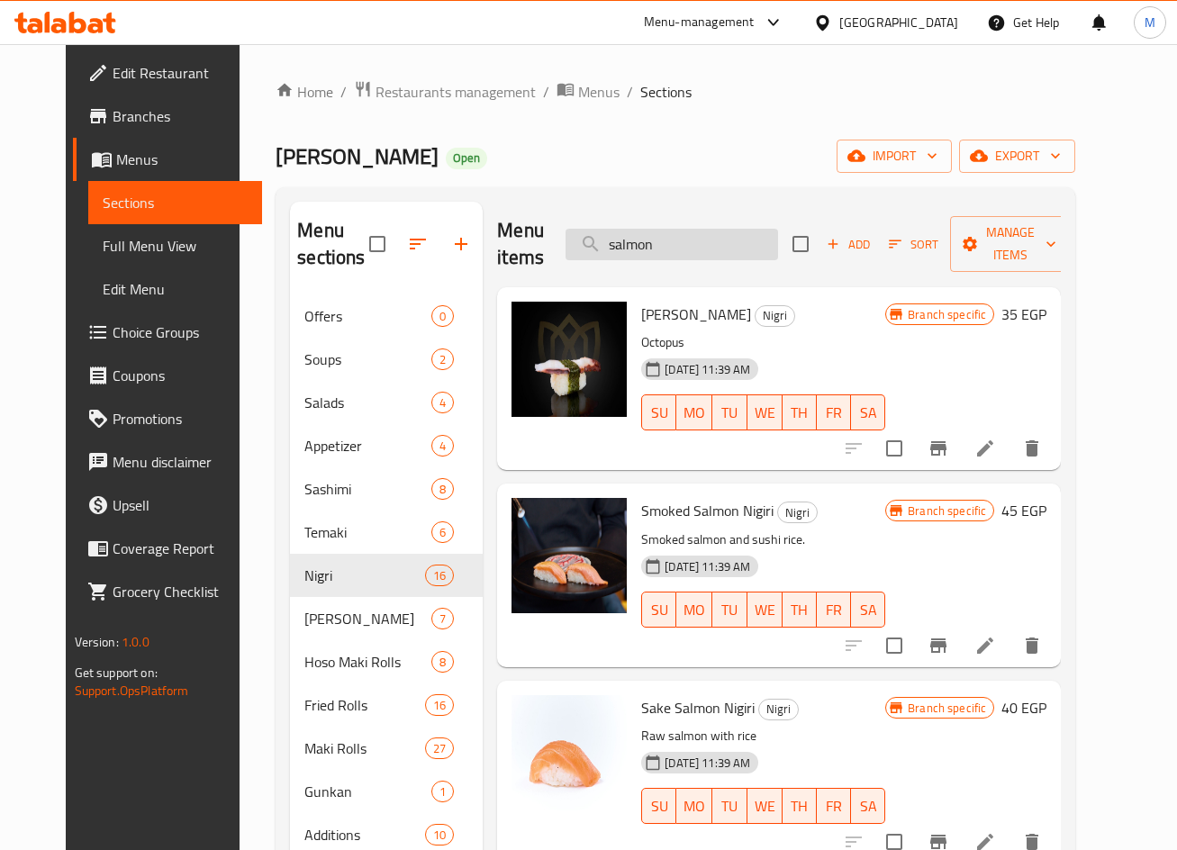
click at [665, 243] on input "salmon" at bounding box center [671, 245] width 212 height 32
paste input "pider"
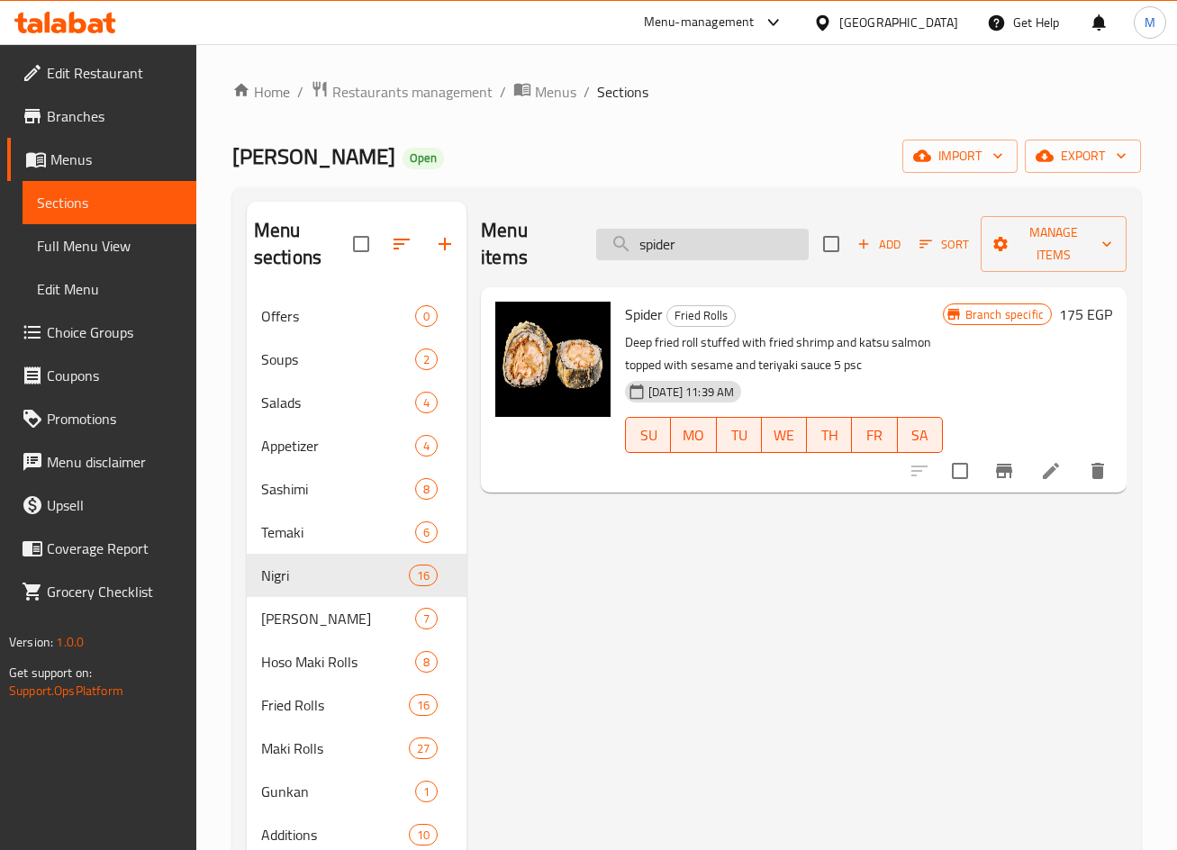
click at [647, 248] on input "spider" at bounding box center [702, 245] width 212 height 32
paste input "golden"
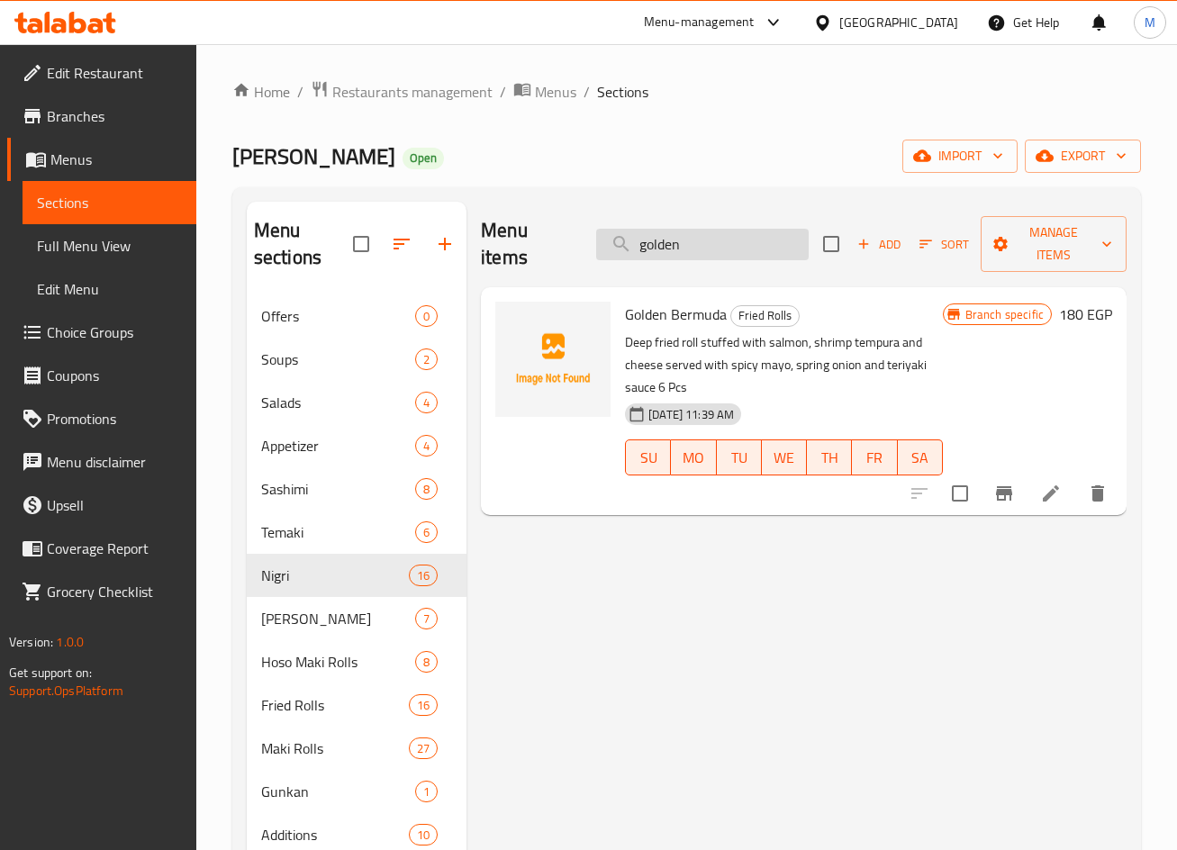
click at [699, 256] on input "golden" at bounding box center [702, 245] width 212 height 32
paste input "pink panther"
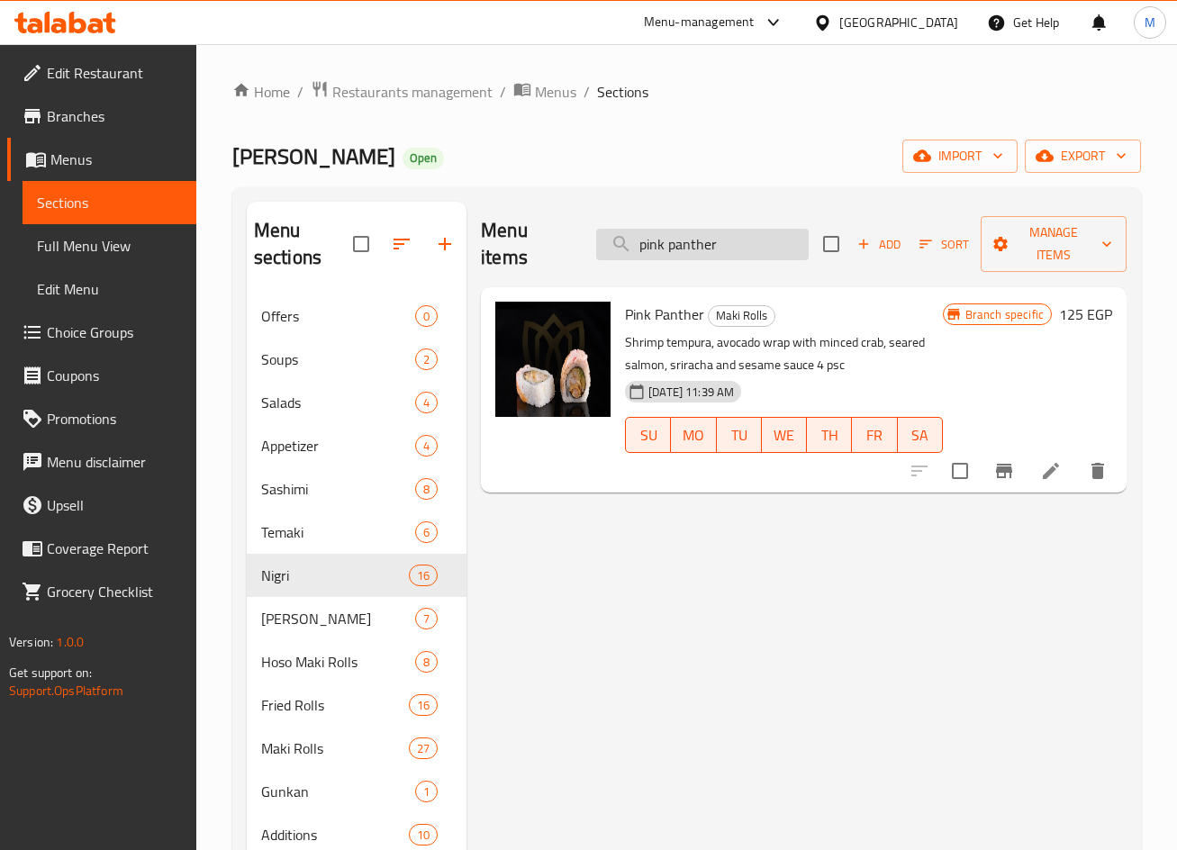
click at [690, 248] on input "pink panther" at bounding box center [702, 245] width 212 height 32
paste input "cola"
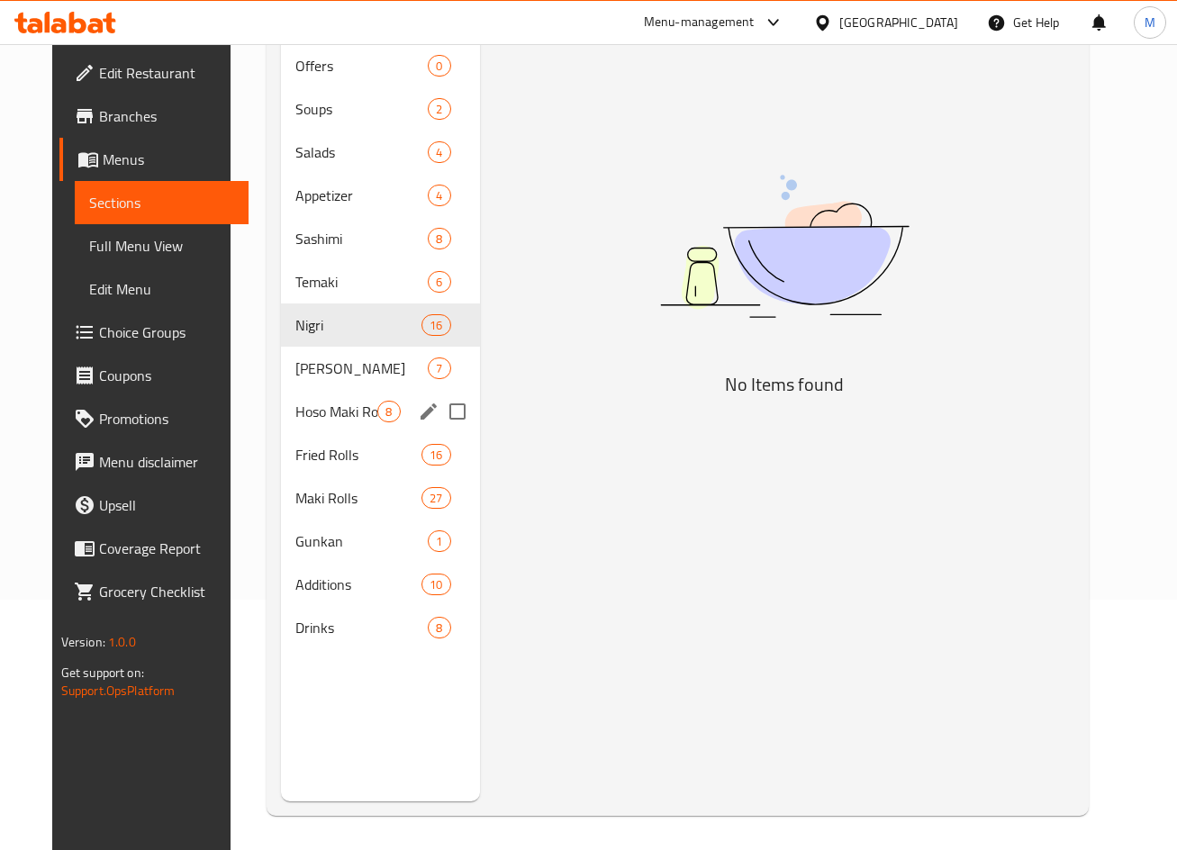
scroll to position [252, 0]
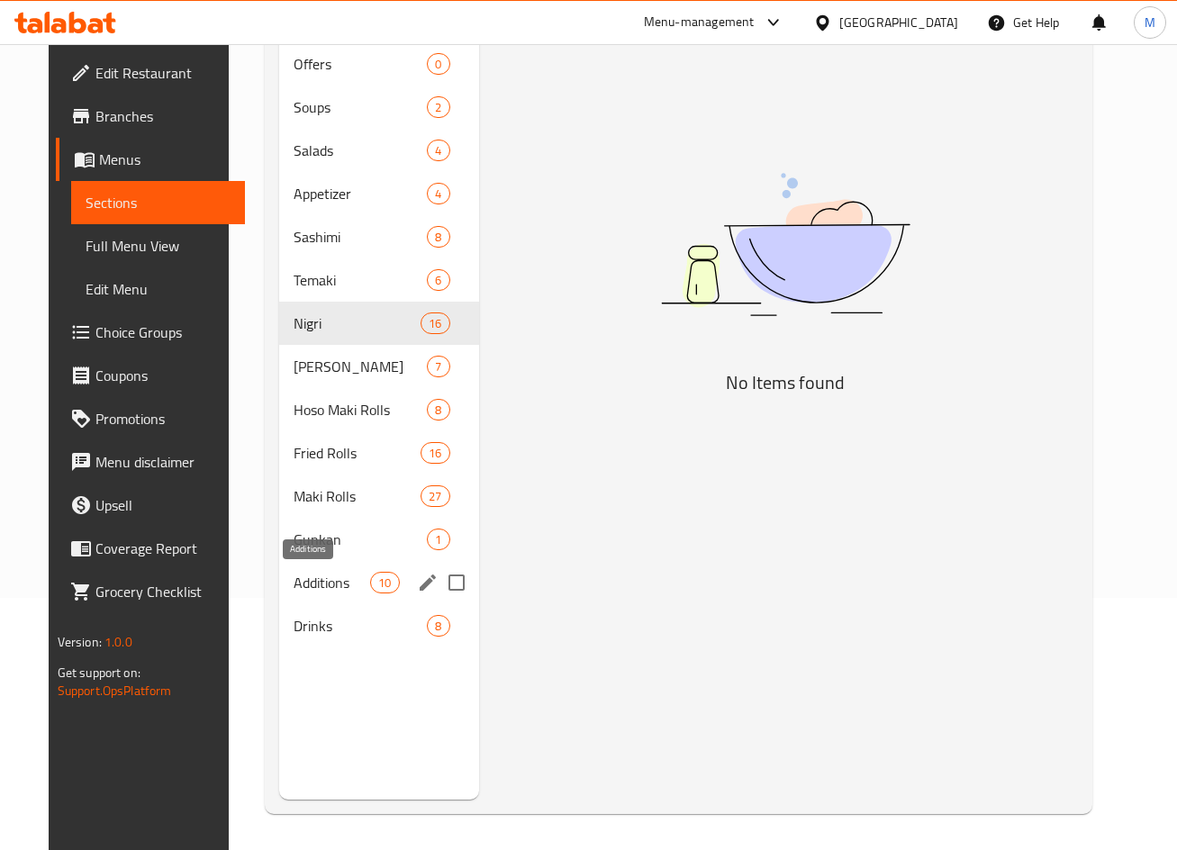
click at [354, 612] on div "Drinks 8" at bounding box center [379, 625] width 200 height 43
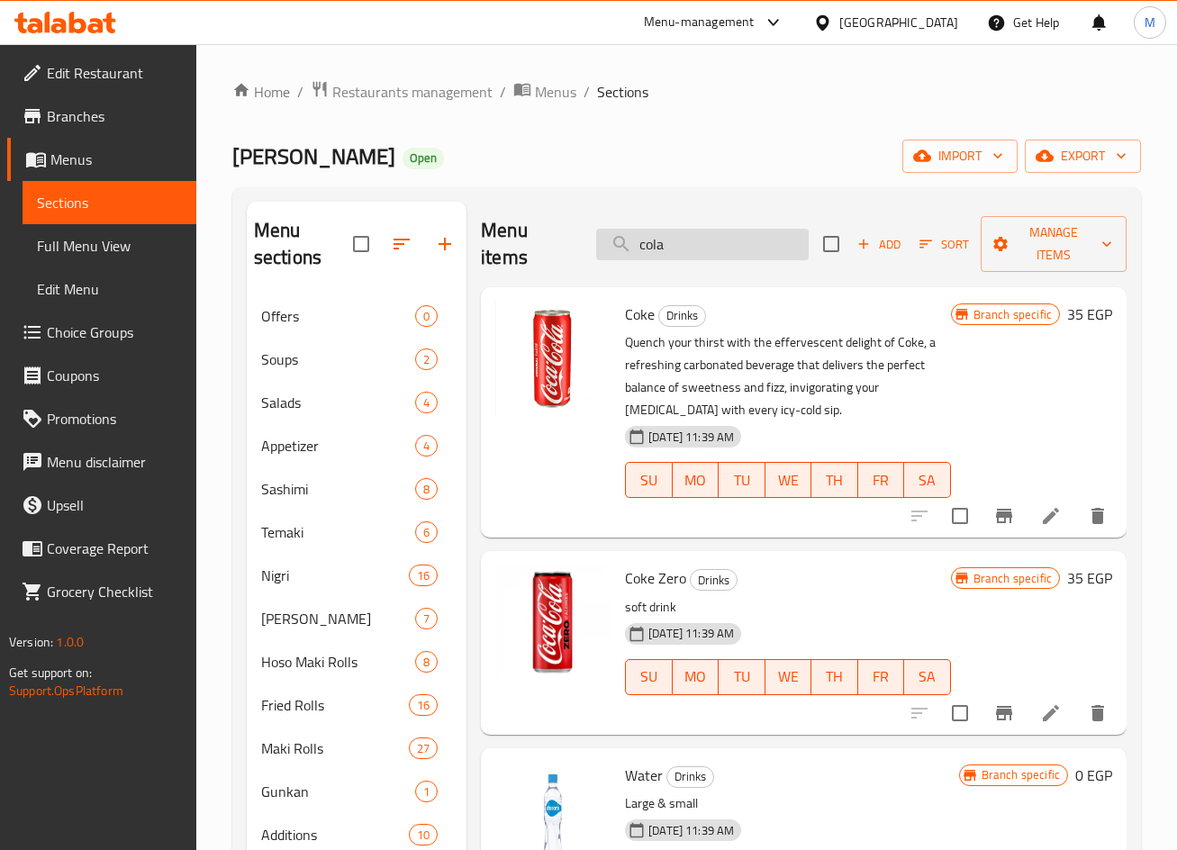
click at [655, 237] on input "cola" at bounding box center [702, 245] width 212 height 32
paste input "Tempura Nigiri"
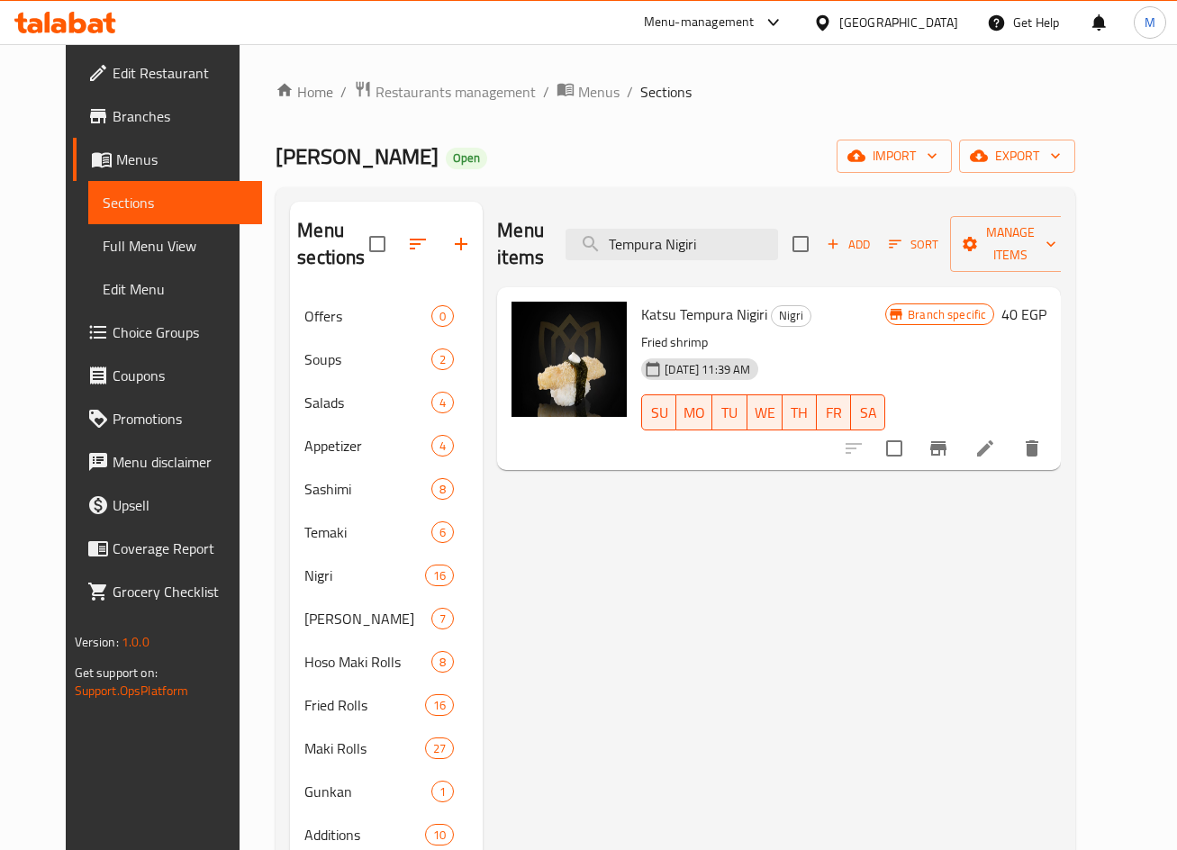
click at [660, 343] on p "Fried shrimp" at bounding box center [763, 342] width 244 height 23
click at [714, 267] on div "Menu items Tempura Nigiri Add Sort Manage items" at bounding box center [779, 245] width 564 height 86
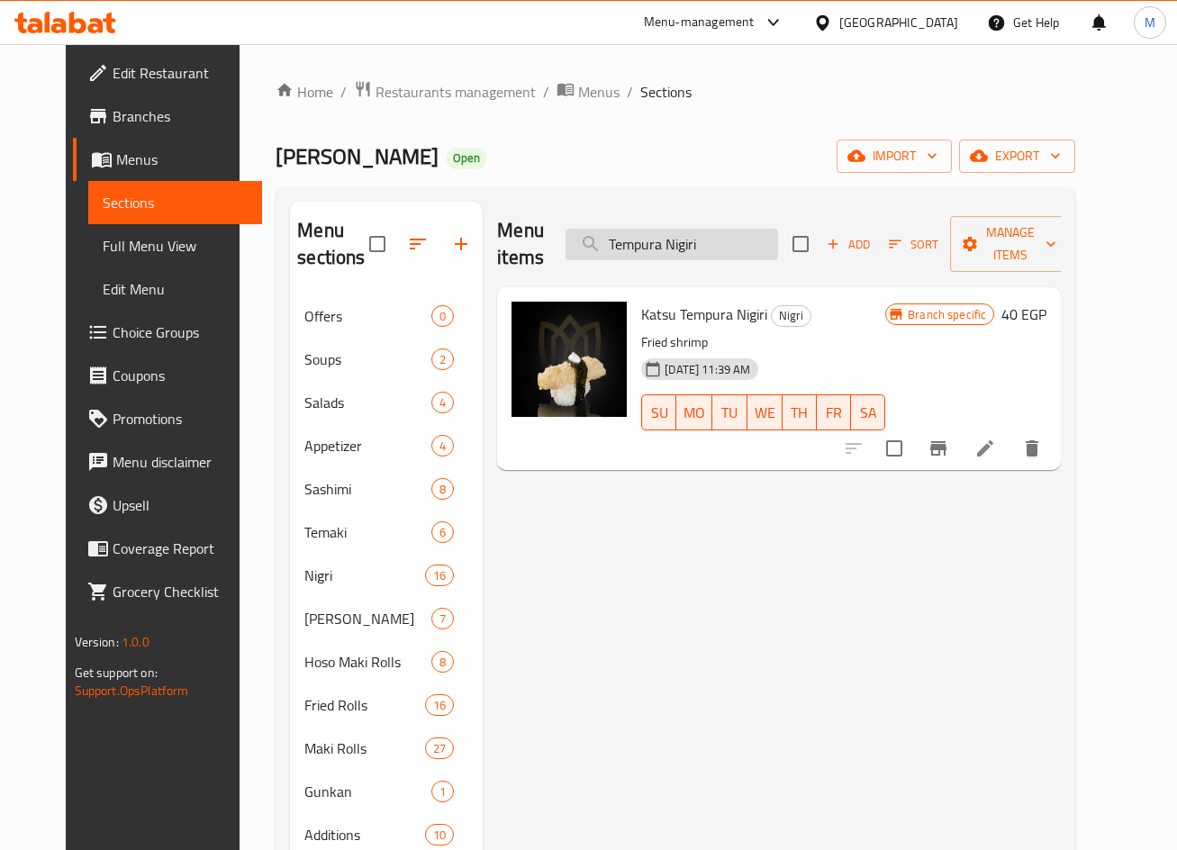
click at [707, 249] on input "Tempura Nigiri" at bounding box center [671, 245] width 212 height 32
paste input "[US_STATE]"
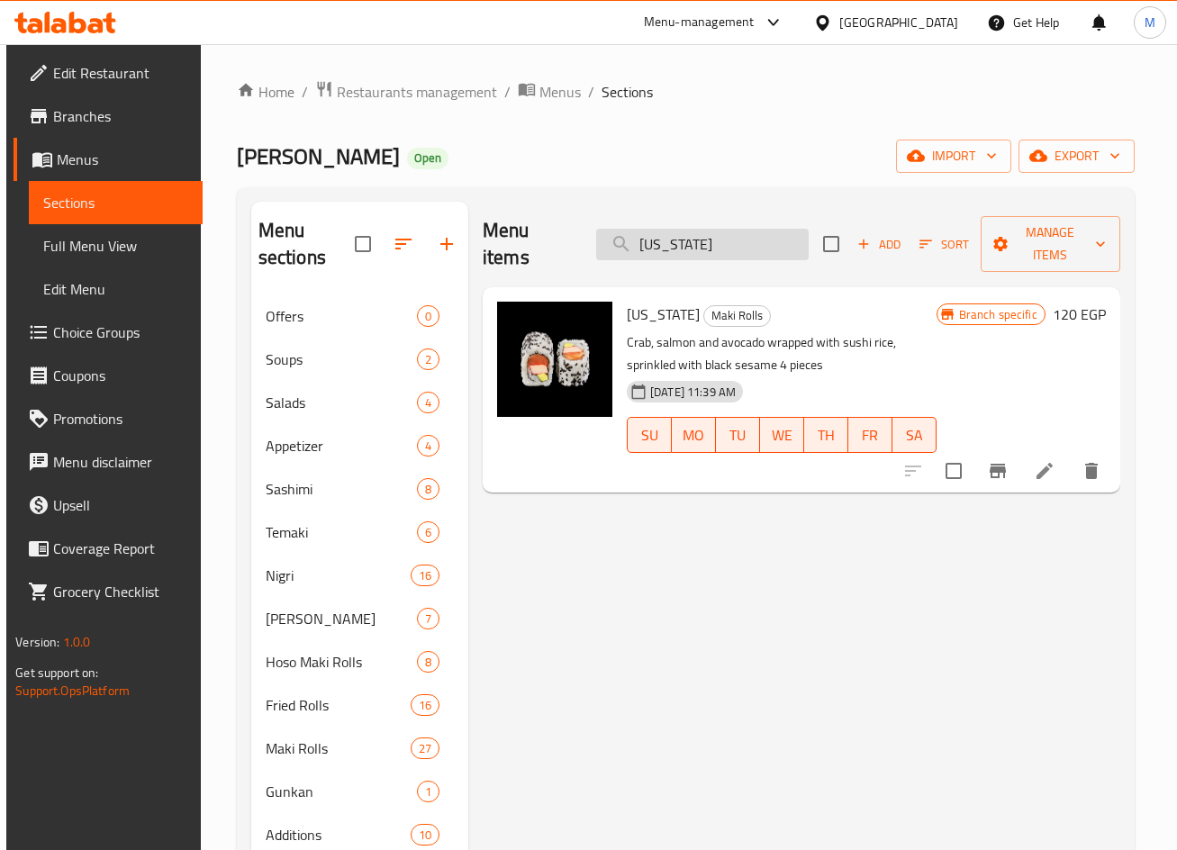
paste input "stash"
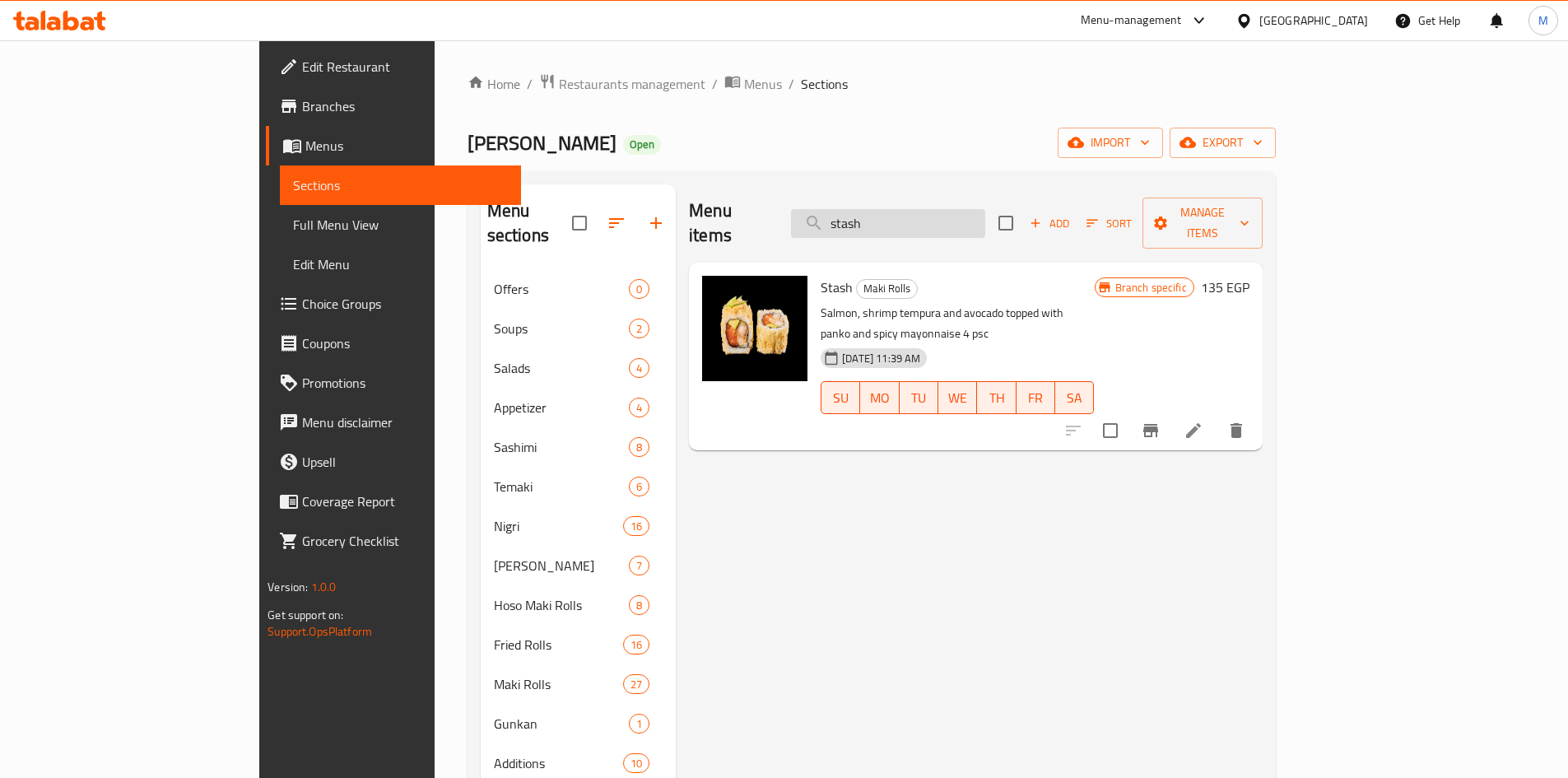
click at [932, 214] on input "stash" at bounding box center [888, 224] width 194 height 29
paste input "Tempura Nigiri"
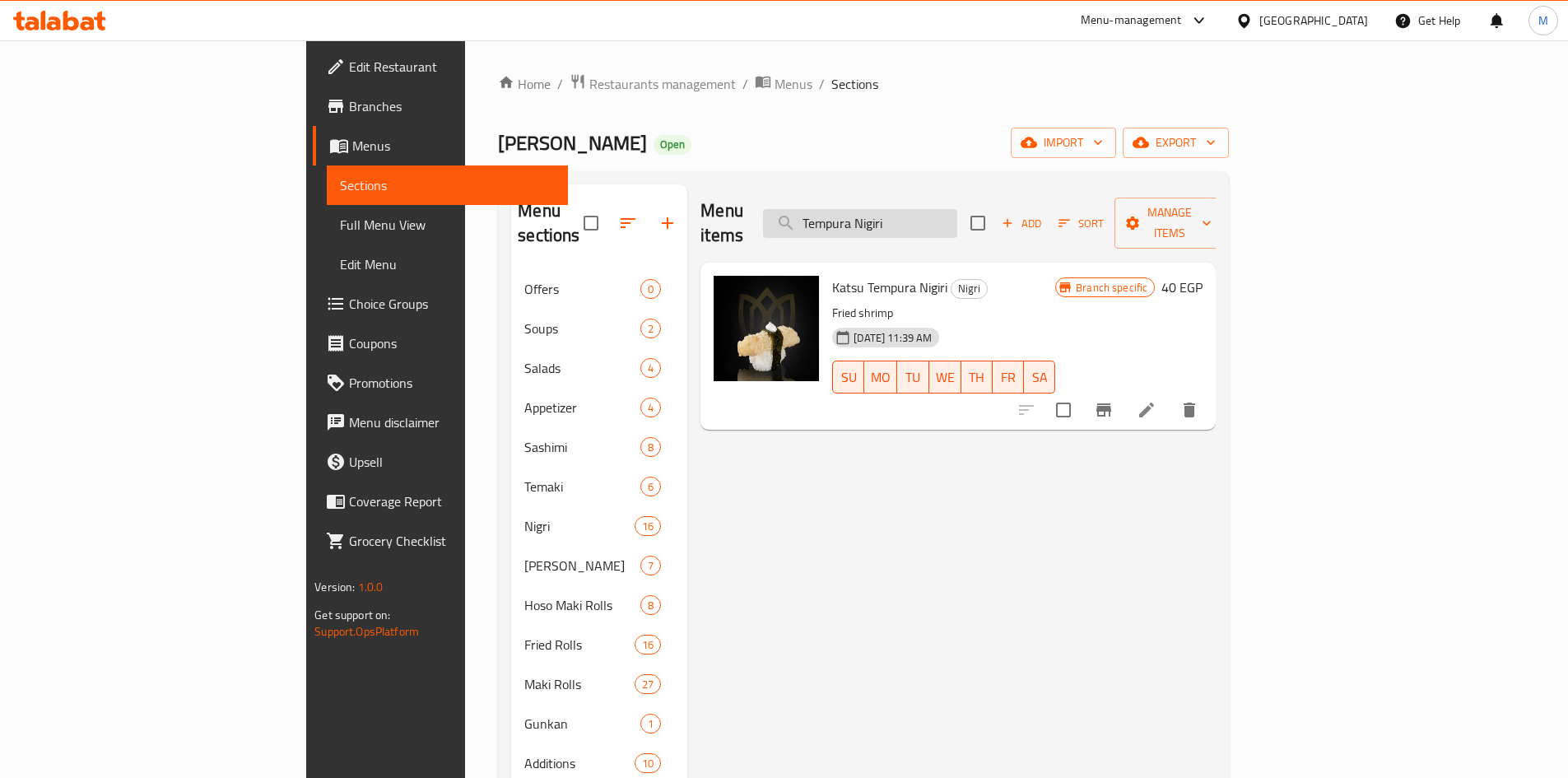
click at [957, 210] on input "Tempura Nigiri" at bounding box center [860, 224] width 194 height 29
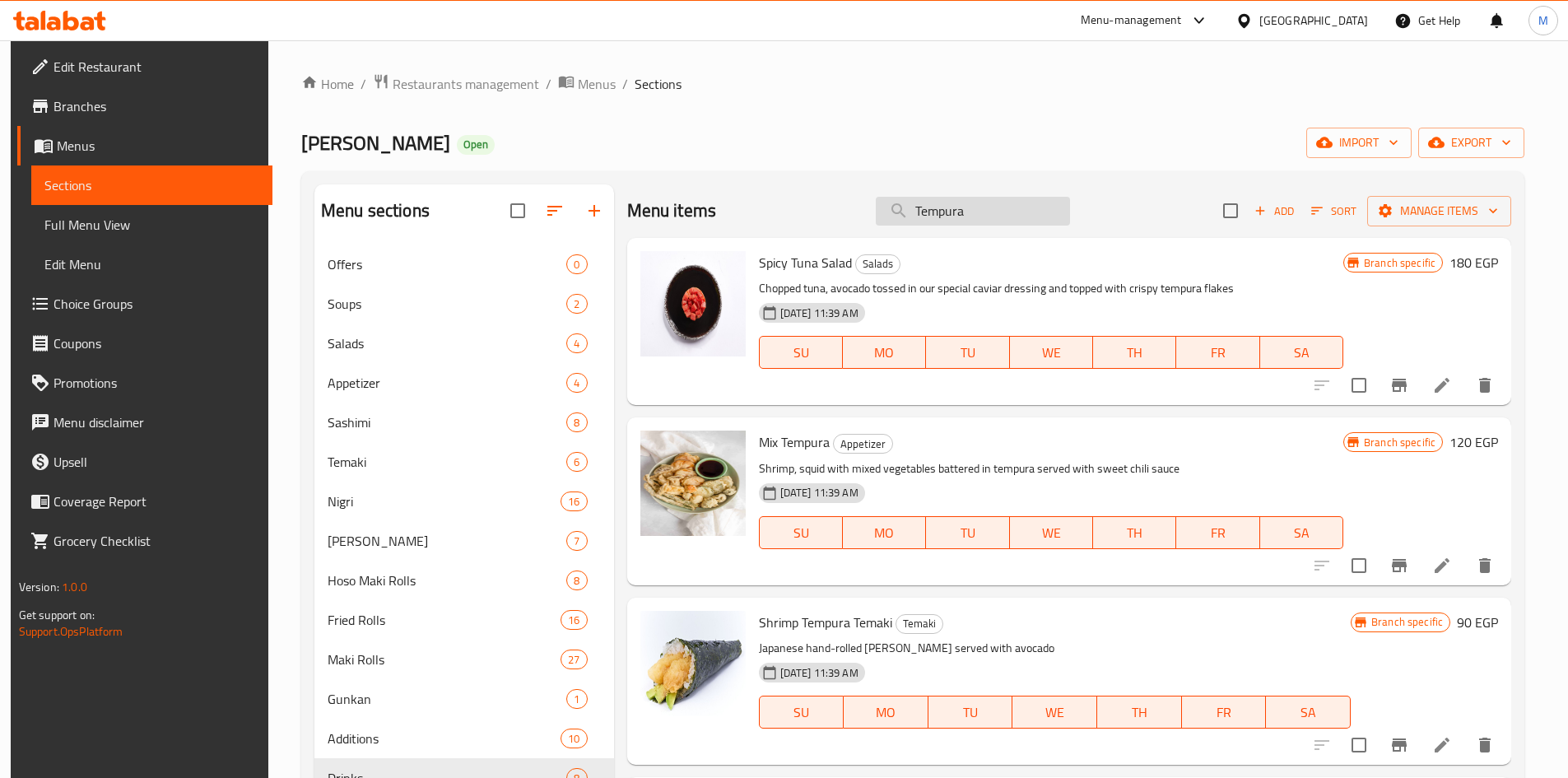
click at [937, 215] on input "Tempura" at bounding box center [973, 211] width 194 height 29
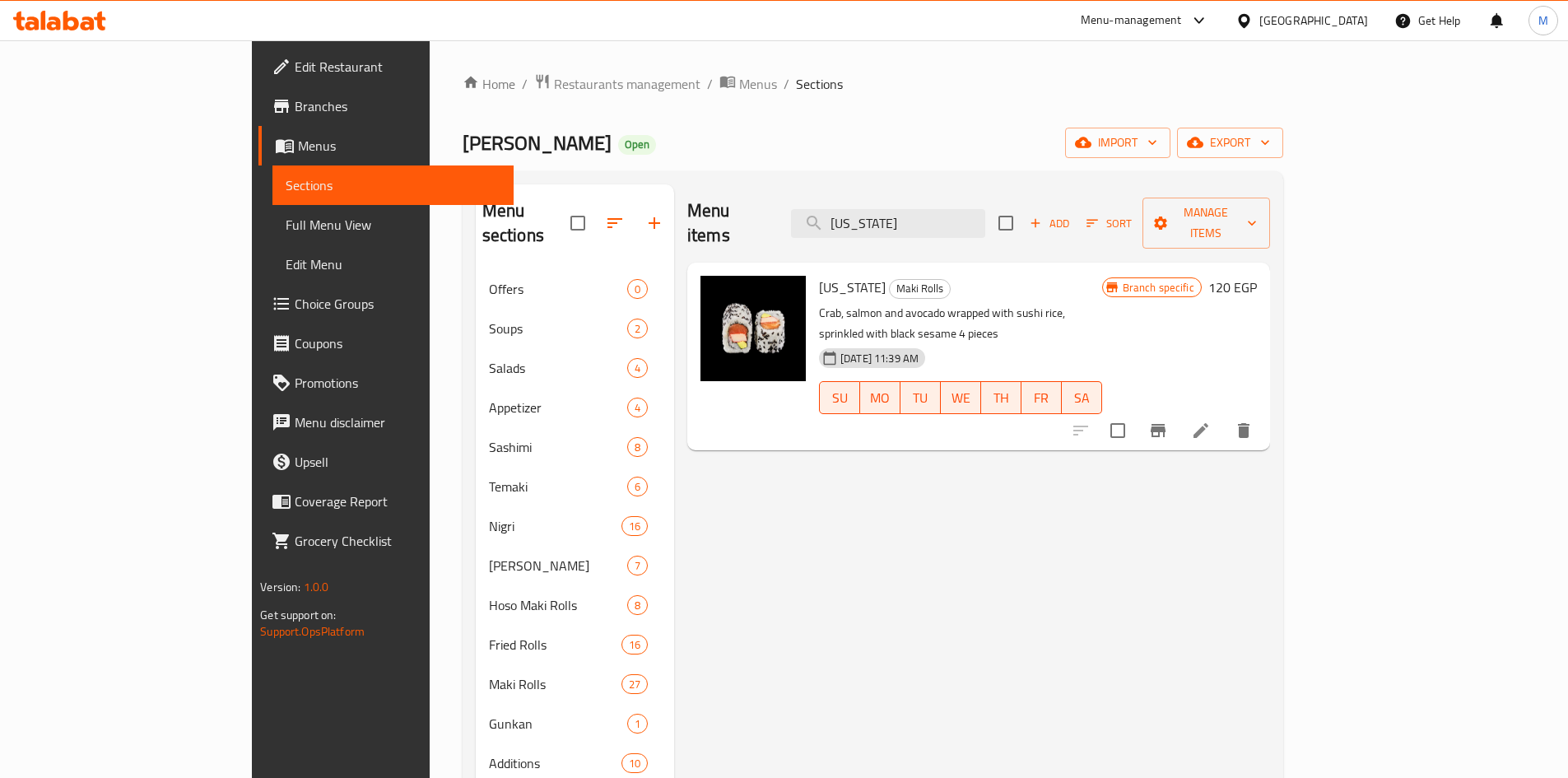
paste input "Tempura Nigiri"
click at [937, 218] on input "Tempura Nigiri" at bounding box center [888, 224] width 194 height 29
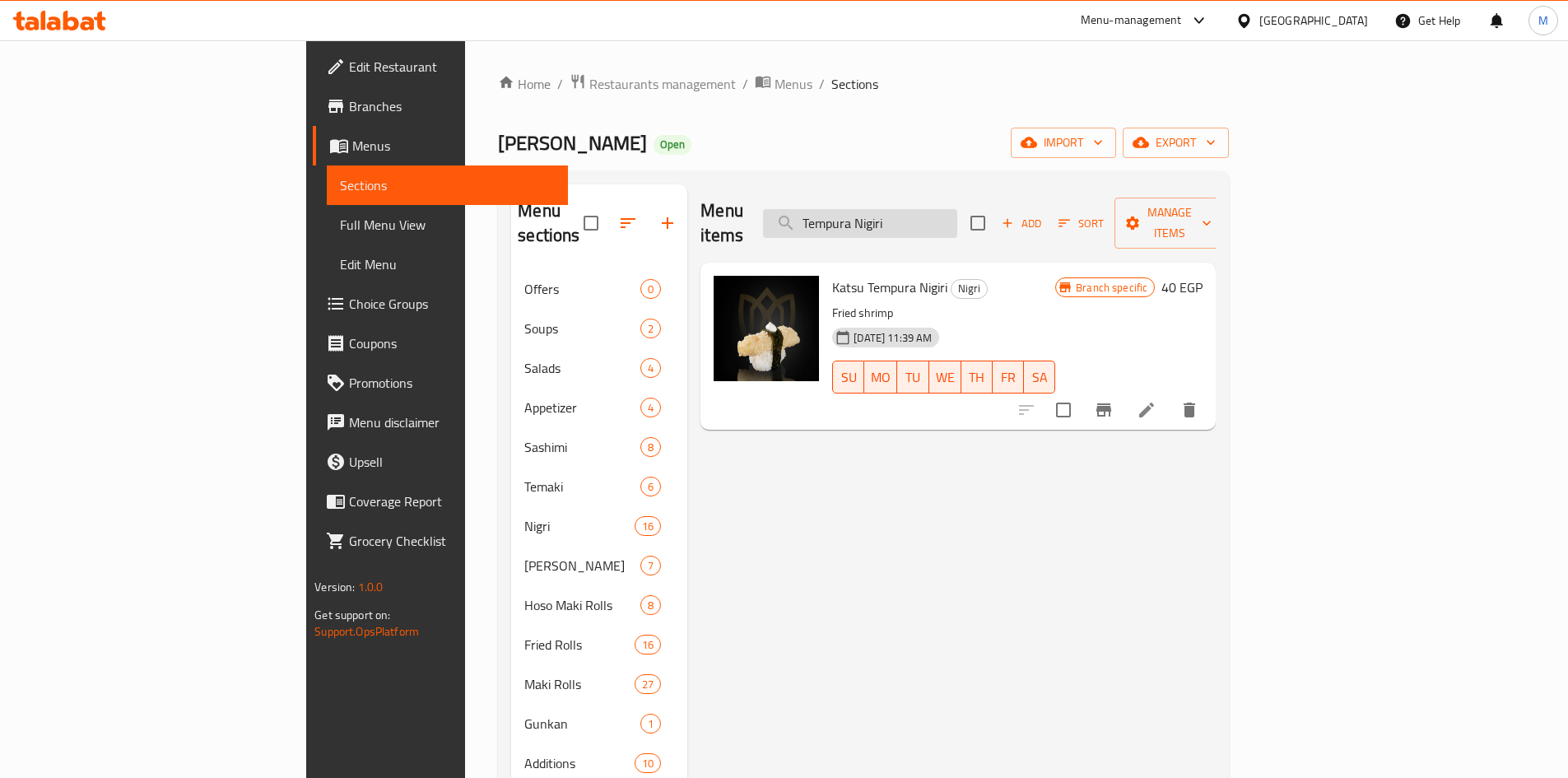
click at [937, 218] on input "Tempura Nigiri" at bounding box center [860, 224] width 194 height 29
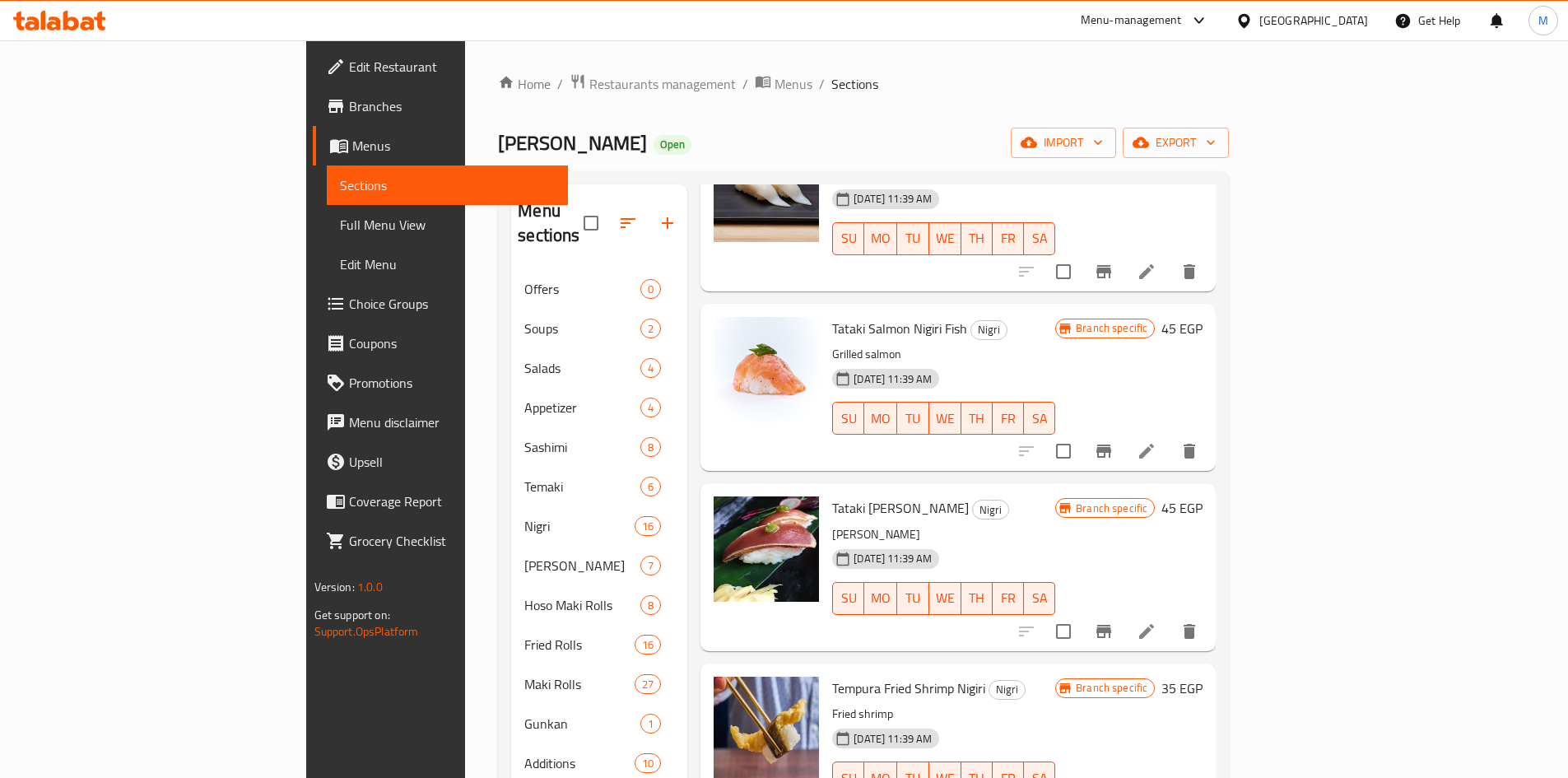
scroll to position [1400, 0]
type input "Nigiri"
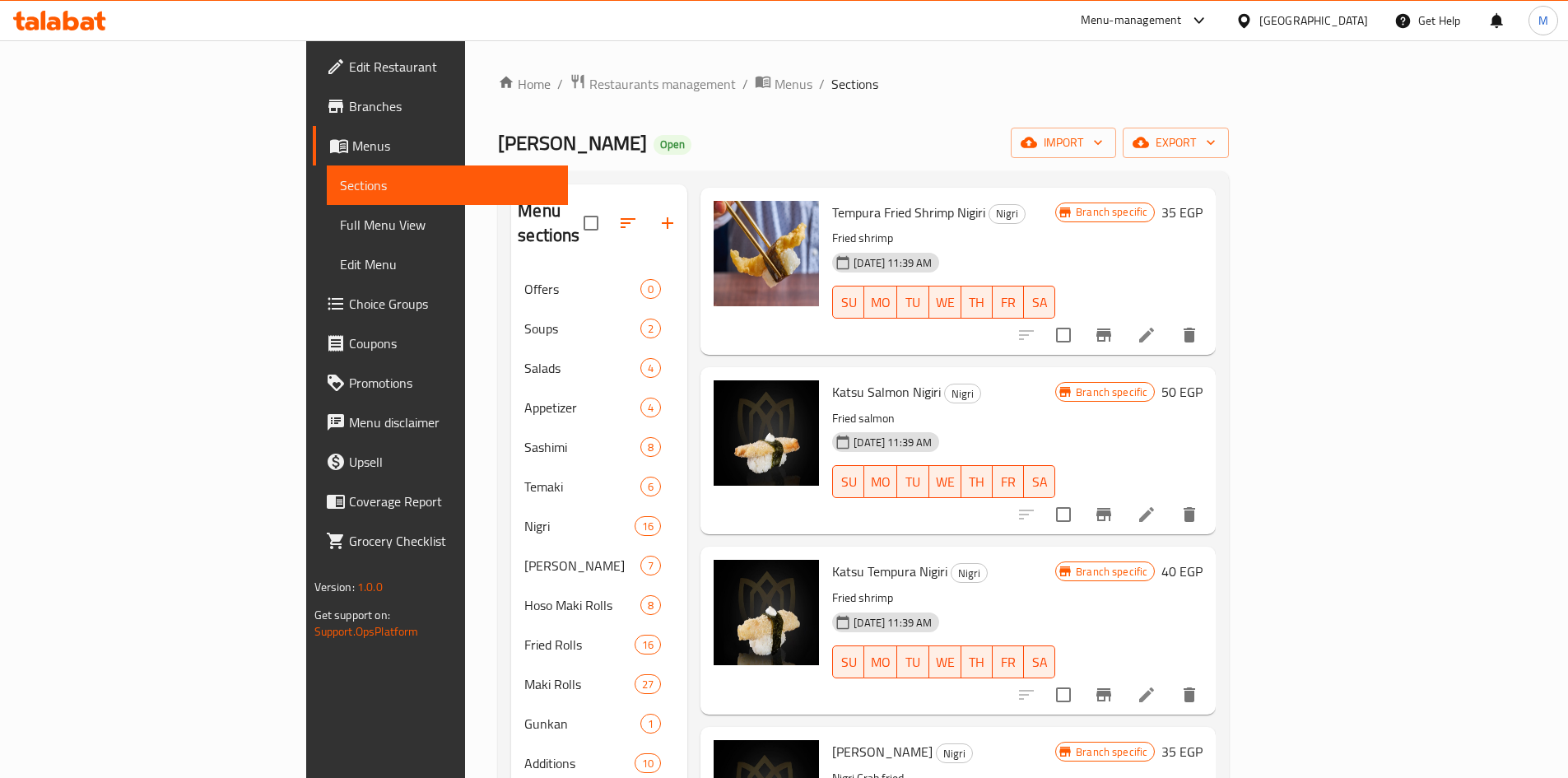
scroll to position [1879, 0]
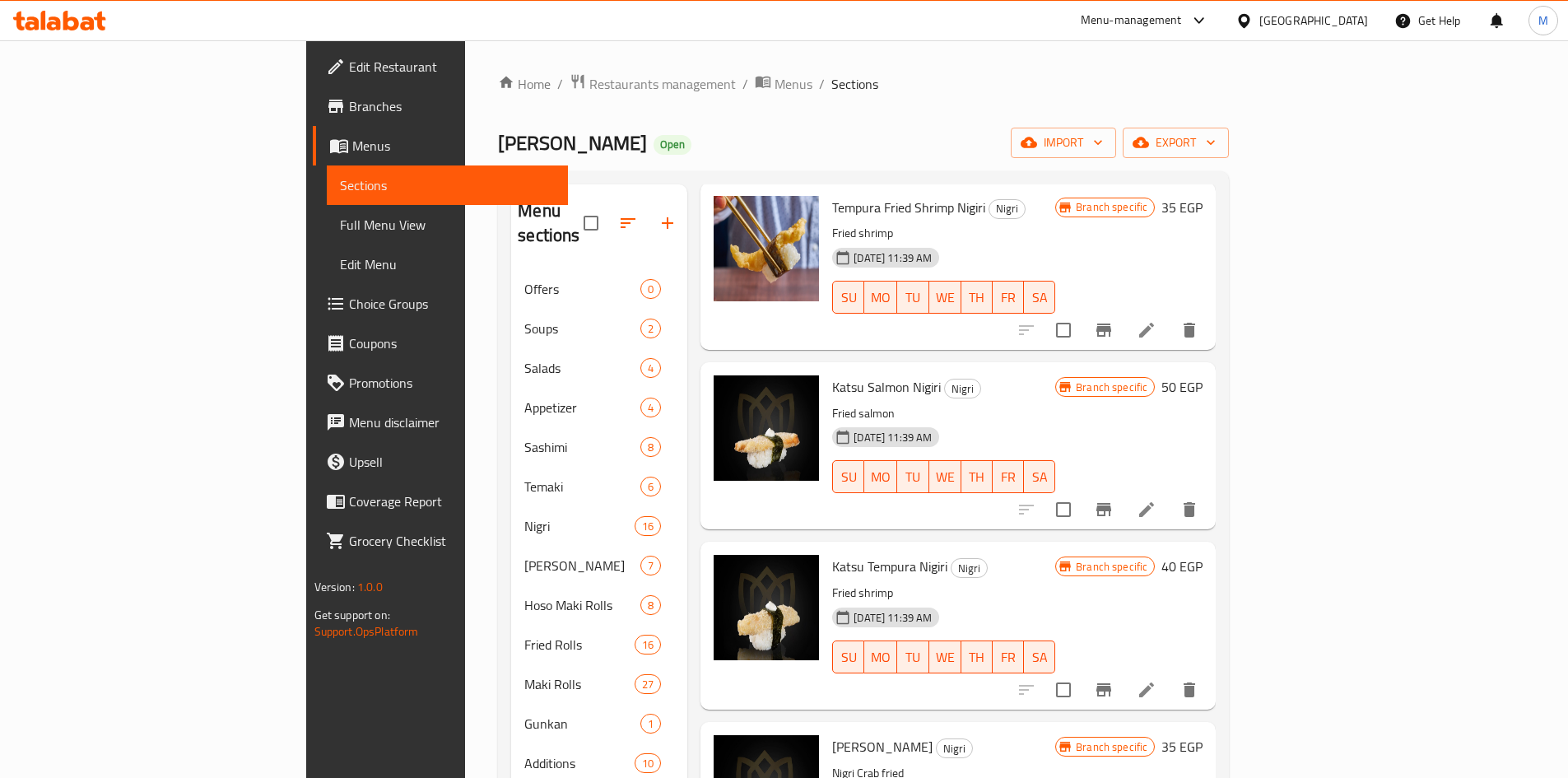
click at [832, 554] on span "Katsu Tempura Nigiri" at bounding box center [890, 566] width 115 height 25
click at [996, 541] on div "Katsu Tempura Nigiri Nigri Fried shrimp [DATE] 11:39 AM SU MO TU WE TH FR [PERS…" at bounding box center [958, 624] width 516 height 167
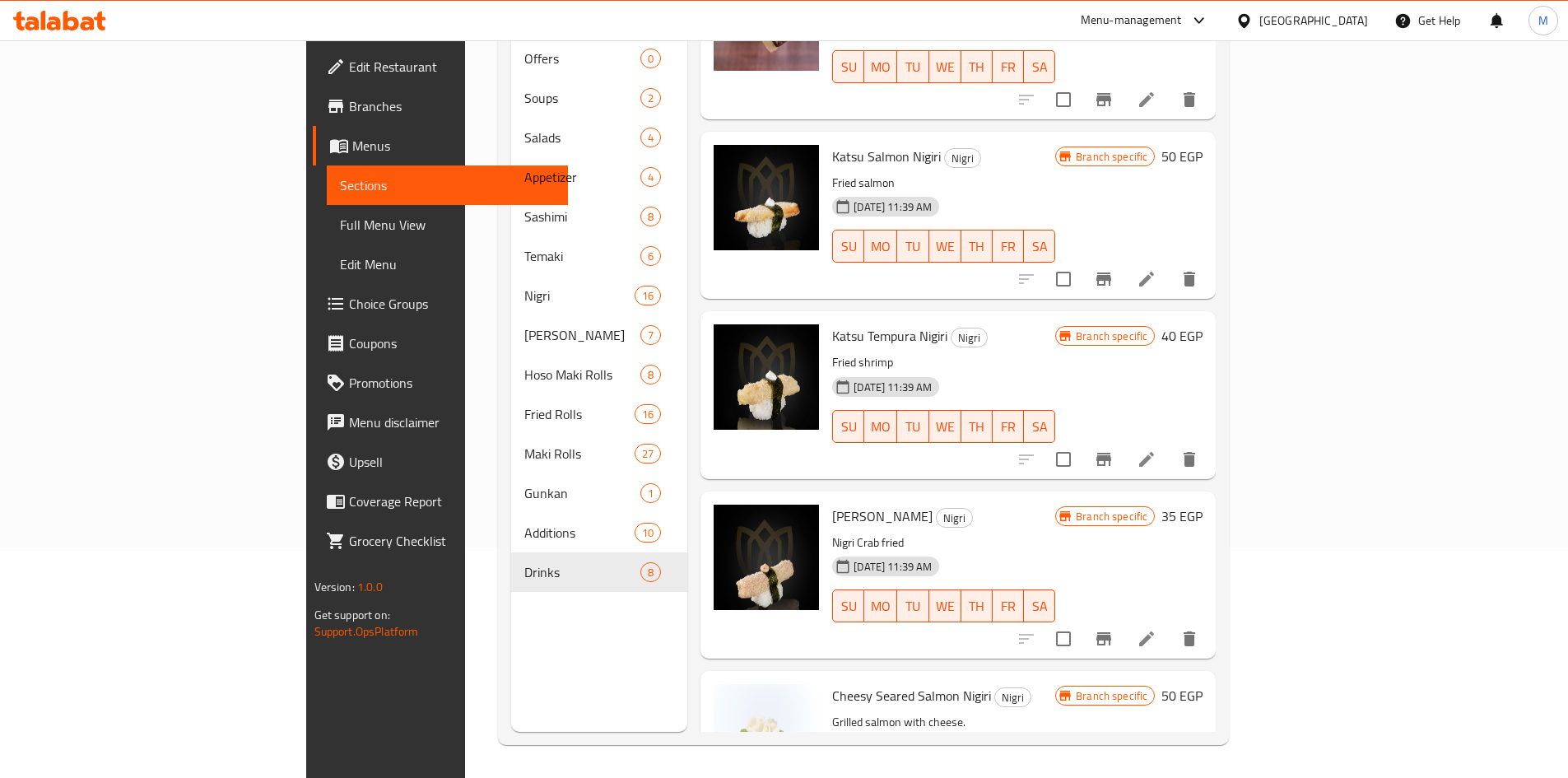
click at [832, 324] on span "Katsu Tempura Nigiri" at bounding box center [890, 336] width 115 height 25
drag, startPoint x: 823, startPoint y: 310, endPoint x: 852, endPoint y: 314, distance: 29.3
click at [852, 324] on span "Katsu Tempura Nigiri" at bounding box center [890, 336] width 115 height 25
click at [975, 325] on h6 "Katsu Tempura Nigiri Nigri" at bounding box center [944, 336] width 223 height 23
click at [1253, 20] on icon at bounding box center [1243, 21] width 17 height 17
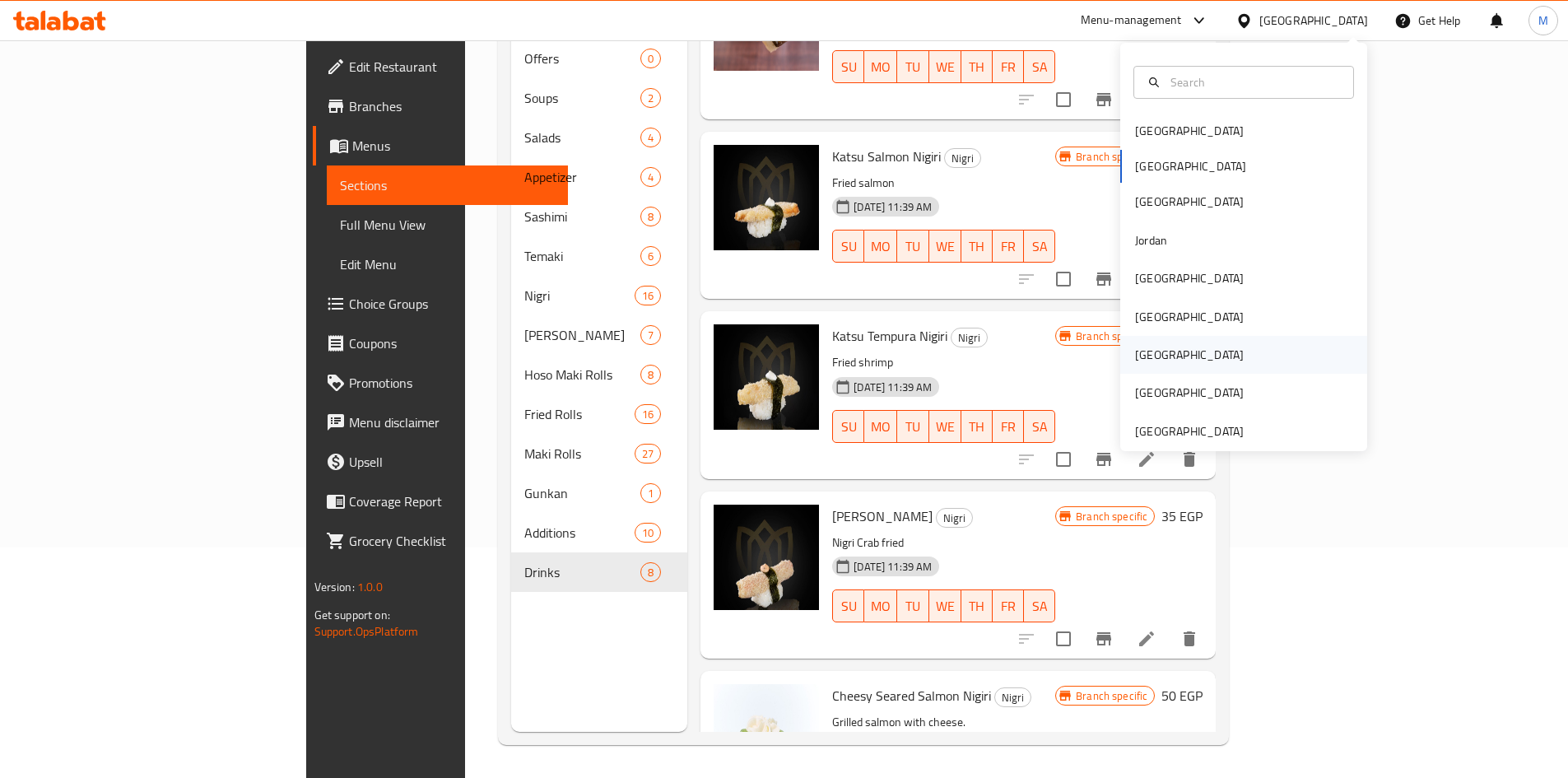
click at [1141, 346] on div "[GEOGRAPHIC_DATA]" at bounding box center [1189, 355] width 109 height 18
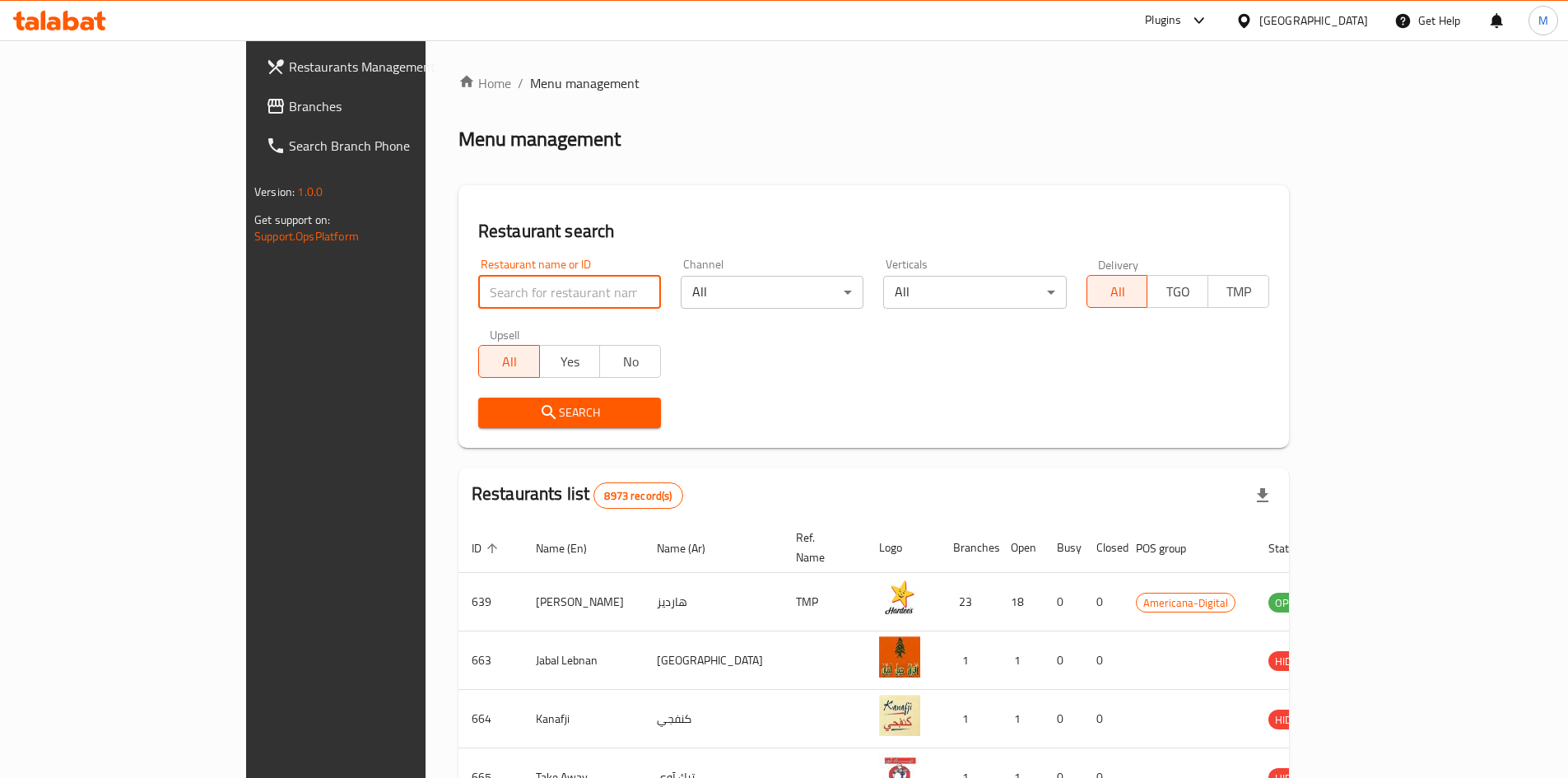
click at [478, 291] on input "search" at bounding box center [570, 293] width 183 height 33
paste input "Go Banana"
type input "Go Banana"
click button "Search" at bounding box center [570, 412] width 183 height 30
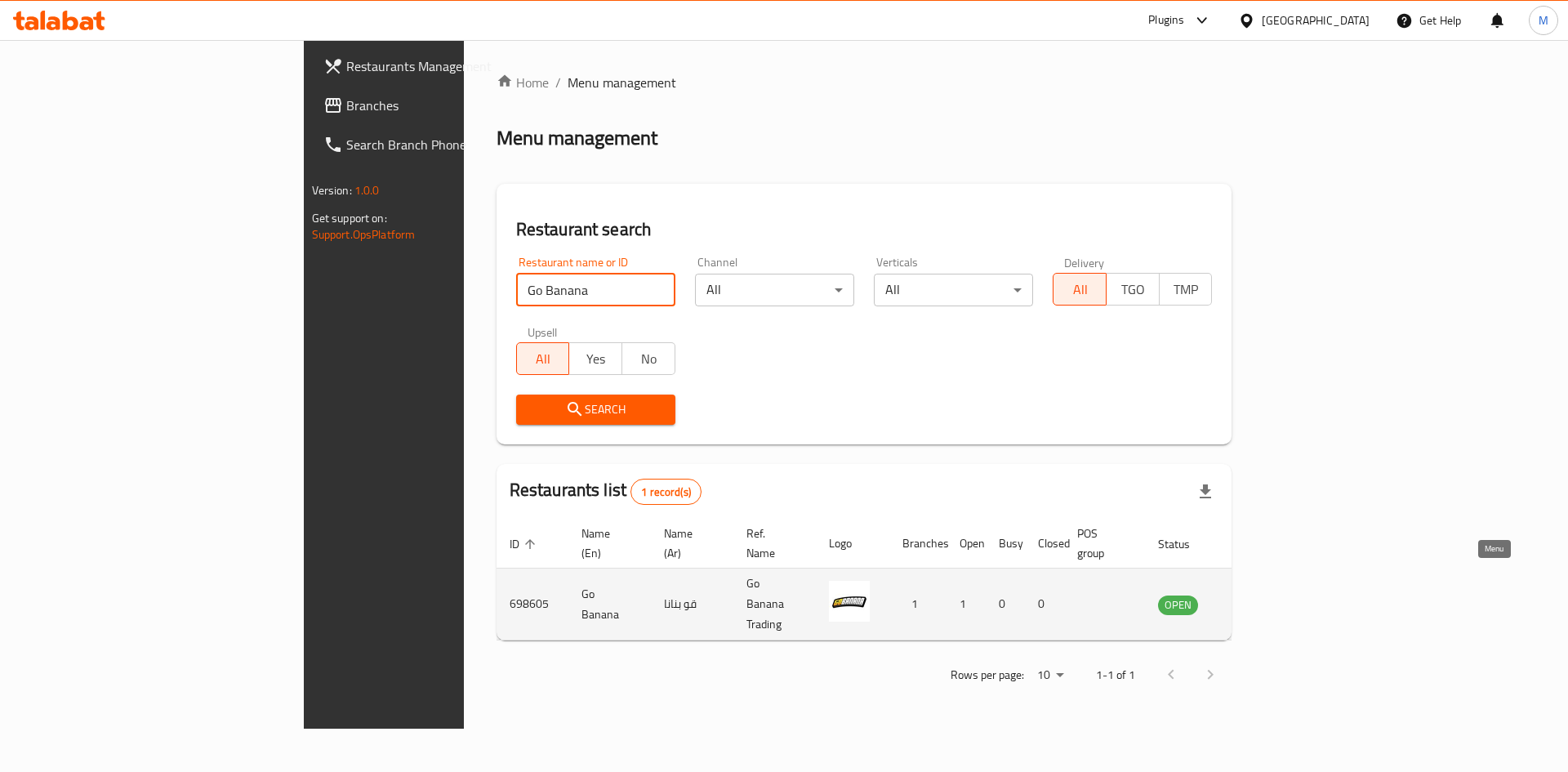
click at [1262, 598] on icon "enhanced table" at bounding box center [1253, 604] width 18 height 14
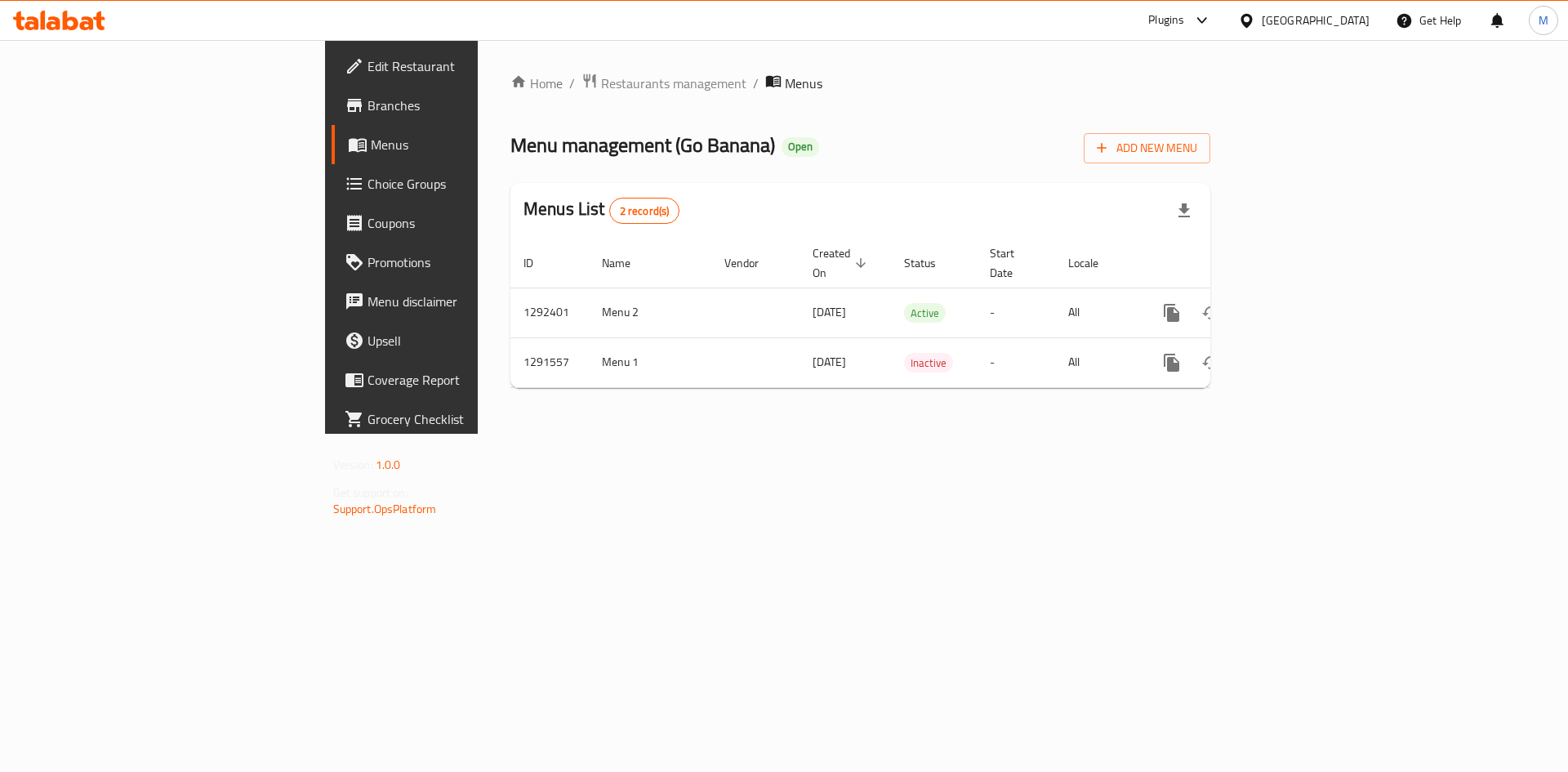
click at [367, 109] on span "Branches" at bounding box center [471, 105] width 207 height 20
